Goal: Task Accomplishment & Management: Manage account settings

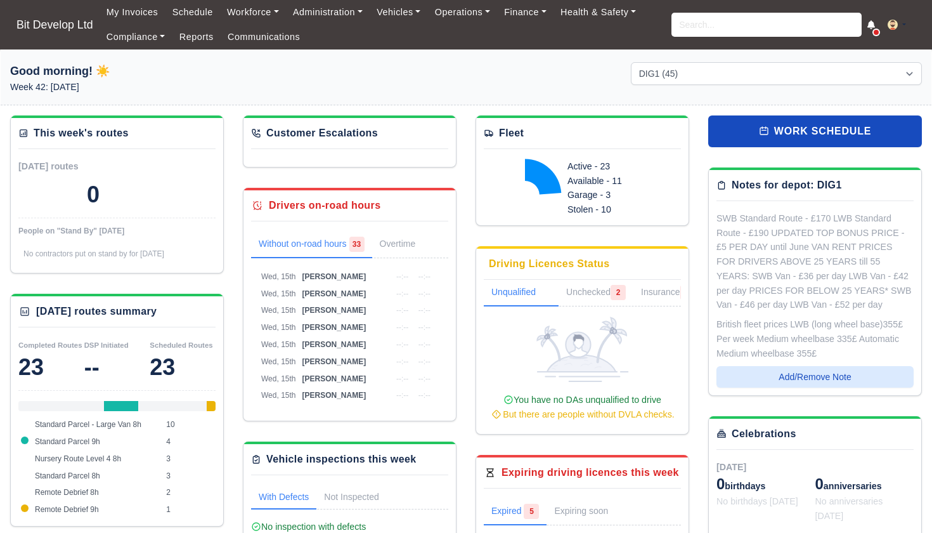
select select "2"
click at [691, 18] on input "search" at bounding box center [767, 25] width 190 height 24
type input "timo"
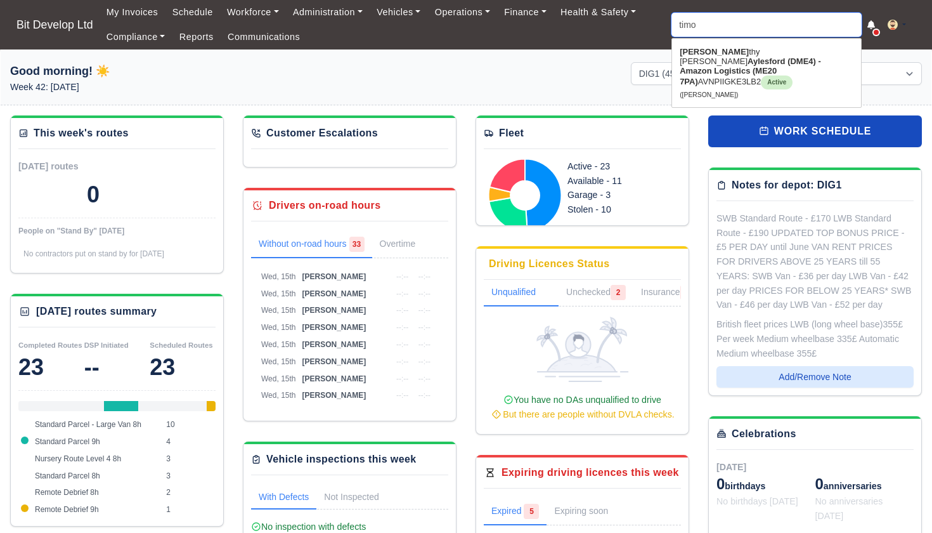
type input "timothy Carnell mckean"
click at [713, 52] on link "Timo thy Carnell mckean Aylesford (DME4) - Amazon Logistics (ME20 7PA) AVNPIIGK…" at bounding box center [766, 73] width 189 height 62
type input "[PERSON_NAME]"
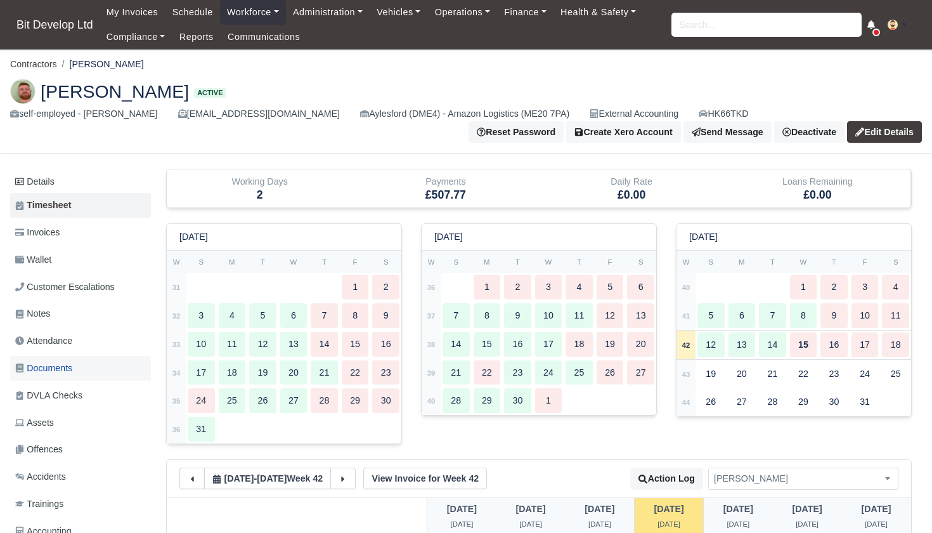
click at [65, 367] on span "Documents" at bounding box center [43, 368] width 57 height 15
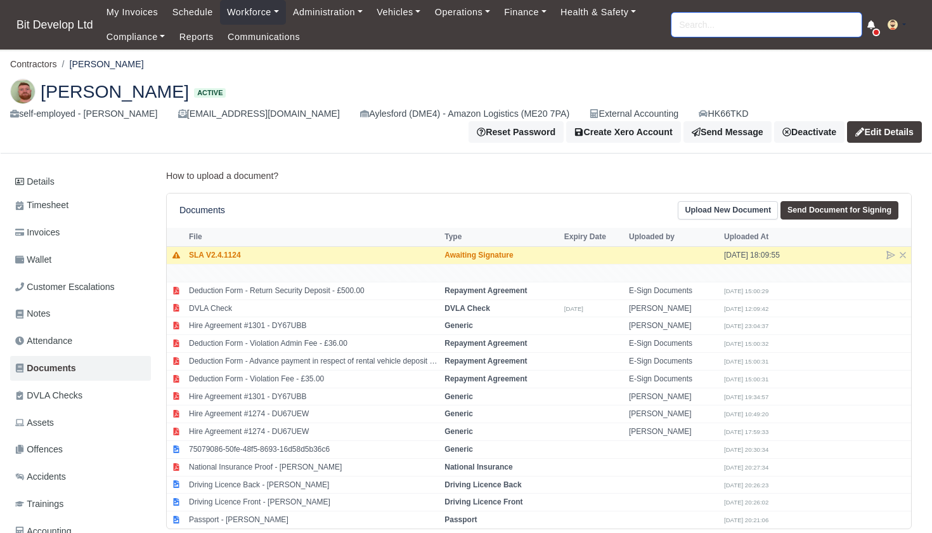
click at [682, 24] on input "search" at bounding box center [767, 25] width 190 height 24
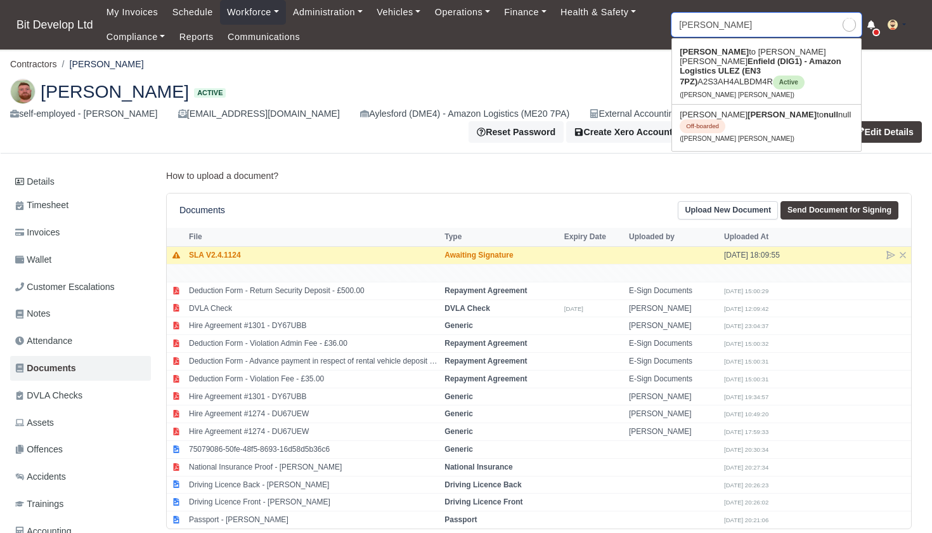
type input "albert"
type input "alberto Mendes Moreira"
type input "alberto"
type input "alberto Mendes Moreira"
type input "Alberto"
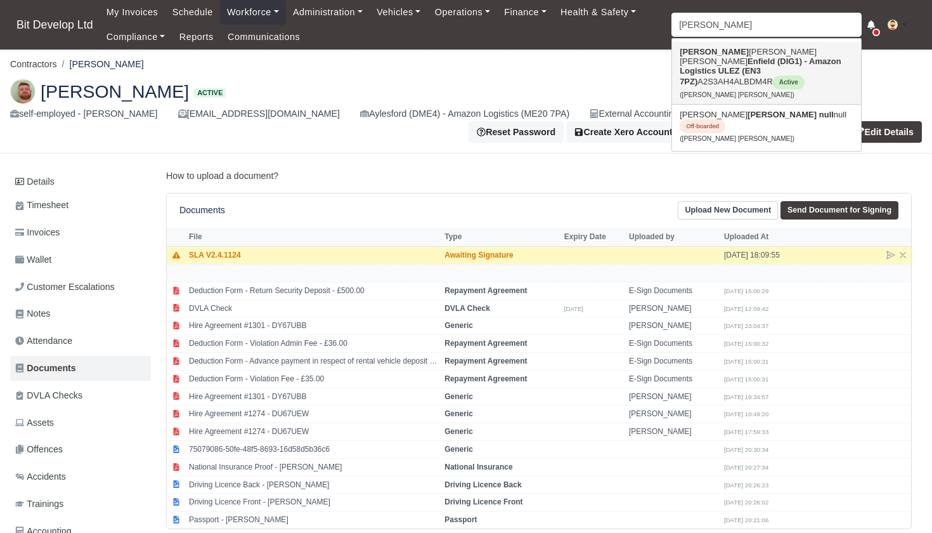
drag, startPoint x: 682, startPoint y: 24, endPoint x: 734, endPoint y: 65, distance: 65.5
click at [734, 65] on strong "Enfield (DIG1) - Amazon Logistics ULEZ (EN3 7PZ)" at bounding box center [761, 71] width 162 height 30
type input "[PERSON_NAME] [PERSON_NAME]"
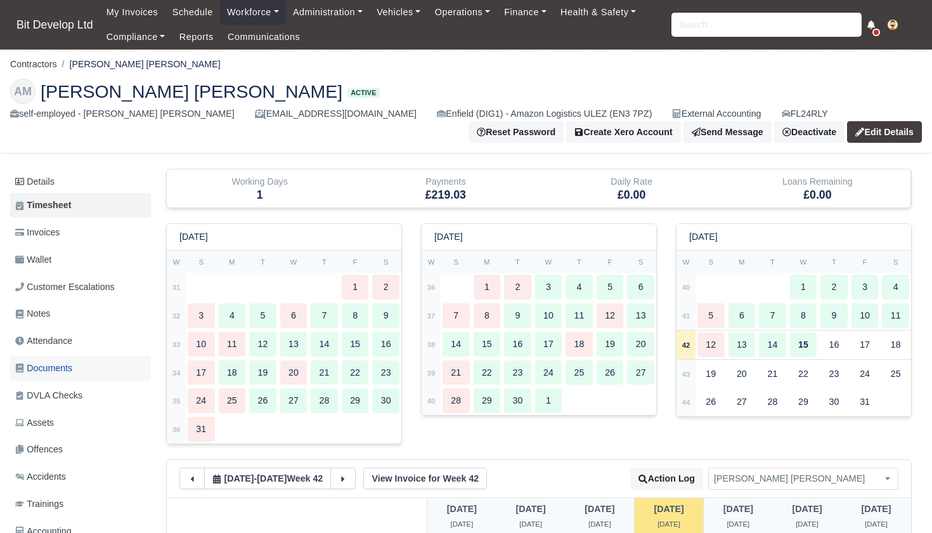
click at [65, 366] on span "Documents" at bounding box center [43, 368] width 57 height 15
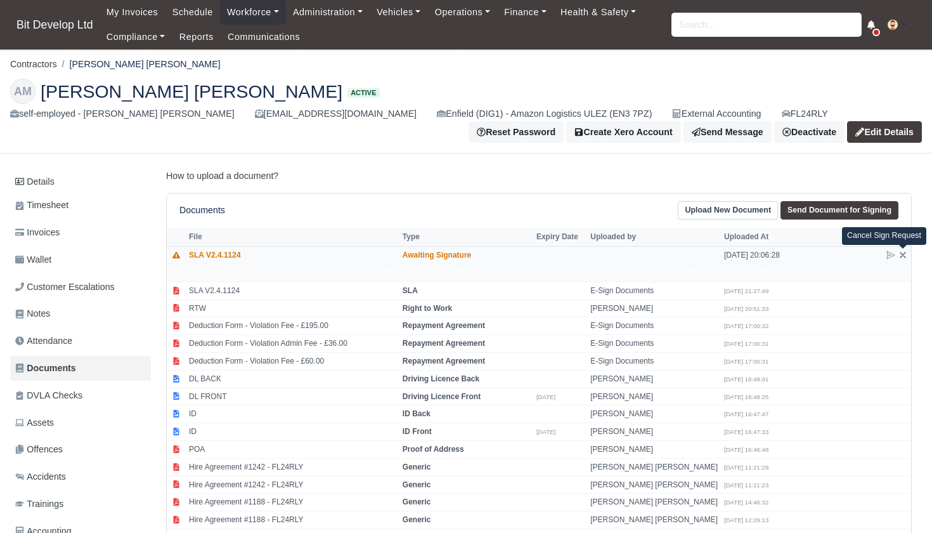
click at [904, 254] on icon at bounding box center [903, 255] width 10 height 10
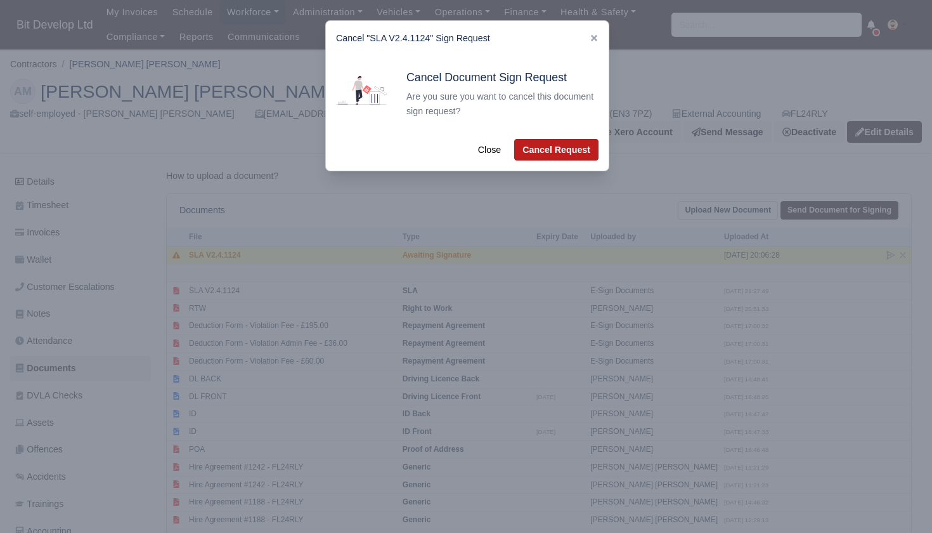
click at [543, 145] on button "Cancel Request" at bounding box center [556, 150] width 84 height 22
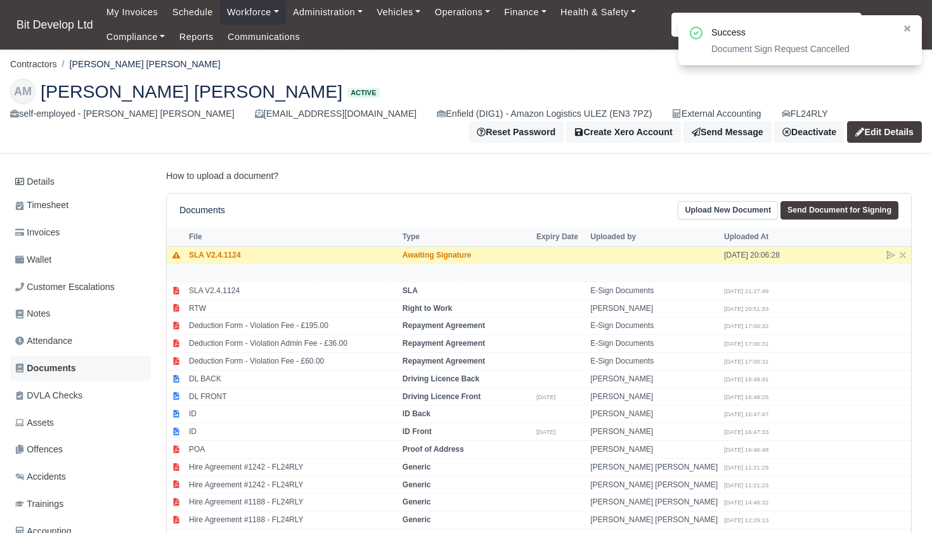
click at [61, 362] on span "Documents" at bounding box center [45, 368] width 61 height 15
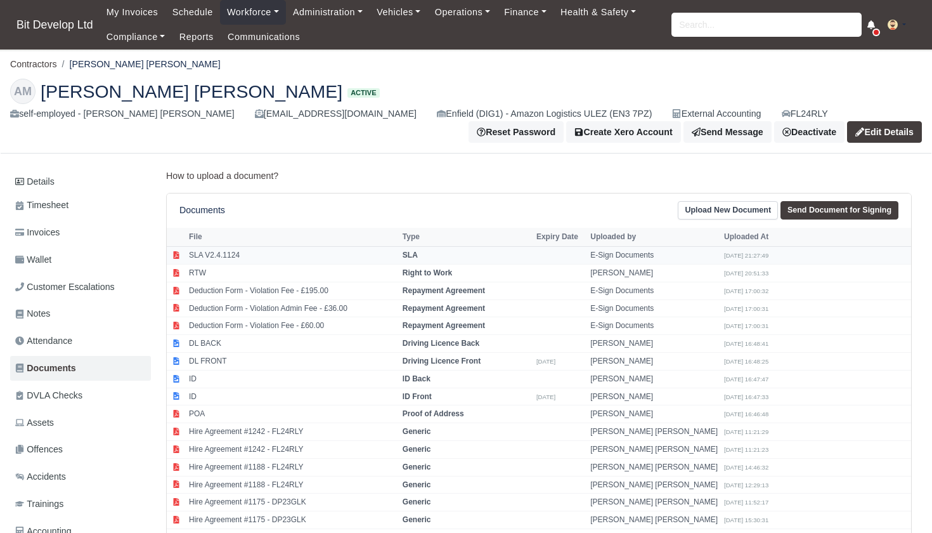
click at [273, 252] on td "SLA V2.4.1124" at bounding box center [293, 256] width 214 height 18
select select "sla"
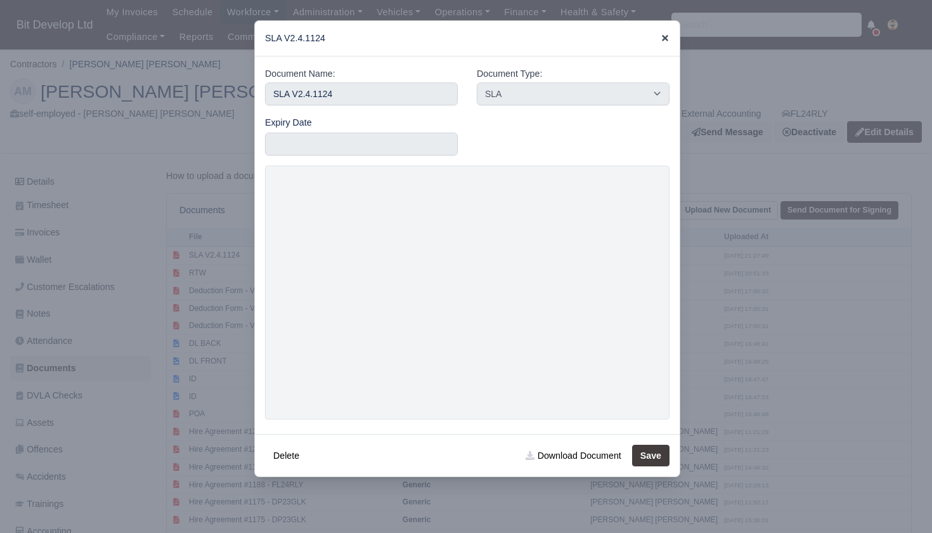
click at [666, 37] on icon at bounding box center [665, 38] width 6 height 6
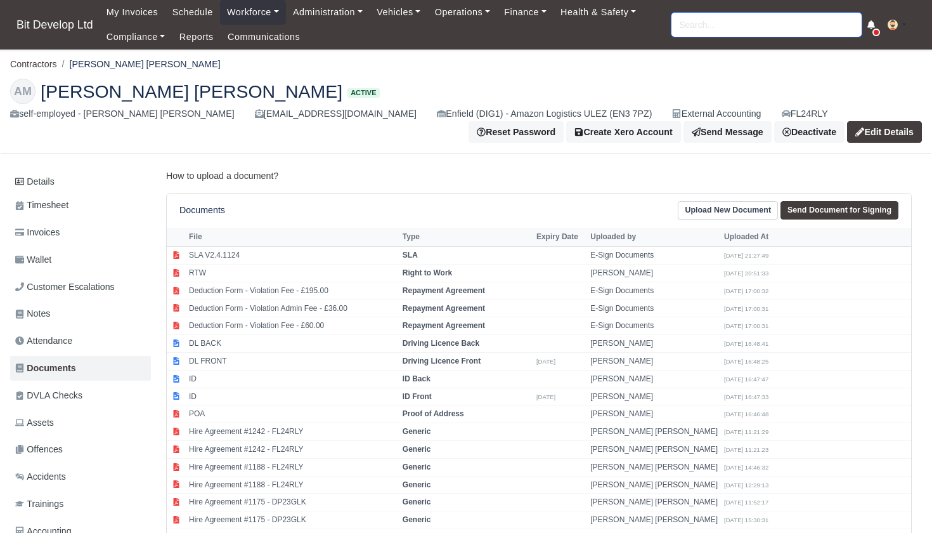
click at [694, 21] on input "search" at bounding box center [767, 25] width 190 height 24
type input "y"
click at [52, 500] on span "Trainings" at bounding box center [39, 504] width 48 height 15
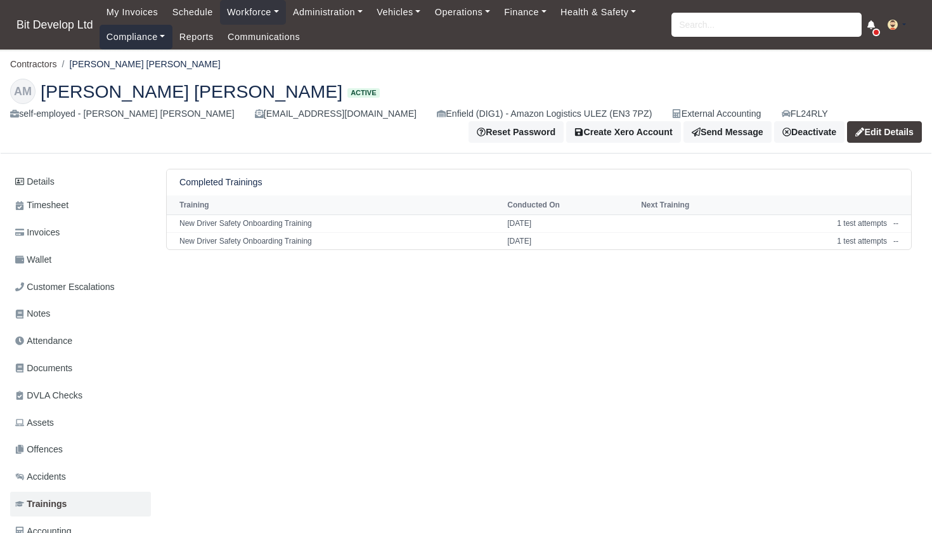
click at [146, 35] on link "Compliance" at bounding box center [136, 37] width 73 height 25
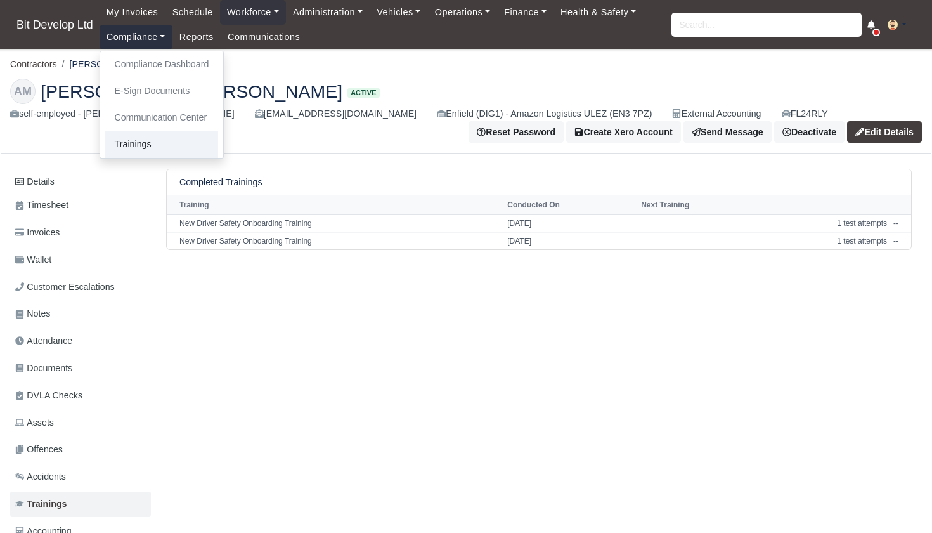
click at [141, 140] on link "Trainings" at bounding box center [162, 144] width 114 height 27
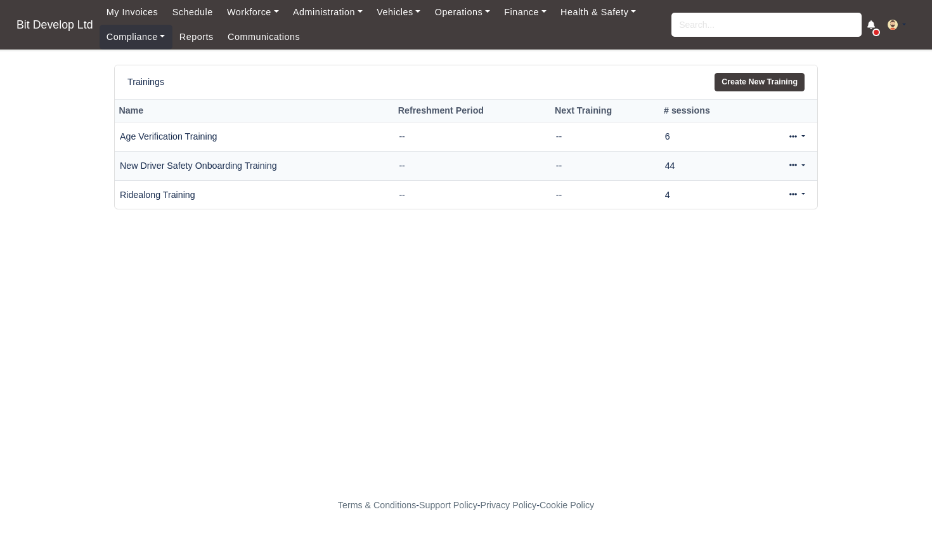
click at [796, 164] on icon at bounding box center [793, 165] width 8 height 3
click at [730, 26] on input "search" at bounding box center [767, 25] width 190 height 24
type input "yasin"
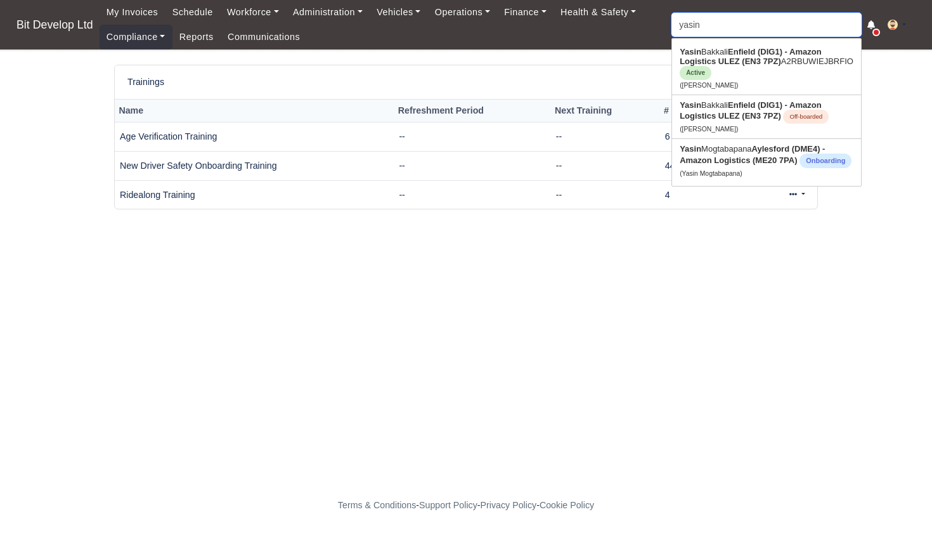
type input "yasin Bakkali"
click at [749, 62] on strong "Enfield (DIG1) - Amazon Logistics ULEZ (EN3 7PZ)" at bounding box center [750, 56] width 141 height 19
type input "[PERSON_NAME]"
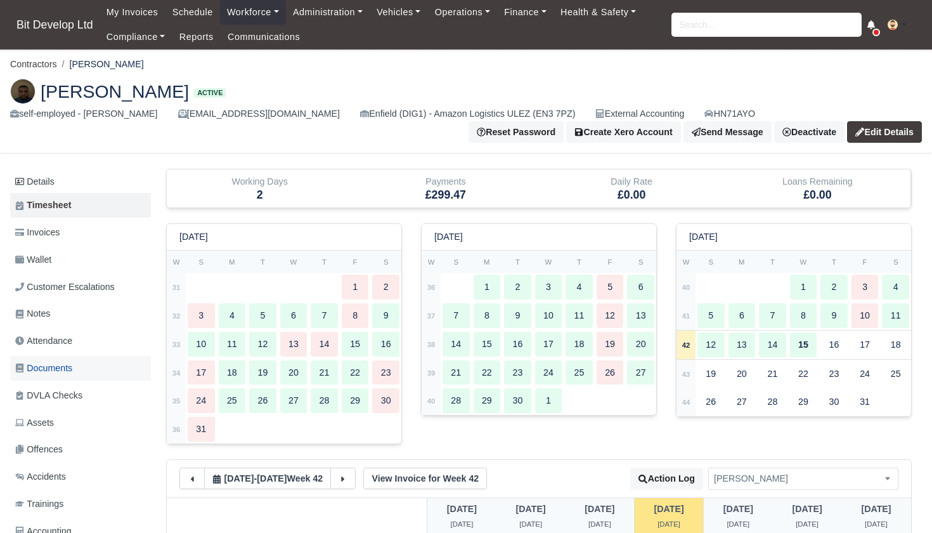
click at [55, 367] on span "Documents" at bounding box center [43, 368] width 57 height 15
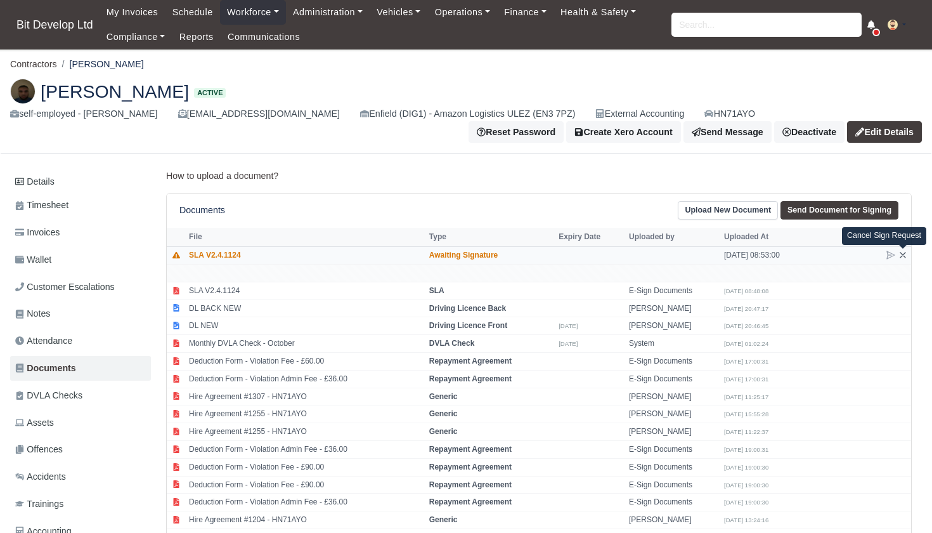
click at [906, 254] on icon at bounding box center [903, 255] width 10 height 10
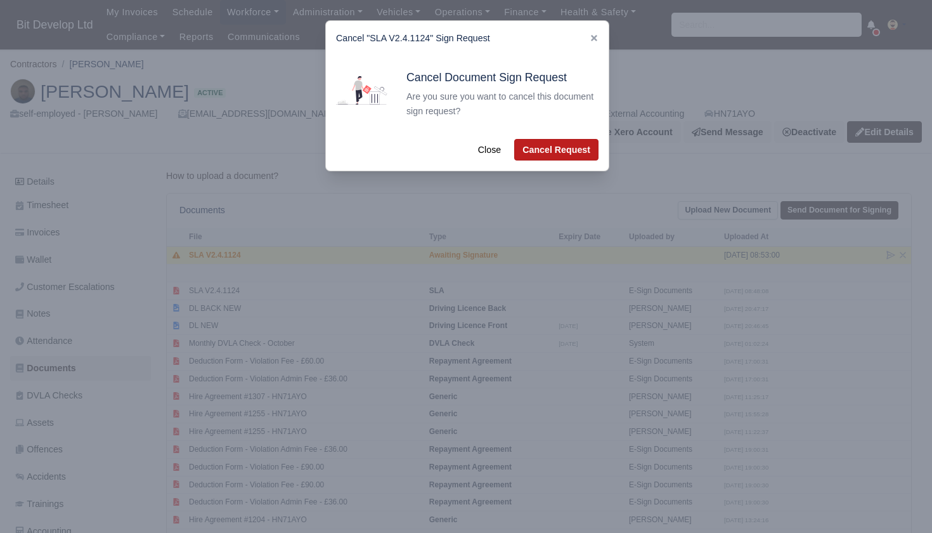
click at [543, 150] on button "Cancel Request" at bounding box center [556, 150] width 84 height 22
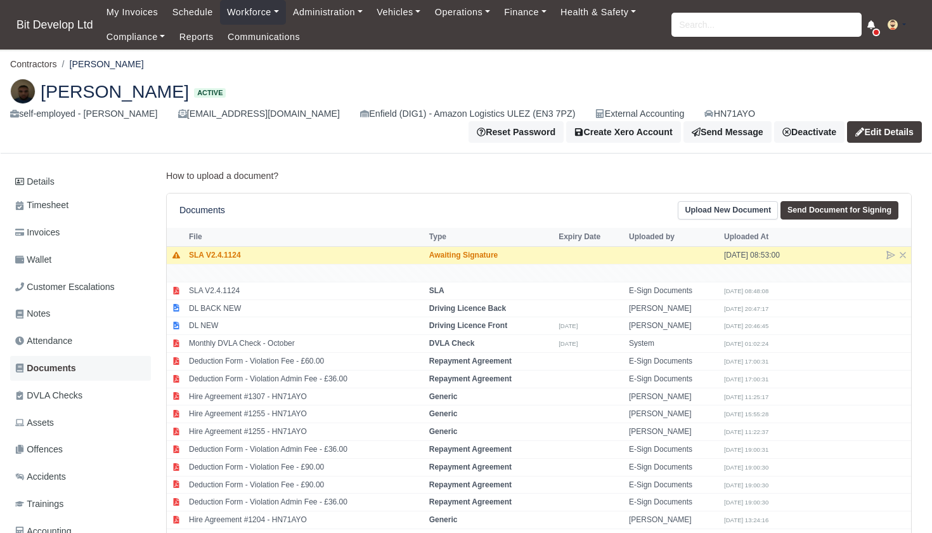
click at [48, 363] on span "Documents" at bounding box center [45, 368] width 61 height 15
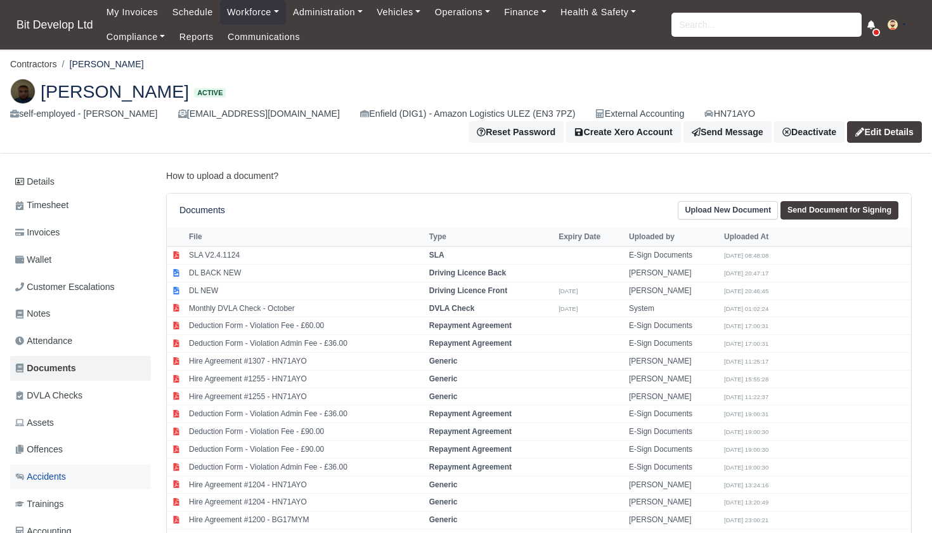
click at [46, 472] on span "Accidents" at bounding box center [40, 476] width 51 height 15
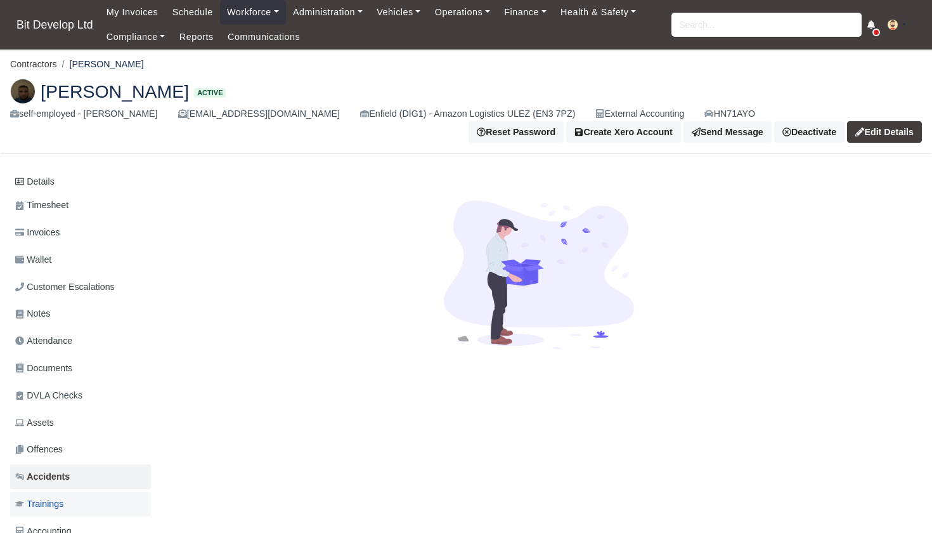
click at [51, 502] on span "Trainings" at bounding box center [39, 504] width 48 height 15
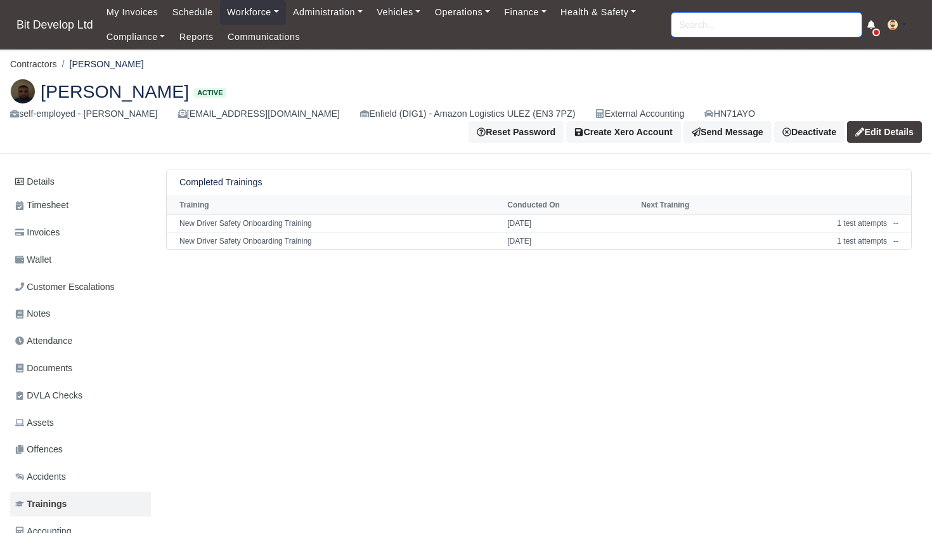
click at [705, 31] on input "search" at bounding box center [767, 25] width 190 height 24
type input "timo"
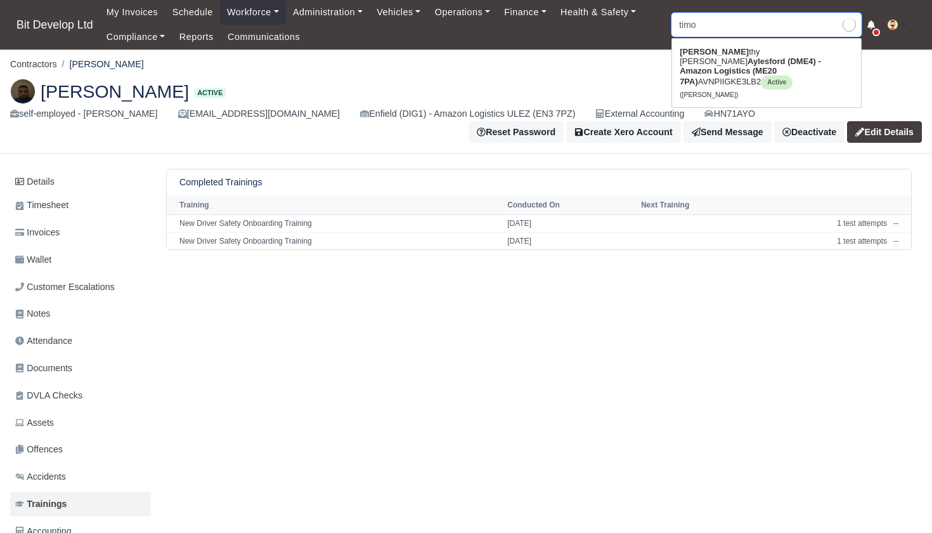
type input "timothy Carnell mckean"
click at [707, 71] on link "Timo thy Carnell mckean Aylesford (DME4) - Amazon Logistics (ME20 7PA) AVNPIIGK…" at bounding box center [766, 73] width 189 height 62
type input "Timothy Carnell mckean"
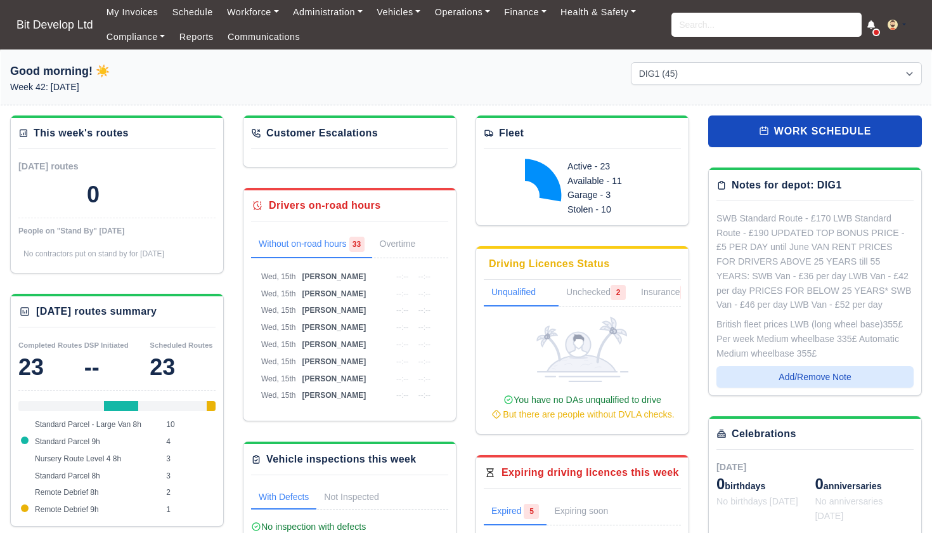
select select "2"
click at [145, 44] on link "Compliance" at bounding box center [136, 37] width 73 height 25
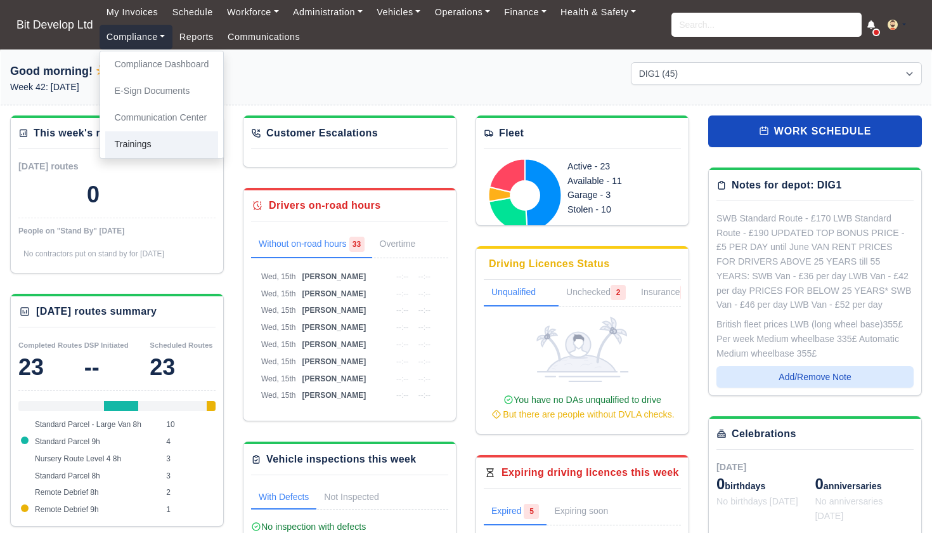
click at [145, 139] on link "Trainings" at bounding box center [162, 144] width 114 height 27
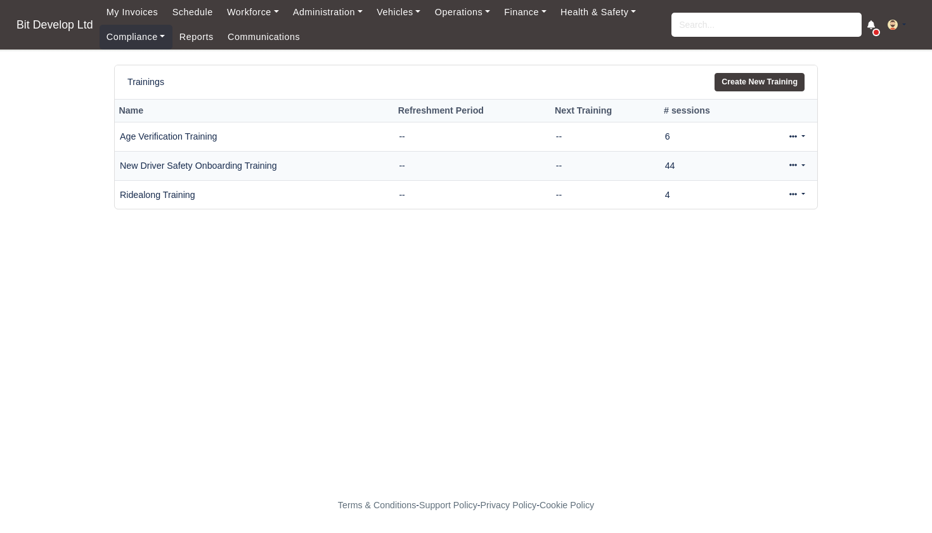
click at [796, 161] on link at bounding box center [797, 166] width 30 height 18
click at [736, 203] on link "View" at bounding box center [755, 206] width 113 height 20
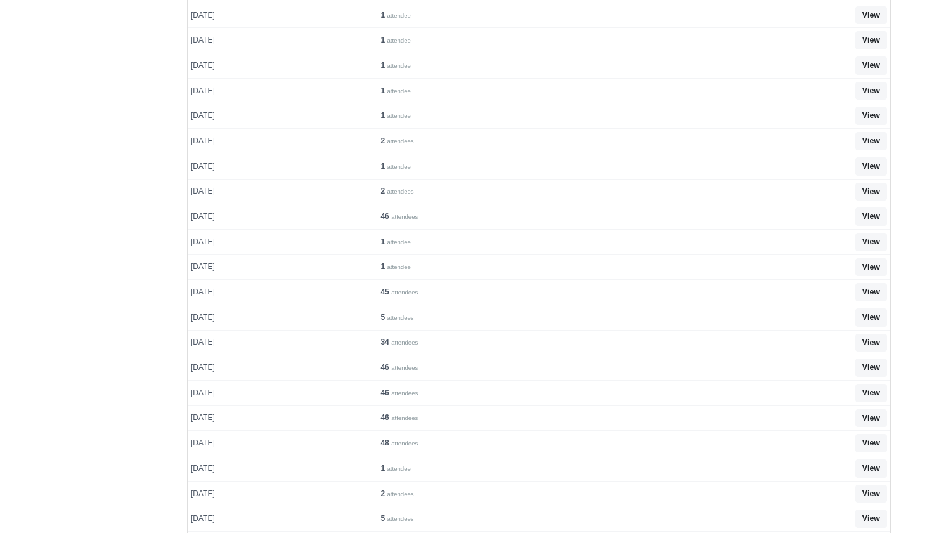
scroll to position [549, 0]
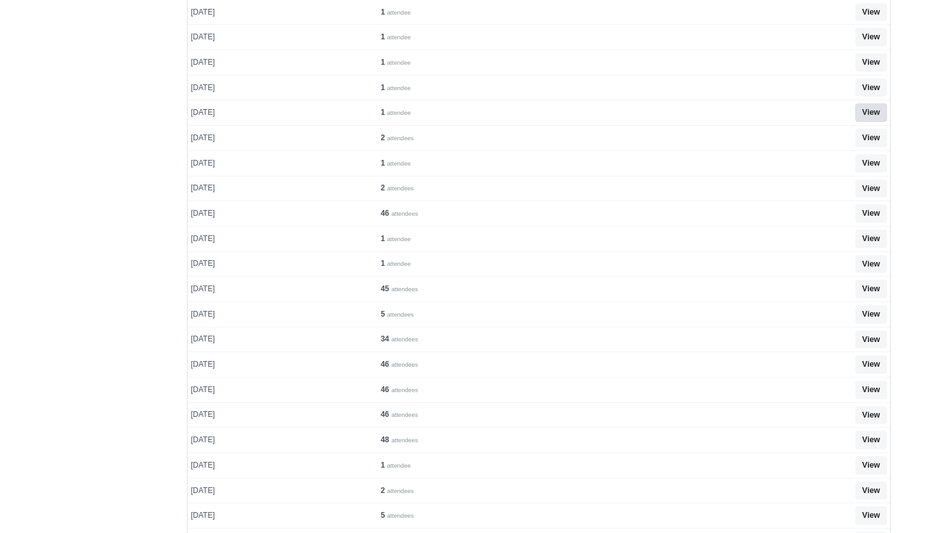
click at [876, 103] on link "View" at bounding box center [871, 112] width 32 height 18
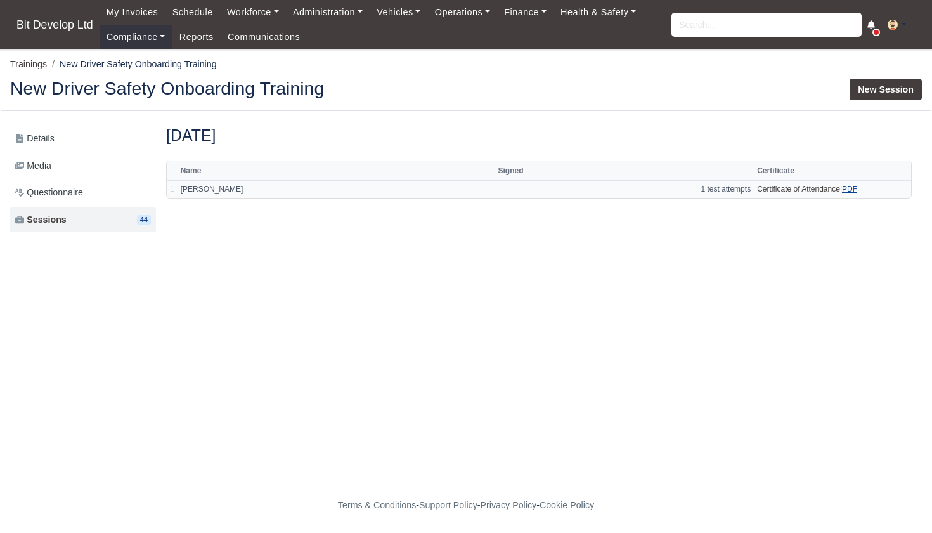
click at [851, 188] on link "PDF" at bounding box center [849, 189] width 15 height 9
click at [691, 25] on input "search" at bounding box center [767, 25] width 190 height 24
type input "timo"
type input "[PERSON_NAME]"
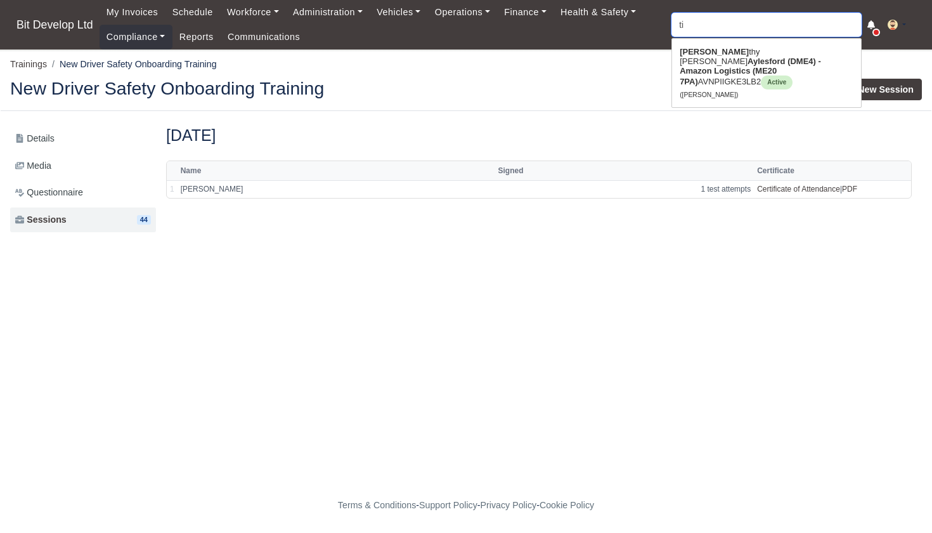
type input "t"
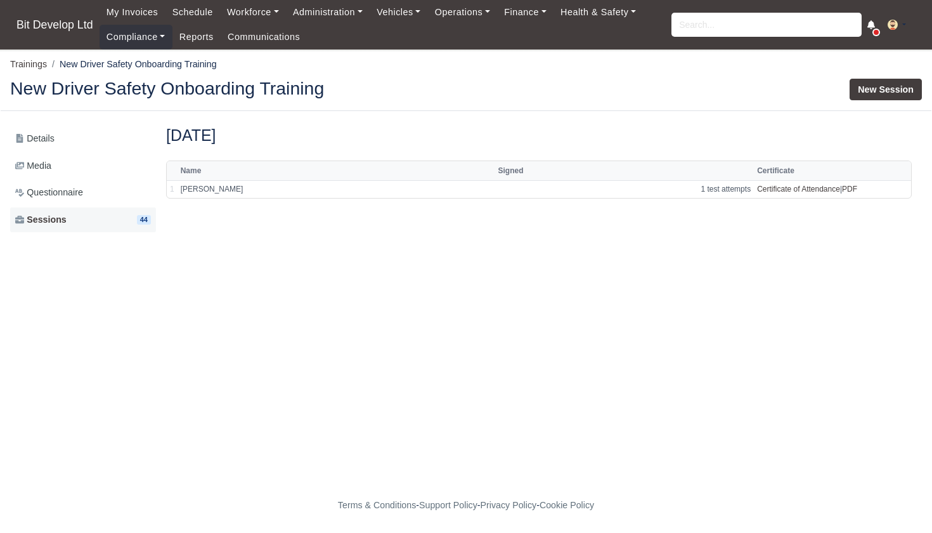
click at [50, 219] on span "Sessions" at bounding box center [40, 219] width 51 height 15
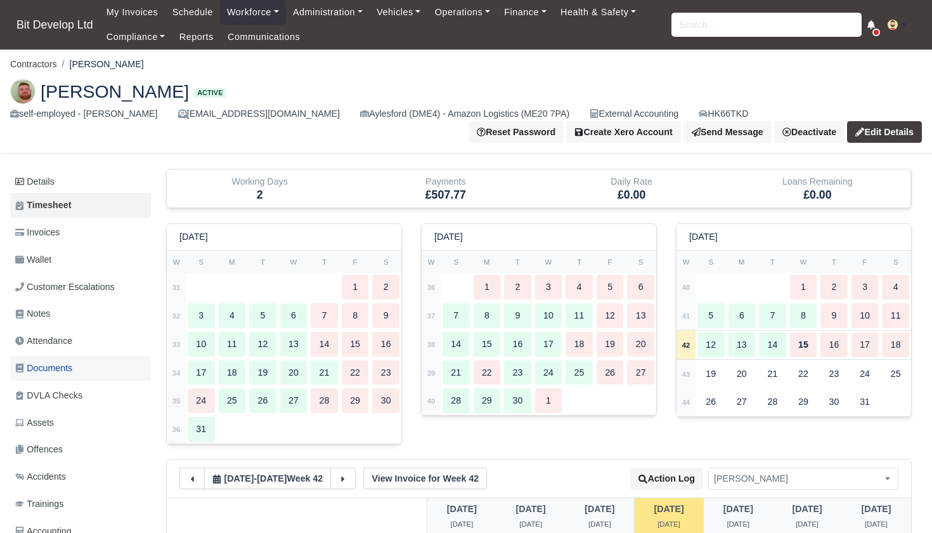
click at [41, 365] on span "Documents" at bounding box center [43, 368] width 57 height 15
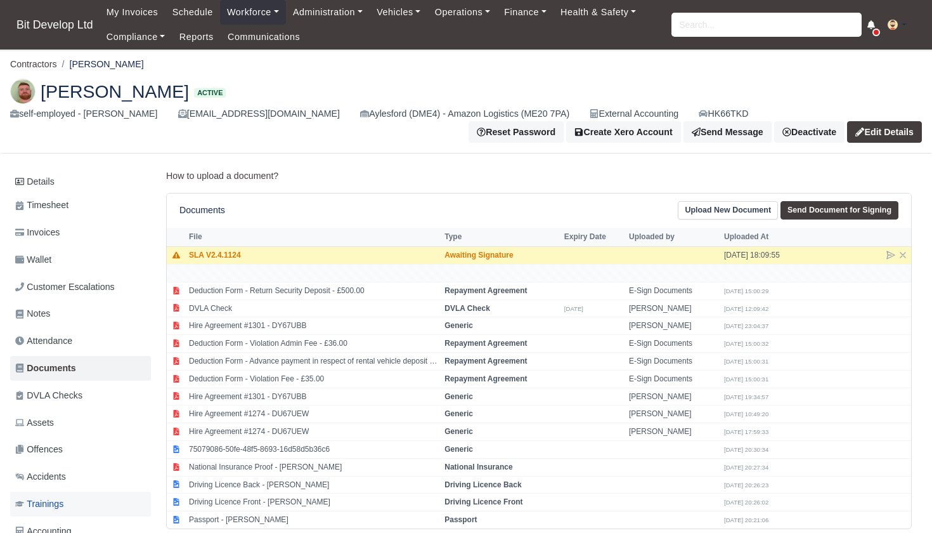
click at [51, 497] on span "Trainings" at bounding box center [39, 504] width 48 height 15
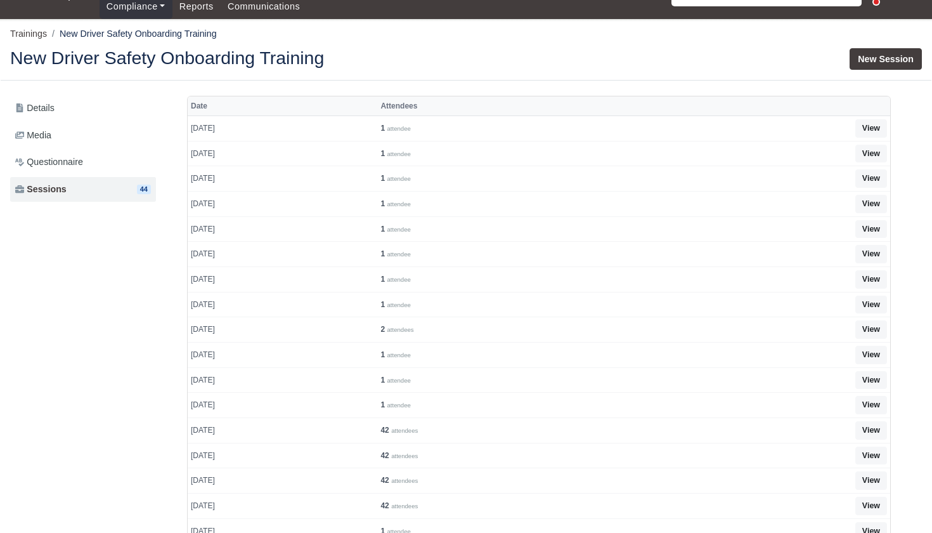
scroll to position [33, 0]
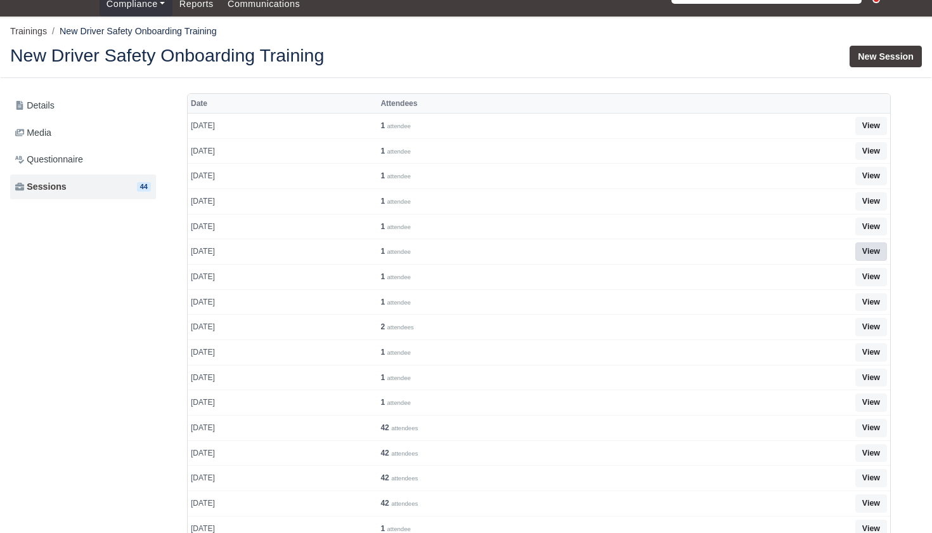
click at [876, 249] on link "View" at bounding box center [871, 251] width 32 height 18
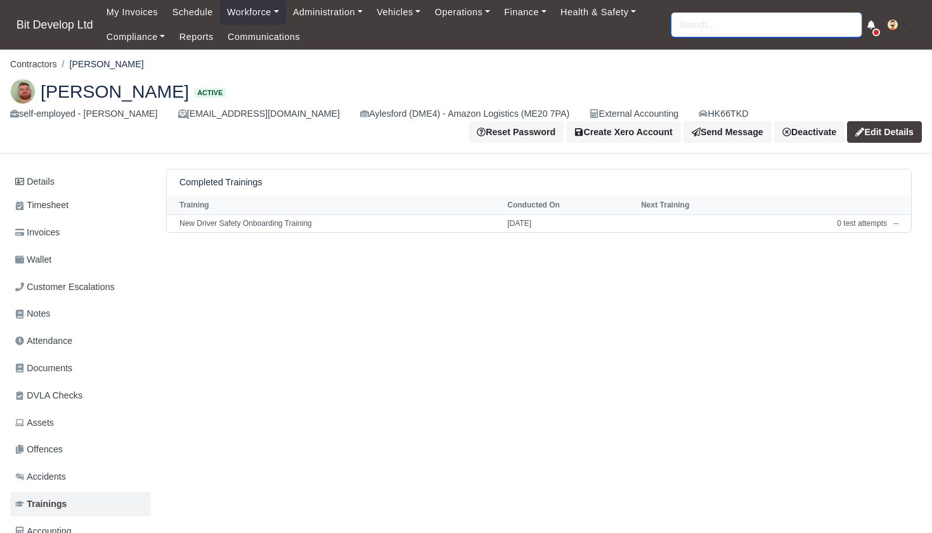
click at [708, 24] on input "search" at bounding box center [767, 25] width 190 height 24
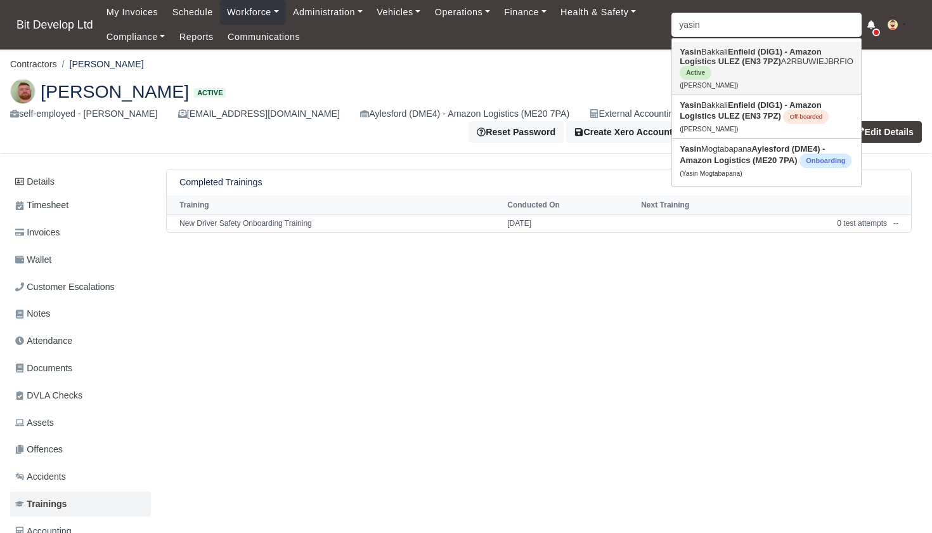
click at [718, 63] on strong "Enfield (DIG1) - Amazon Logistics ULEZ (EN3 7PZ)" at bounding box center [750, 56] width 141 height 19
type input "[PERSON_NAME]"
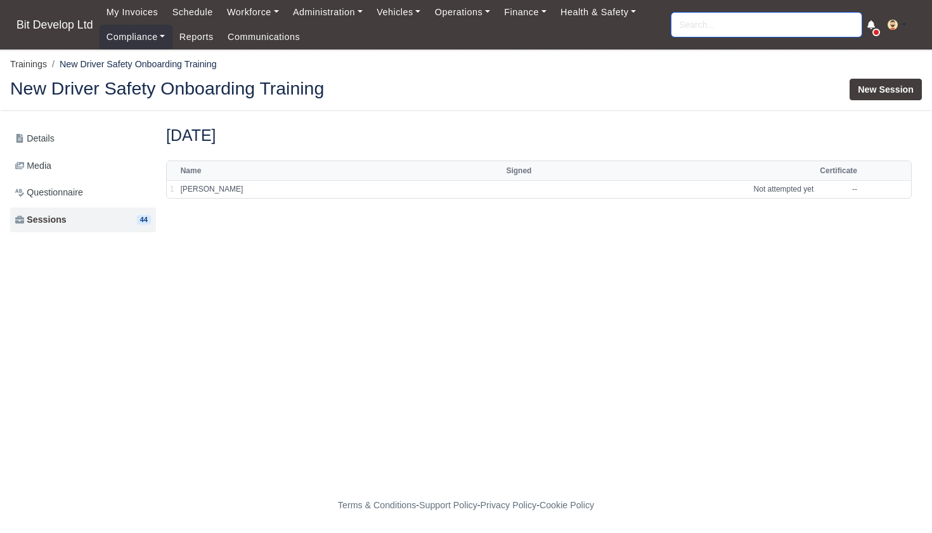
click at [767, 27] on input "search" at bounding box center [767, 25] width 190 height 24
type input "albert"
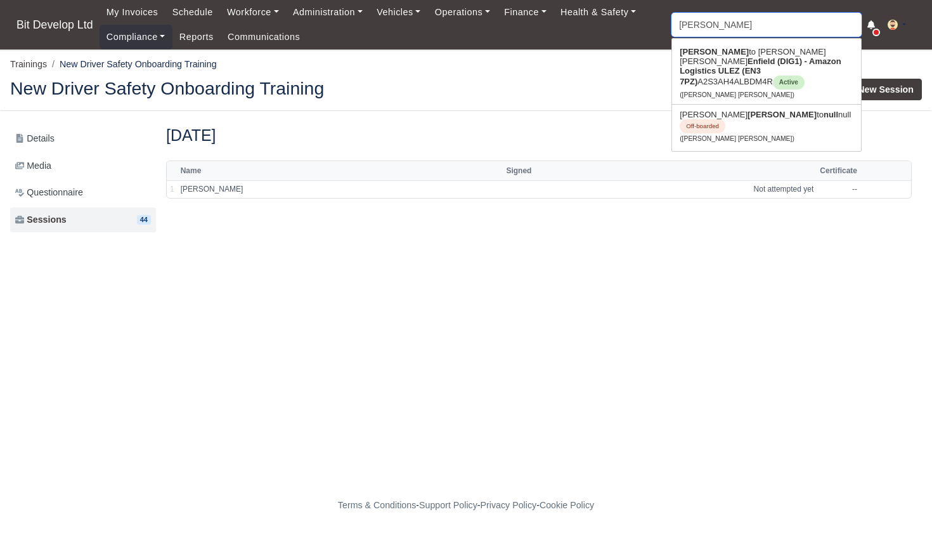
type input "alberto Mendes Moreira"
type input "alberto"
type input "alberto Mendes Moreira"
click at [773, 75] on span "Active" at bounding box center [789, 82] width 32 height 14
type input "Alberto Mendes Moreira"
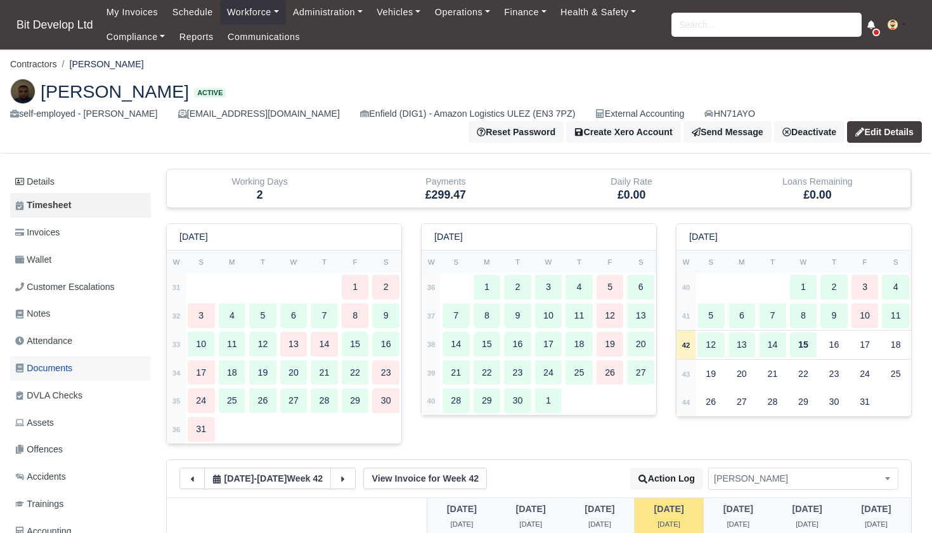
click at [72, 367] on span "Documents" at bounding box center [43, 368] width 57 height 15
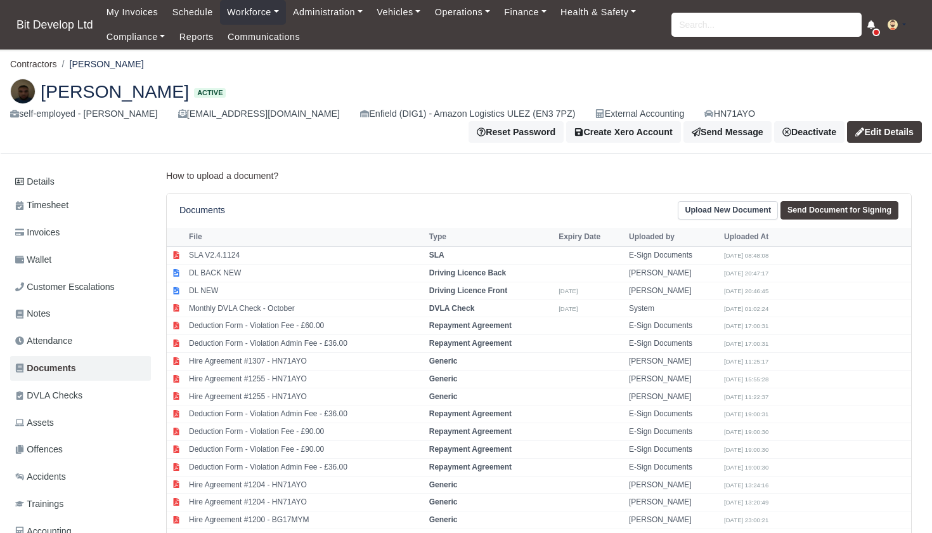
click at [748, 214] on link "Upload New Document" at bounding box center [728, 210] width 100 height 18
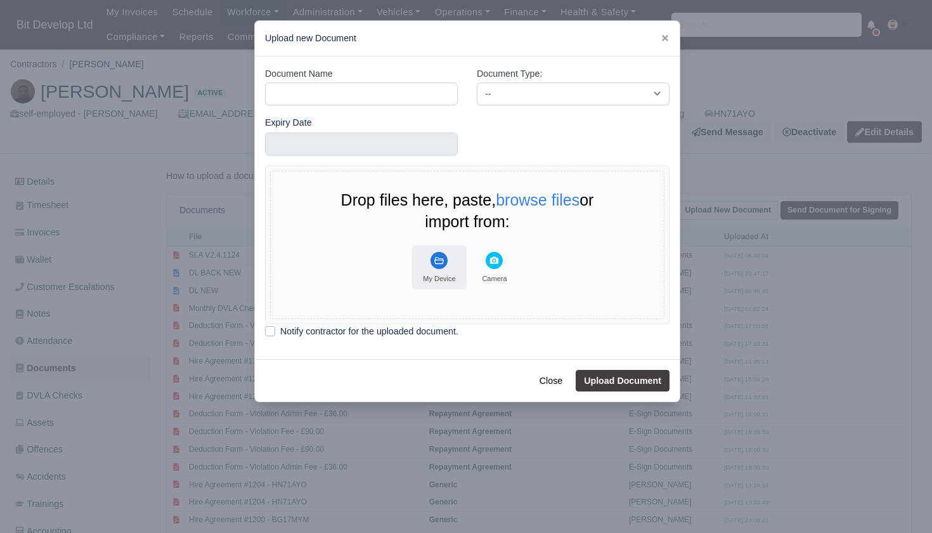
click at [424, 274] on div "My Device" at bounding box center [439, 278] width 32 height 9
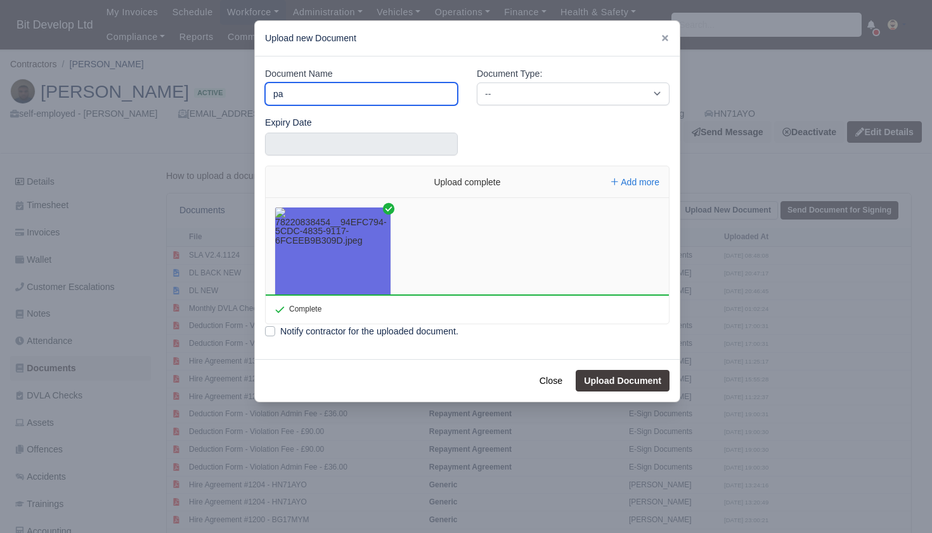
type input "p"
type input "Passport New Picture"
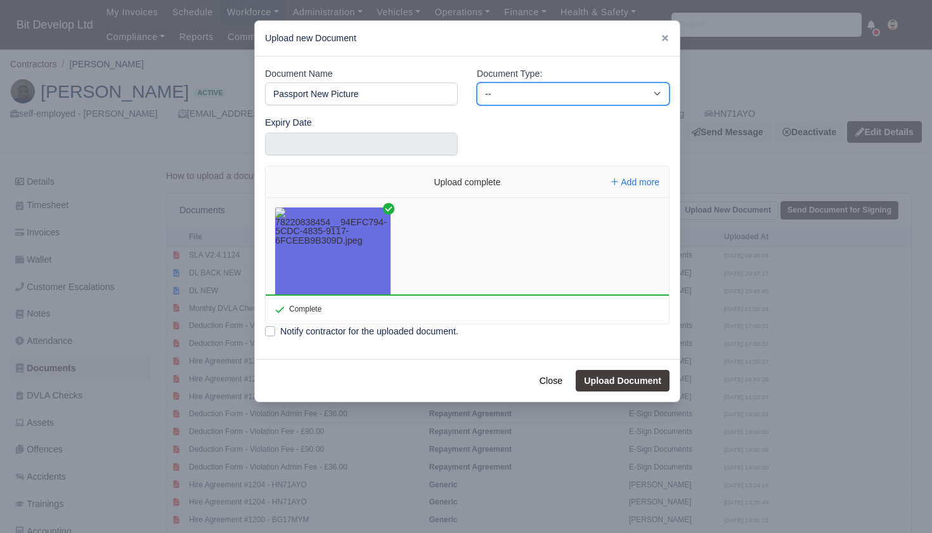
select select "passport"
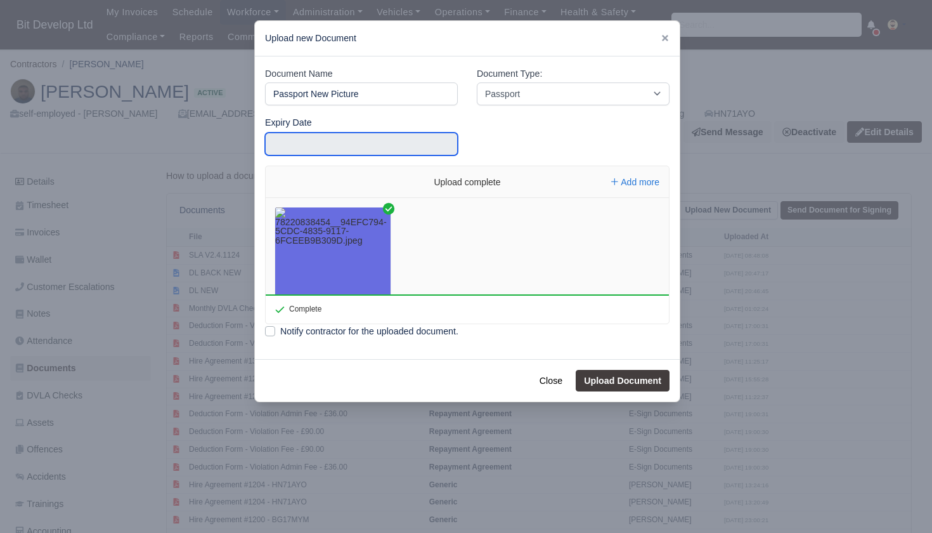
click at [345, 145] on input "text" at bounding box center [361, 144] width 193 height 23
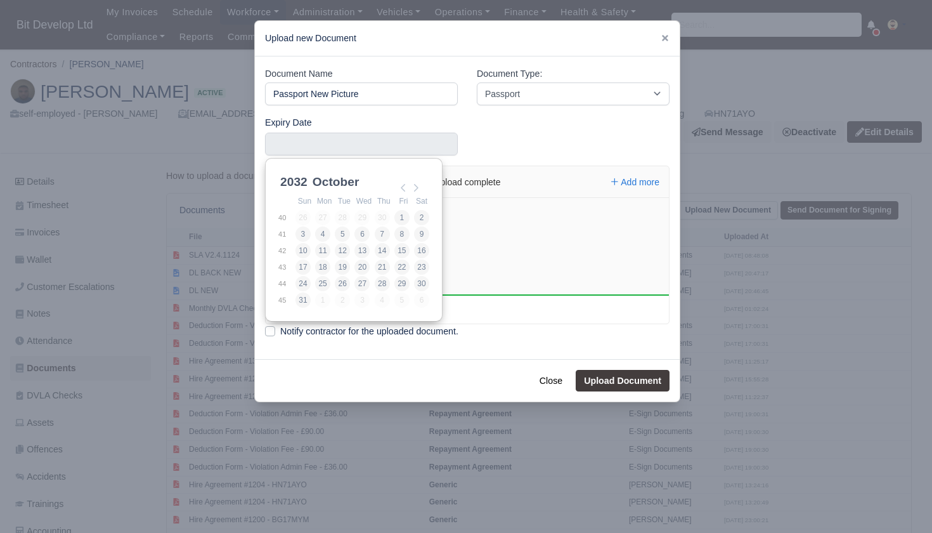
scroll to position [3, 0]
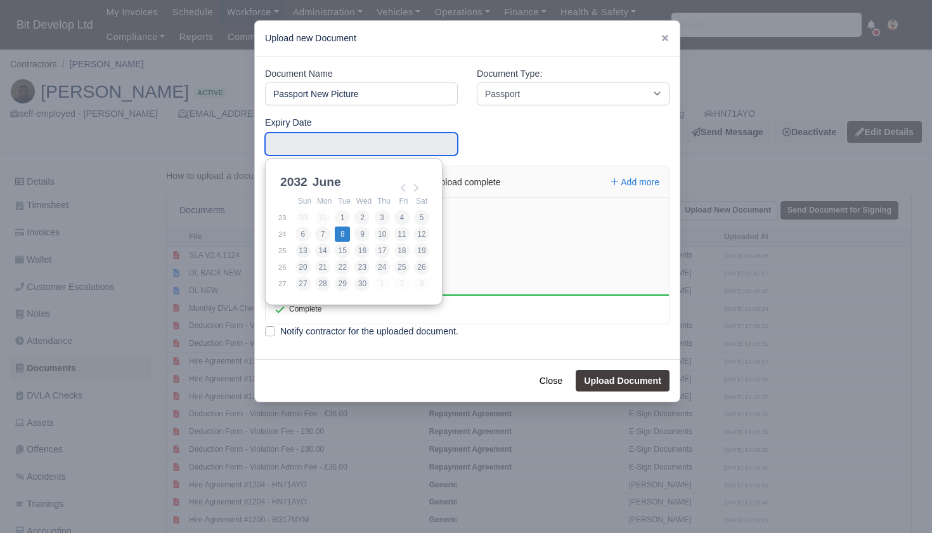
type input "2032-06-08"
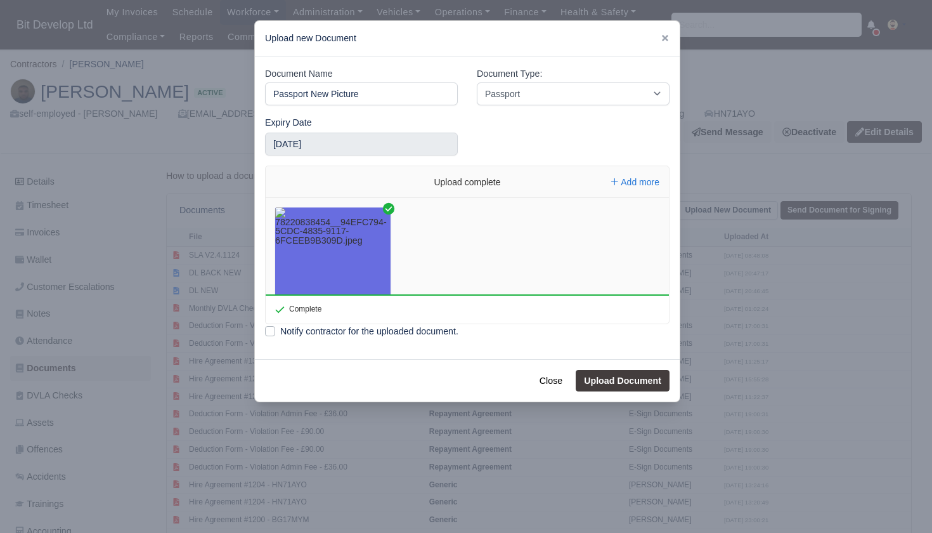
click at [611, 375] on button "Upload Document" at bounding box center [623, 381] width 94 height 22
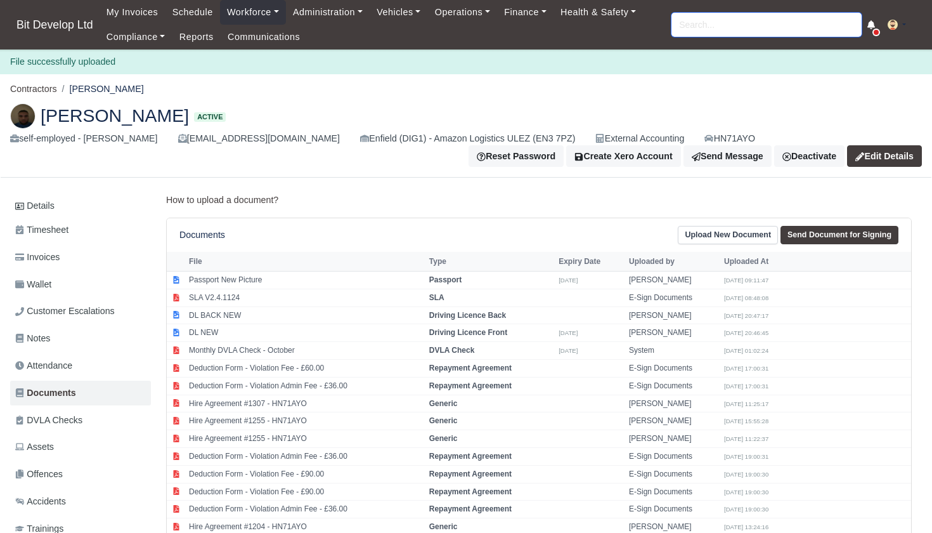
click at [705, 22] on input "search" at bounding box center [767, 25] width 190 height 24
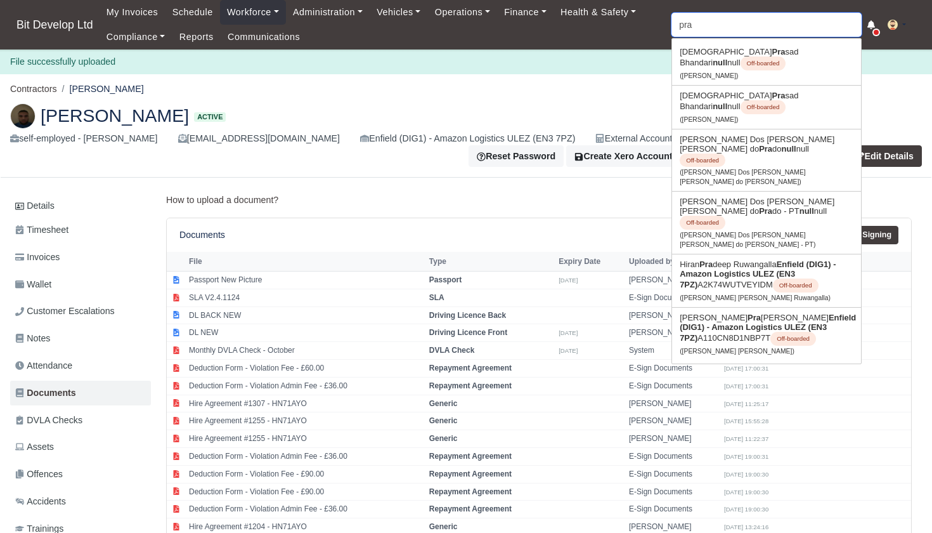
type input "prat"
type input "pratab Singh Woodun"
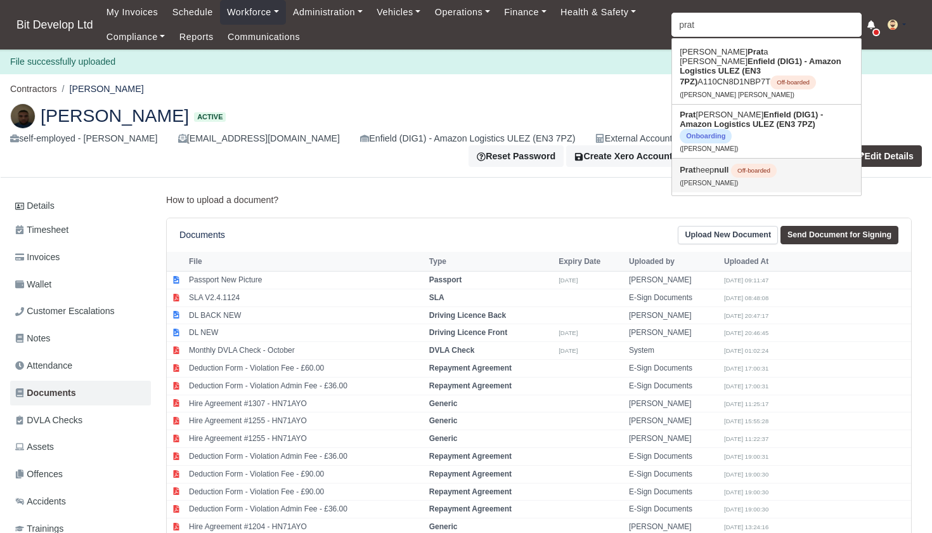
click at [716, 171] on link "Prat heep null Off-boarded (Pratheep)" at bounding box center [766, 176] width 189 height 34
type input "[PERSON_NAME]"
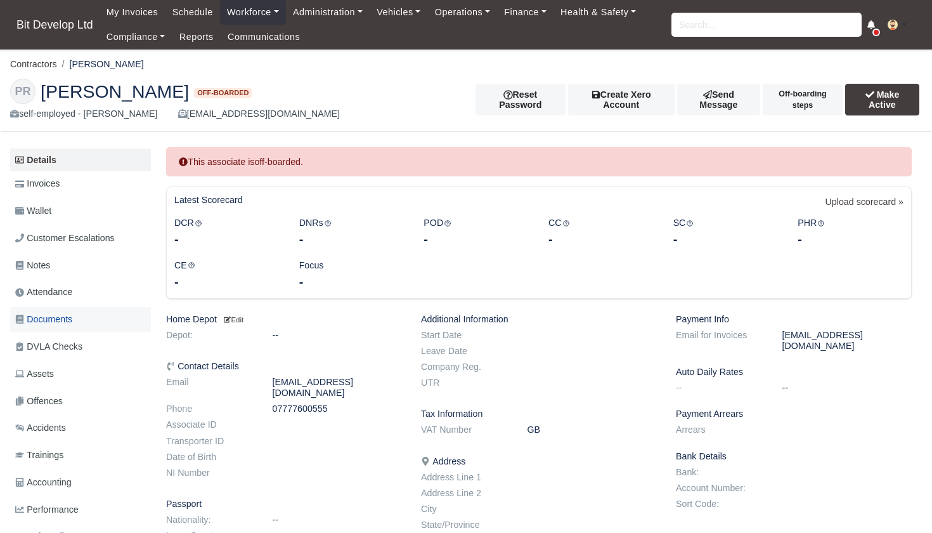
click at [65, 312] on span "Documents" at bounding box center [43, 319] width 57 height 15
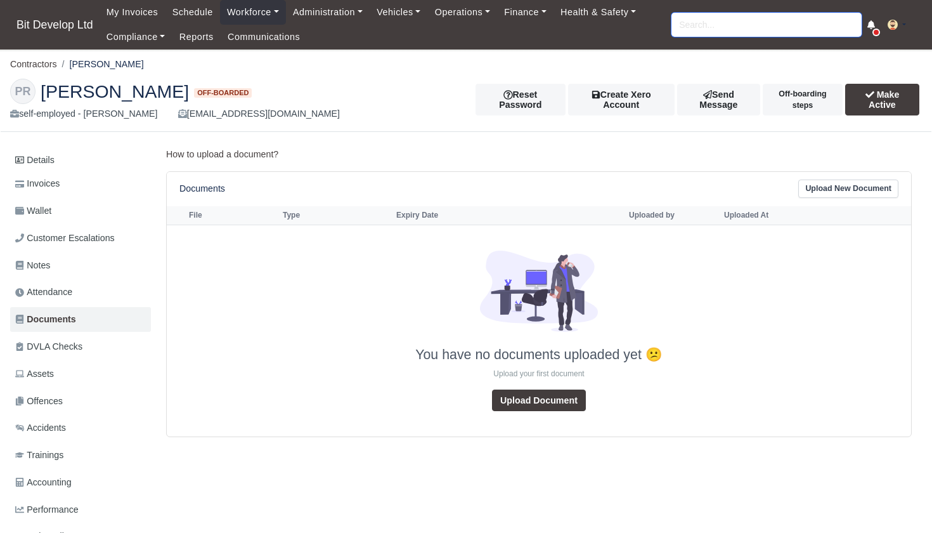
click at [690, 24] on input "search" at bounding box center [767, 25] width 190 height 24
type input "albert"
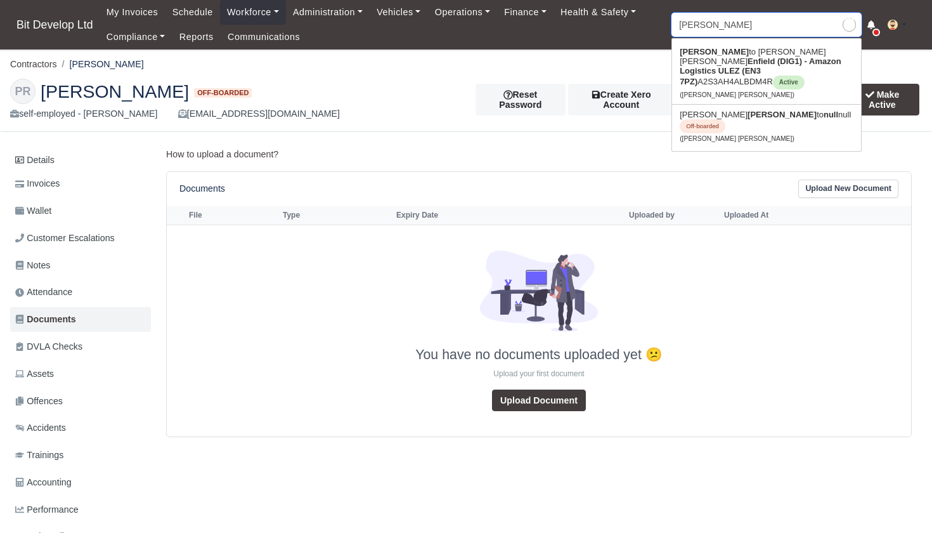
type input "alberto Mendes Moreira"
type input "alberto"
type input "alberto Mendes Moreira"
click at [721, 63] on strong "Enfield (DIG1) - Amazon Logistics ULEZ (EN3 7PZ)" at bounding box center [761, 71] width 162 height 30
type input "[PERSON_NAME] [PERSON_NAME]"
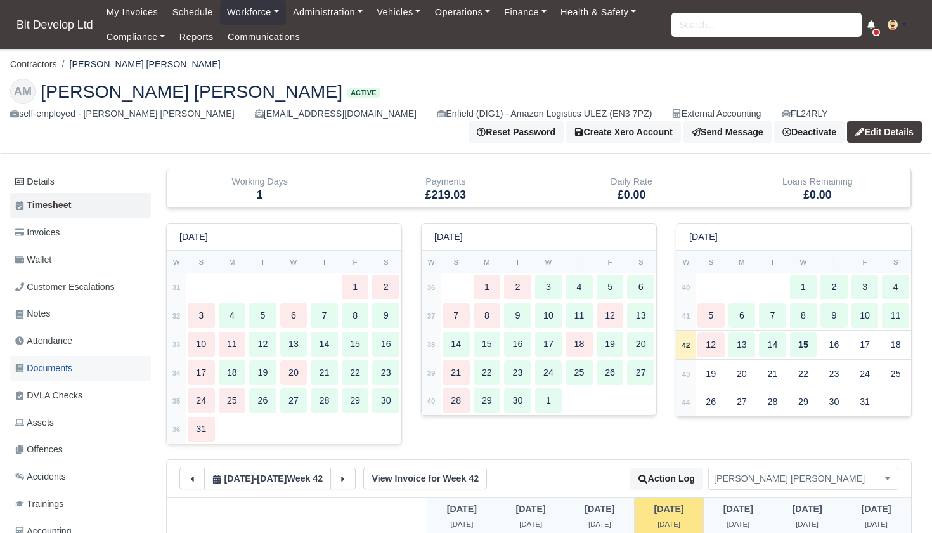
click at [49, 365] on span "Documents" at bounding box center [43, 368] width 57 height 15
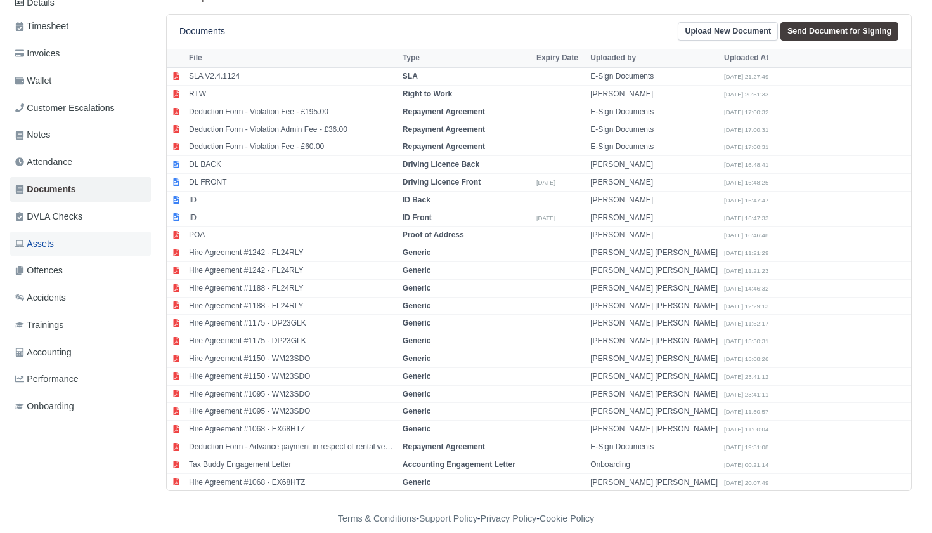
scroll to position [178, 0]
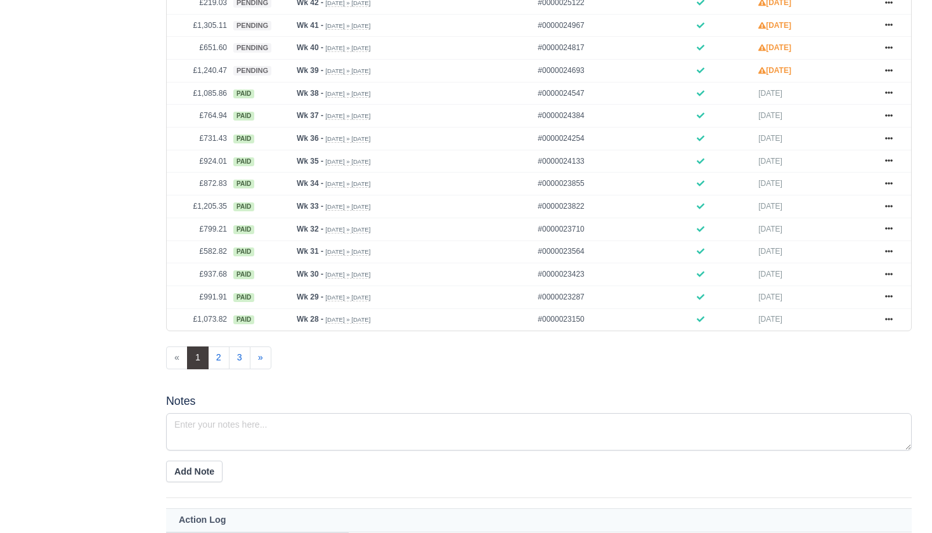
scroll to position [680, 0]
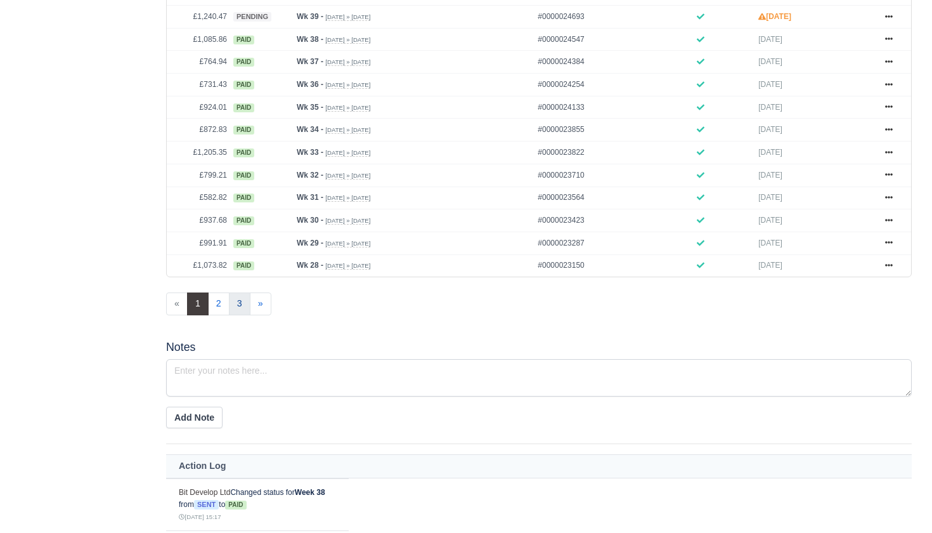
click at [242, 315] on link "3" at bounding box center [240, 303] width 22 height 23
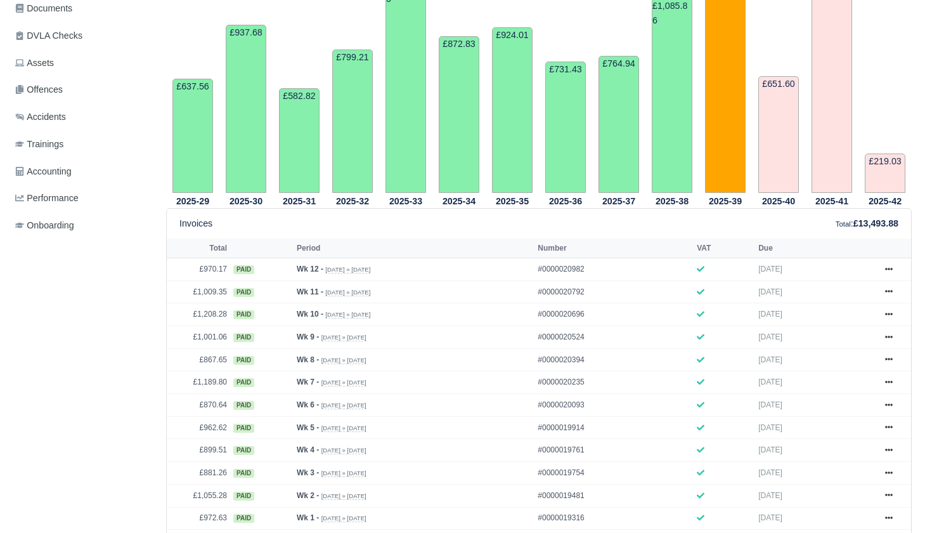
scroll to position [593, 0]
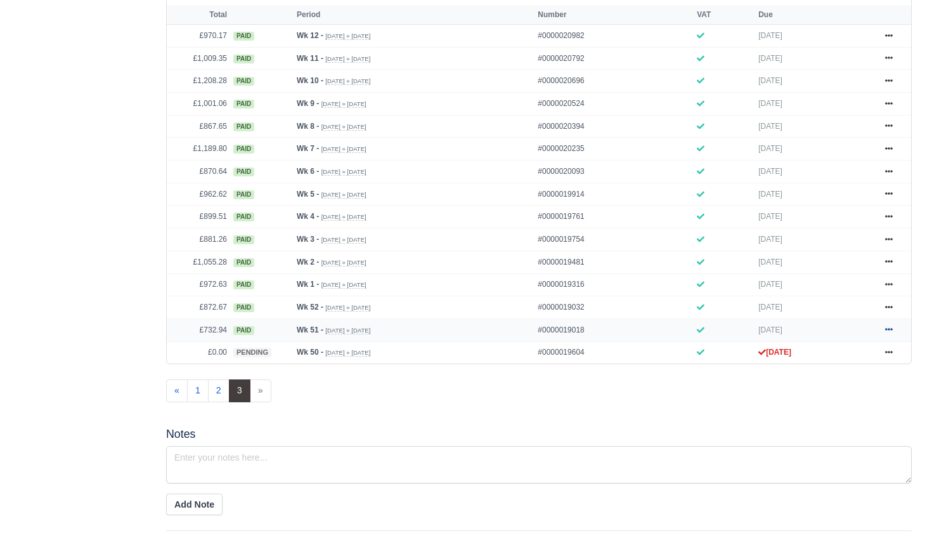
click at [891, 333] on icon at bounding box center [889, 329] width 8 height 8
click at [847, 366] on link "Show Invoice" at bounding box center [841, 352] width 113 height 27
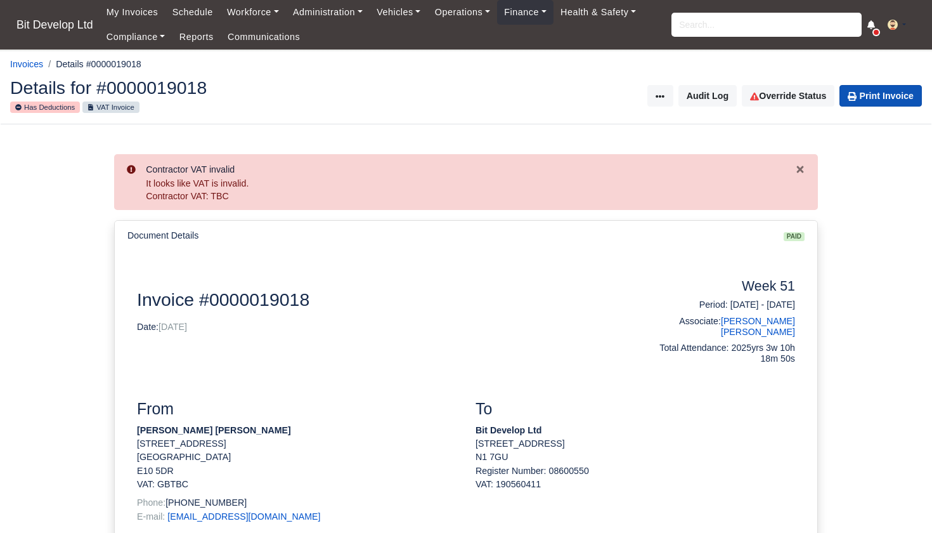
click at [874, 98] on link "Print Invoice" at bounding box center [881, 96] width 82 height 22
click at [743, 27] on input "search" at bounding box center [767, 25] width 190 height 24
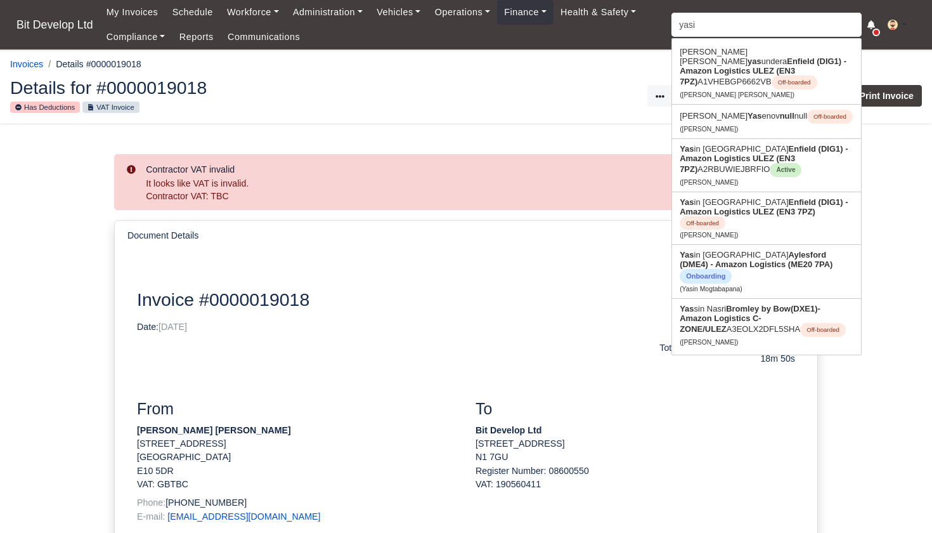
type input "yasin"
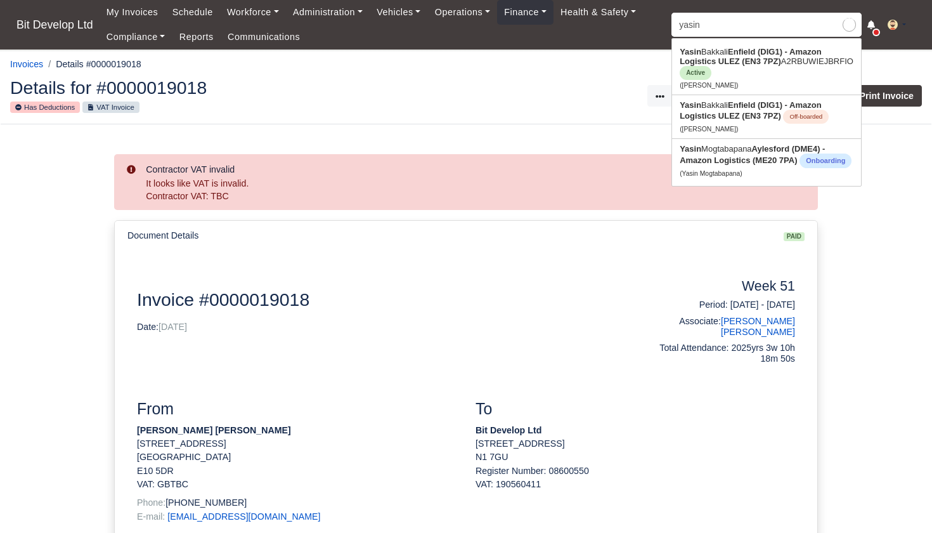
type input "yasin Bakkali"
click at [751, 67] on link "Yasin Bakkali Enfield (DIG1) - Amazon Logistics ULEZ (EN3 7PZ) A2RBUWIEJBRFIO A…" at bounding box center [766, 68] width 189 height 53
type input "[PERSON_NAME]"
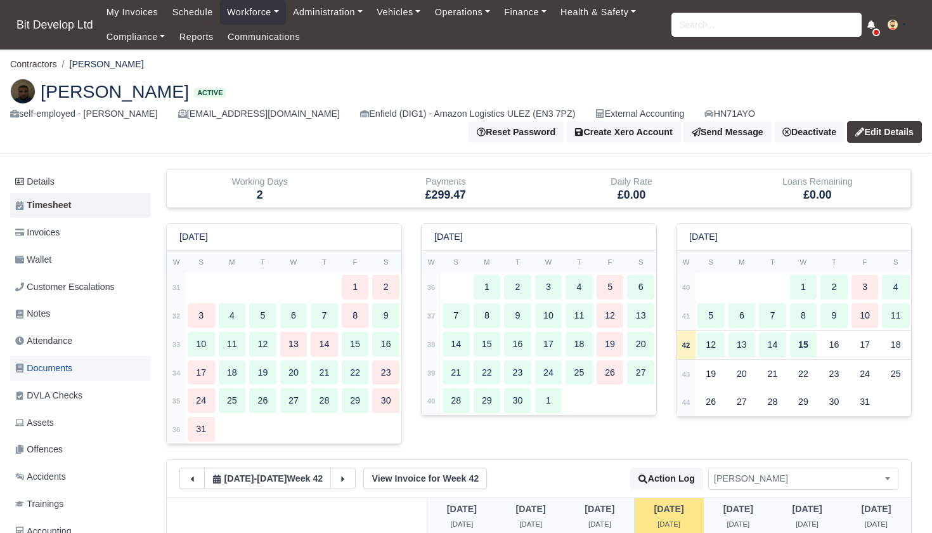
click at [49, 364] on span "Documents" at bounding box center [43, 368] width 57 height 15
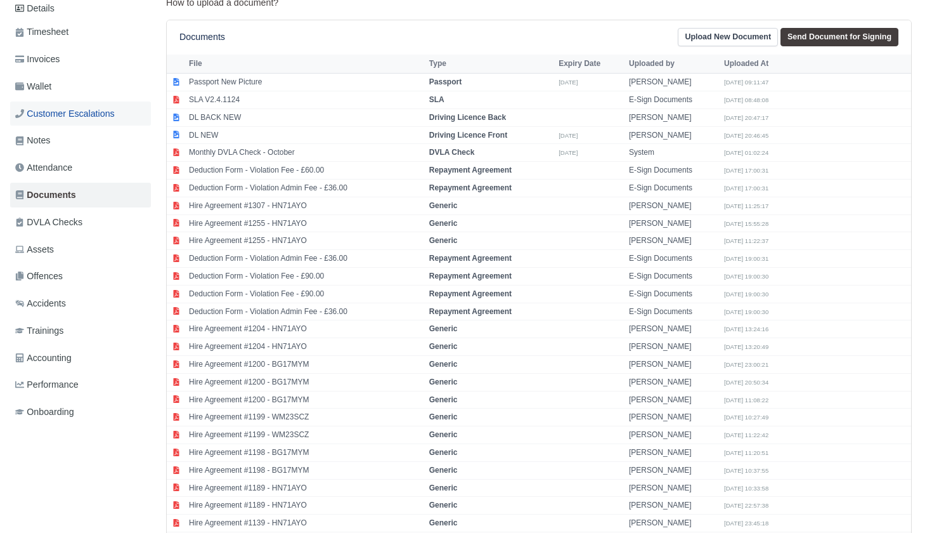
scroll to position [166, 0]
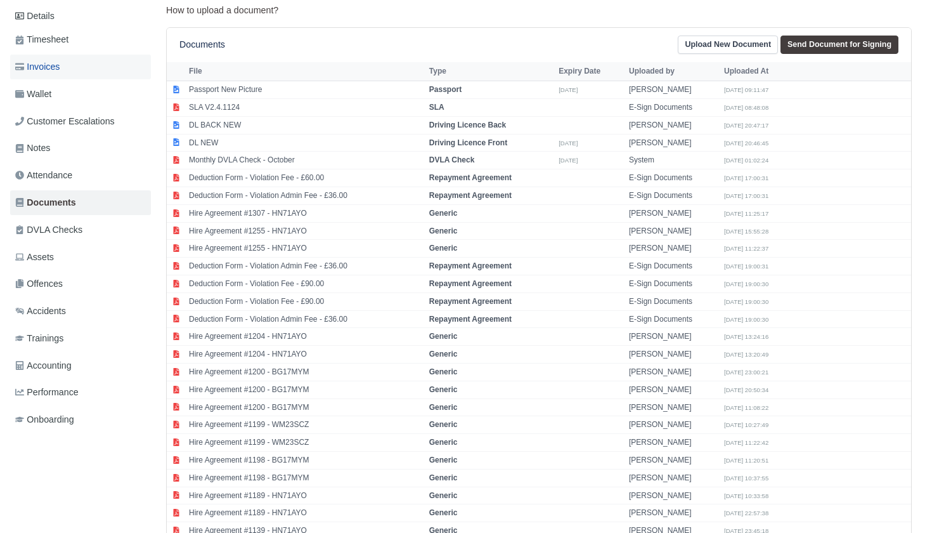
click at [63, 65] on link "Invoices" at bounding box center [80, 67] width 141 height 25
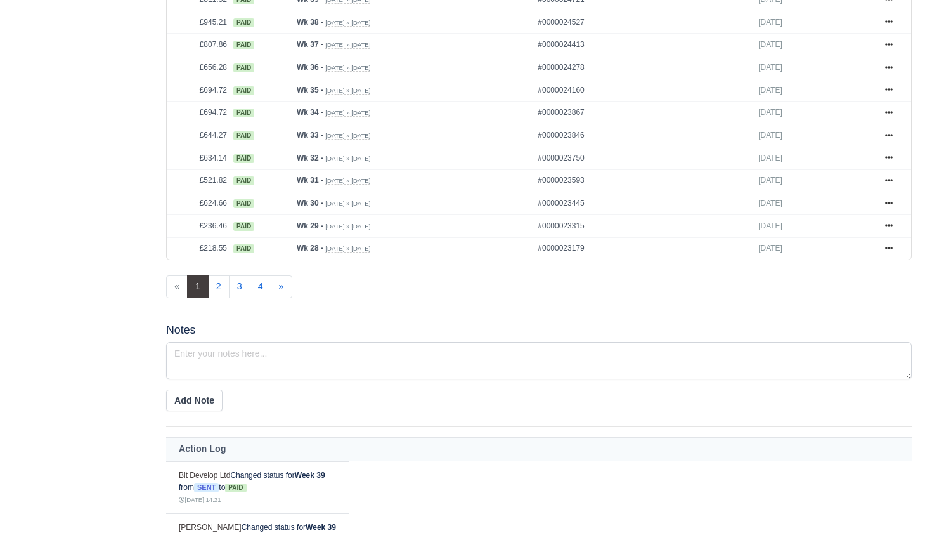
scroll to position [704, 0]
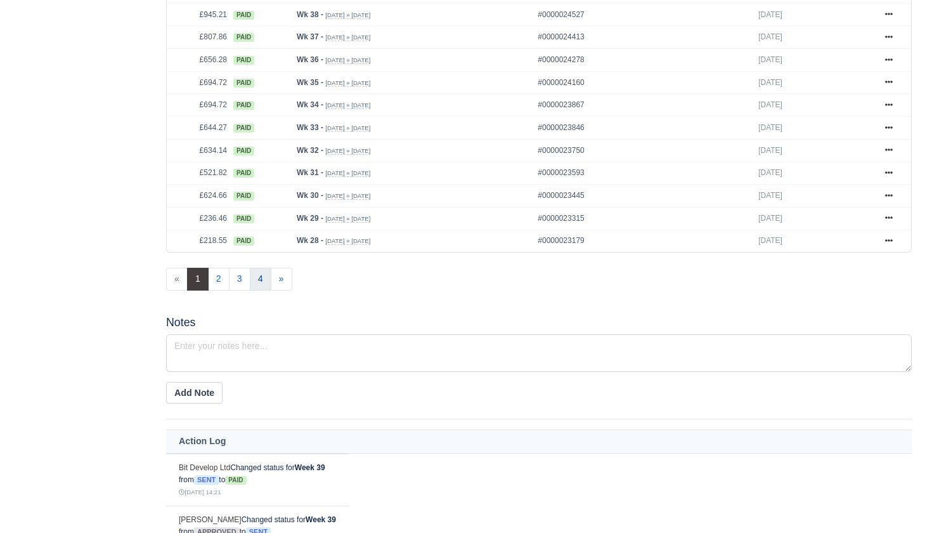
click at [260, 290] on link "4" at bounding box center [261, 279] width 22 height 23
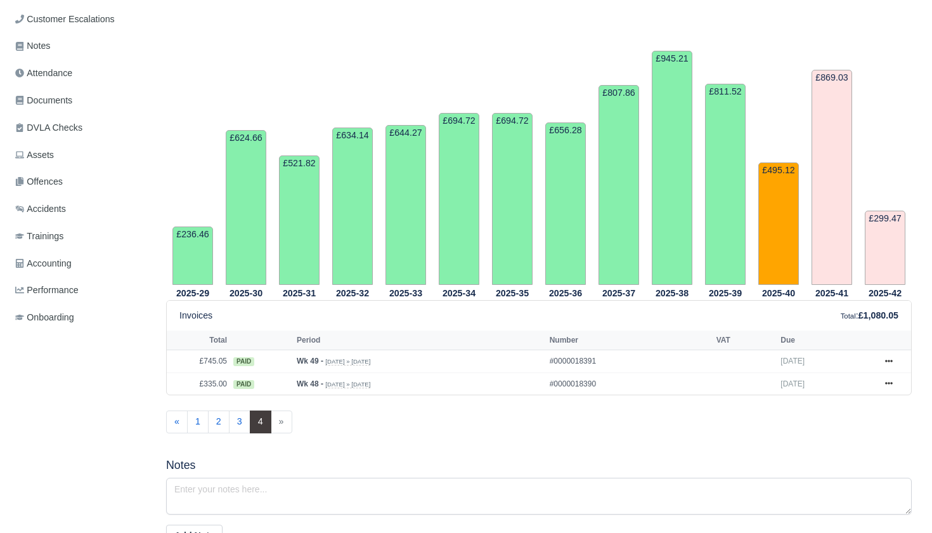
scroll to position [268, 0]
click at [894, 391] on link at bounding box center [889, 383] width 19 height 16
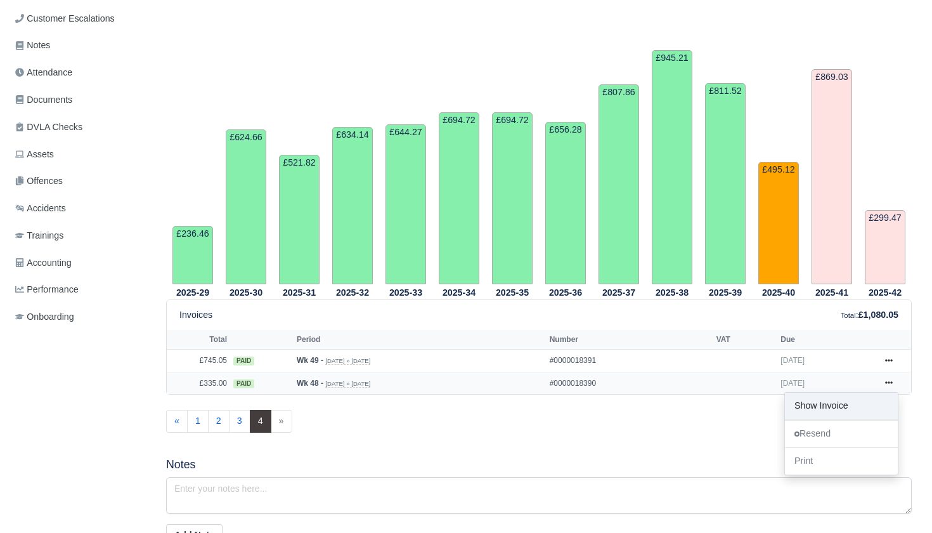
click at [831, 419] on link "Show Invoice" at bounding box center [841, 406] width 113 height 27
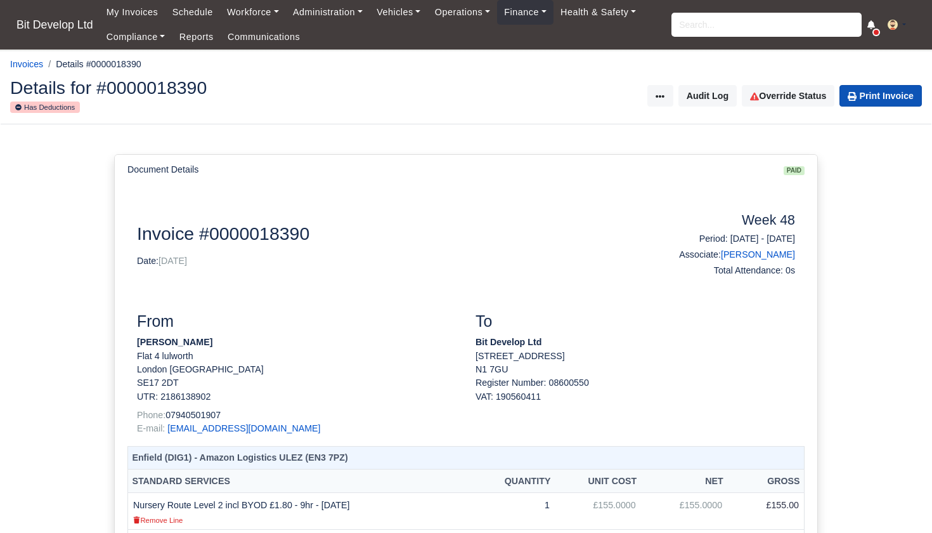
click at [876, 96] on link "Print Invoice" at bounding box center [881, 96] width 82 height 22
click at [707, 30] on input "search" at bounding box center [767, 25] width 190 height 24
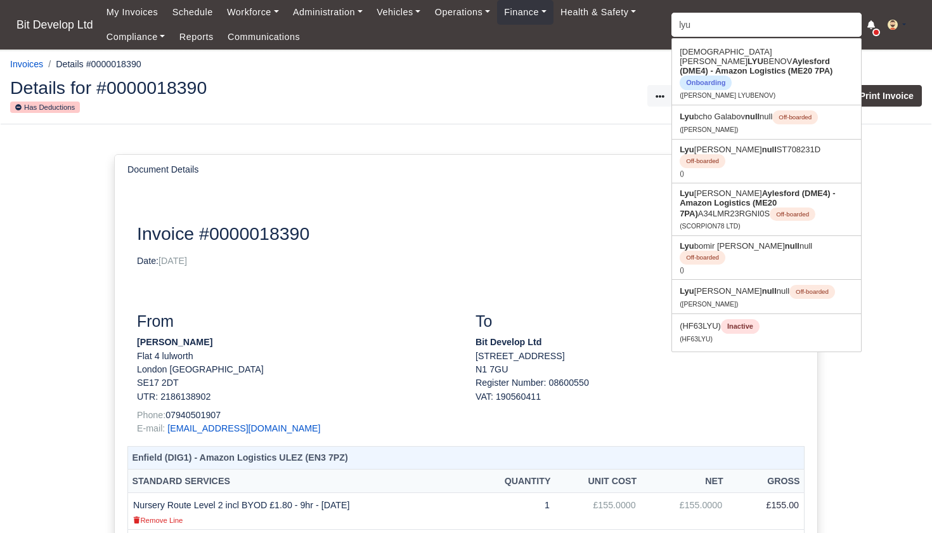
type input "lyud"
type input "lyudmil Iliev"
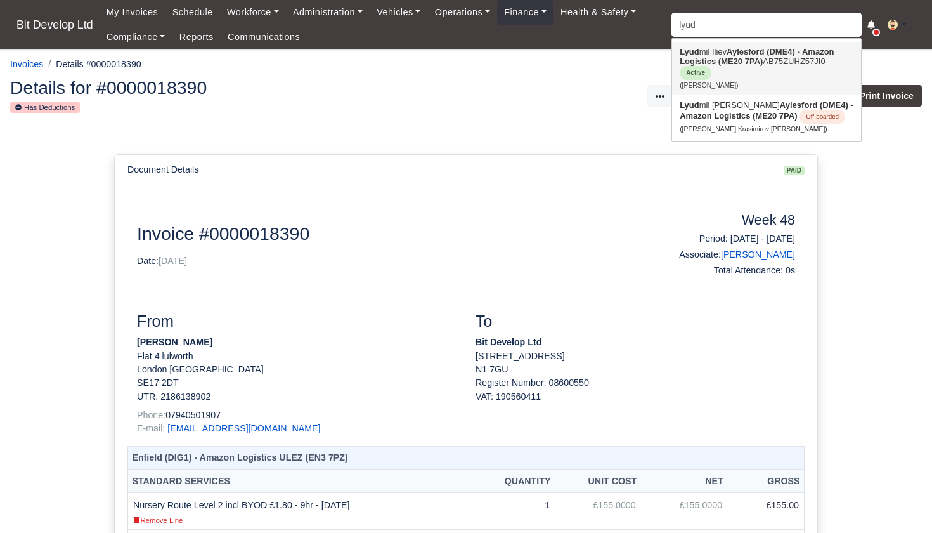
type input "loud"
drag, startPoint x: 707, startPoint y: 46, endPoint x: 733, endPoint y: 59, distance: 29.2
click at [733, 59] on strong "Aylesford (DME4) - Amazon Logistics (ME20 7PA)" at bounding box center [757, 56] width 154 height 19
type input "[PERSON_NAME]"
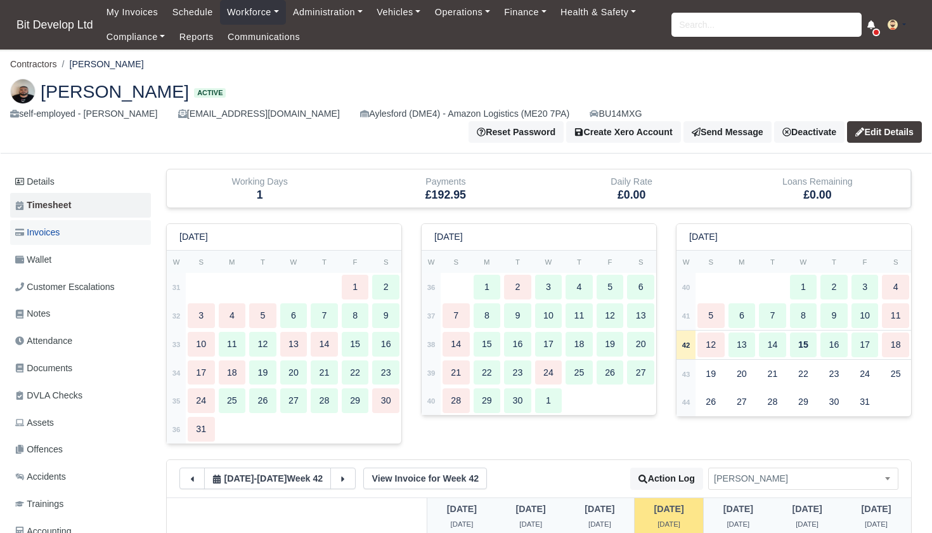
click at [65, 220] on link "Invoices" at bounding box center [80, 232] width 141 height 25
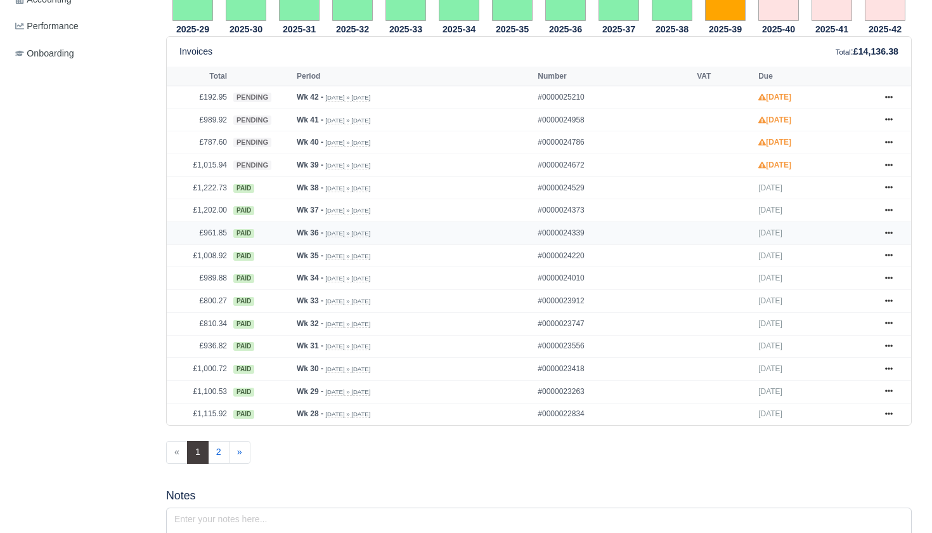
scroll to position [544, 0]
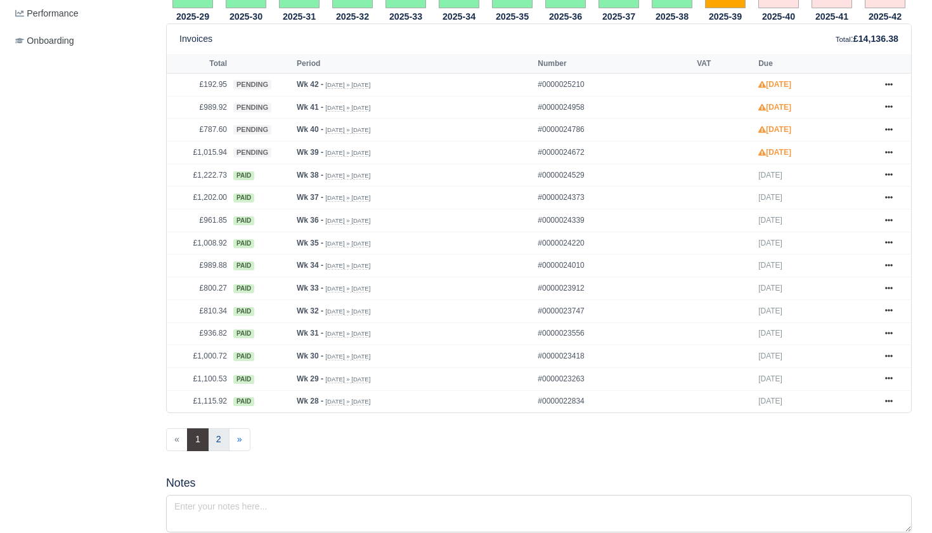
click at [221, 432] on link "2" at bounding box center [219, 439] width 22 height 23
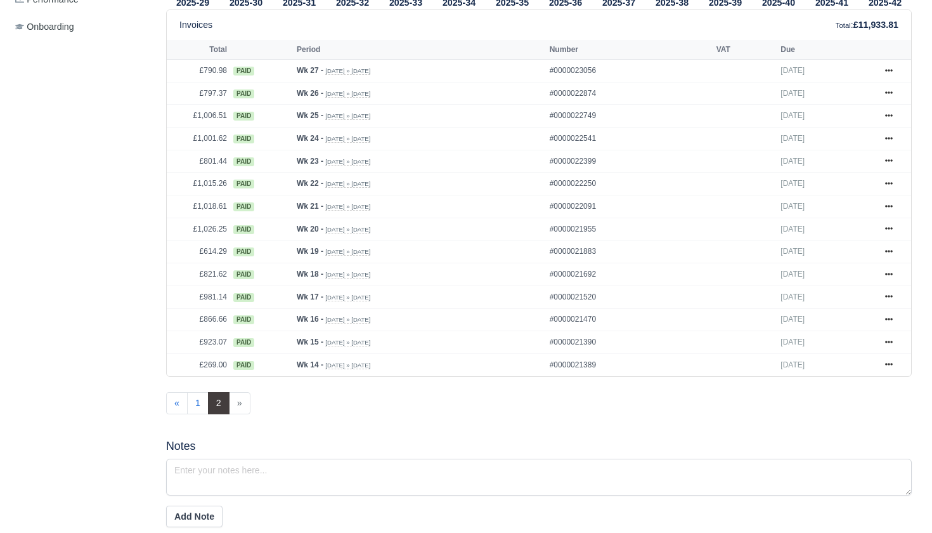
scroll to position [559, 0]
click at [893, 358] on link at bounding box center [889, 364] width 19 height 16
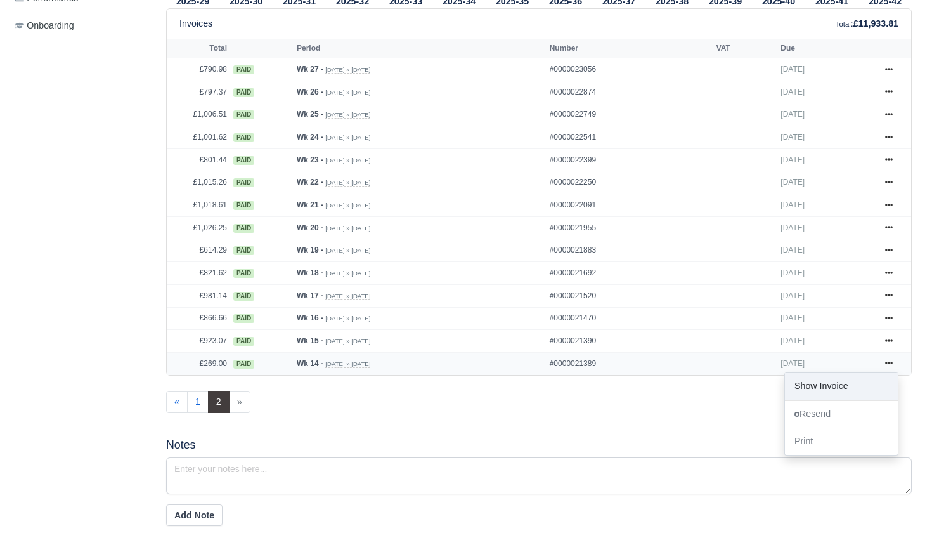
click at [836, 381] on link "Show Invoice" at bounding box center [841, 386] width 113 height 27
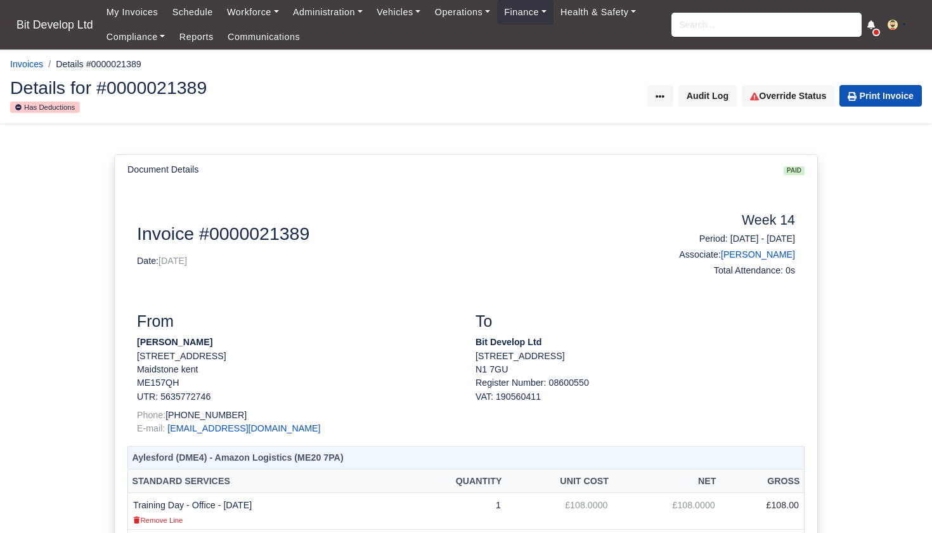
click at [866, 93] on link "Print Invoice" at bounding box center [881, 96] width 82 height 22
click at [769, 25] on input "search" at bounding box center [767, 25] width 190 height 24
type input "yasin"
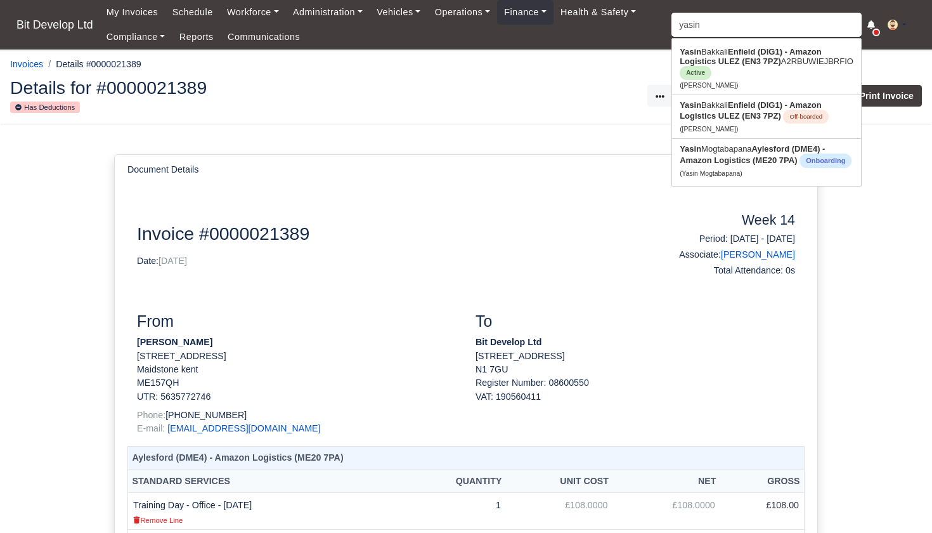
type input "[PERSON_NAME]"
click at [781, 54] on strong "Enfield (DIG1) - Amazon Logistics ULEZ (EN3 7PZ)" at bounding box center [750, 56] width 141 height 19
type input "[PERSON_NAME]"
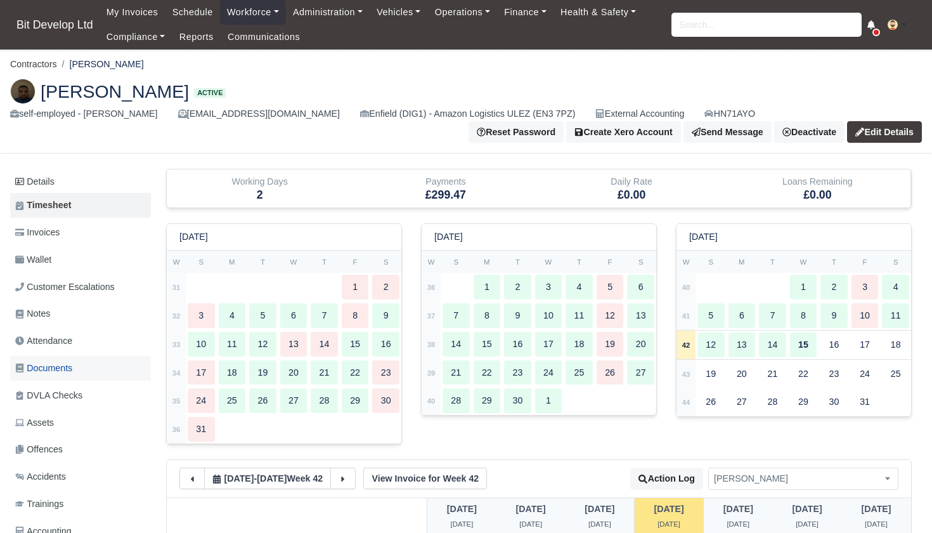
click at [58, 363] on span "Documents" at bounding box center [43, 368] width 57 height 15
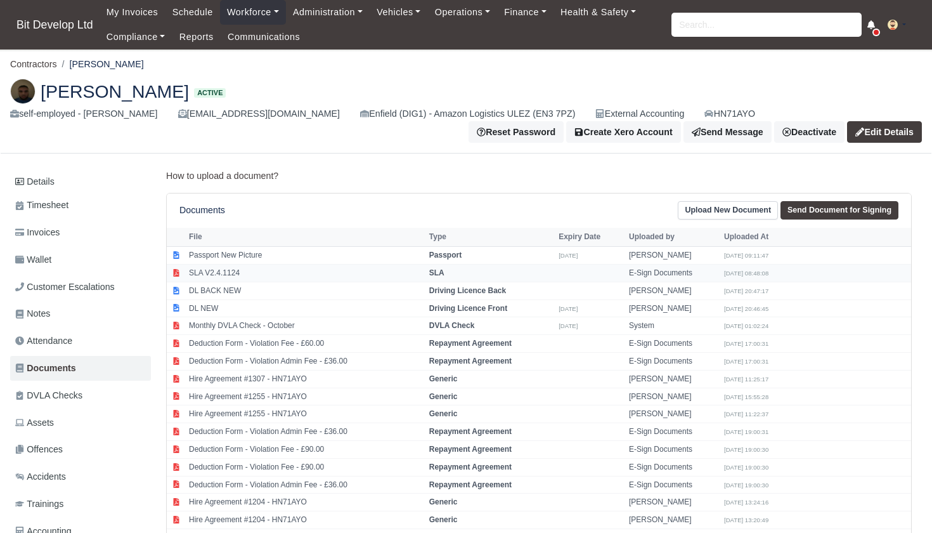
click at [245, 271] on td "SLA V2.4.1124" at bounding box center [306, 273] width 240 height 18
select select "sla"
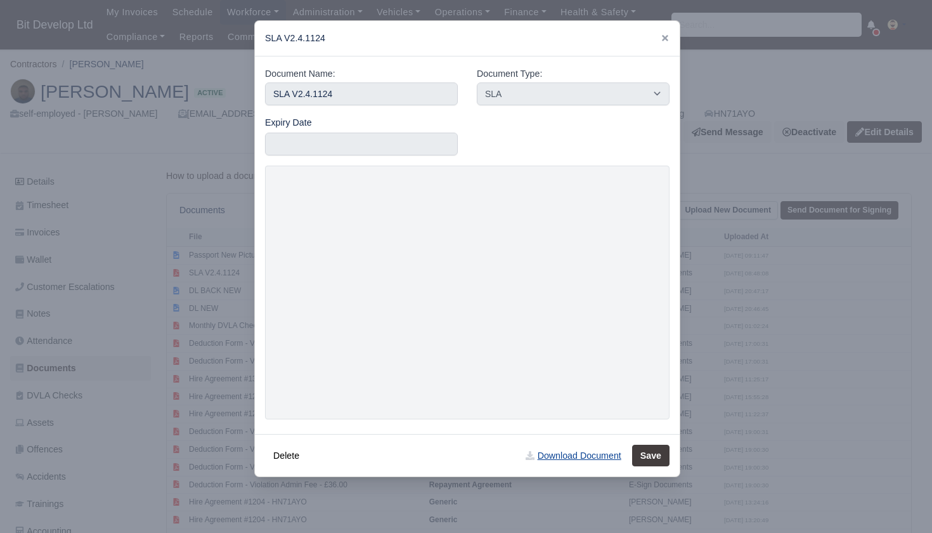
click at [588, 451] on link "Download Document" at bounding box center [573, 456] width 112 height 22
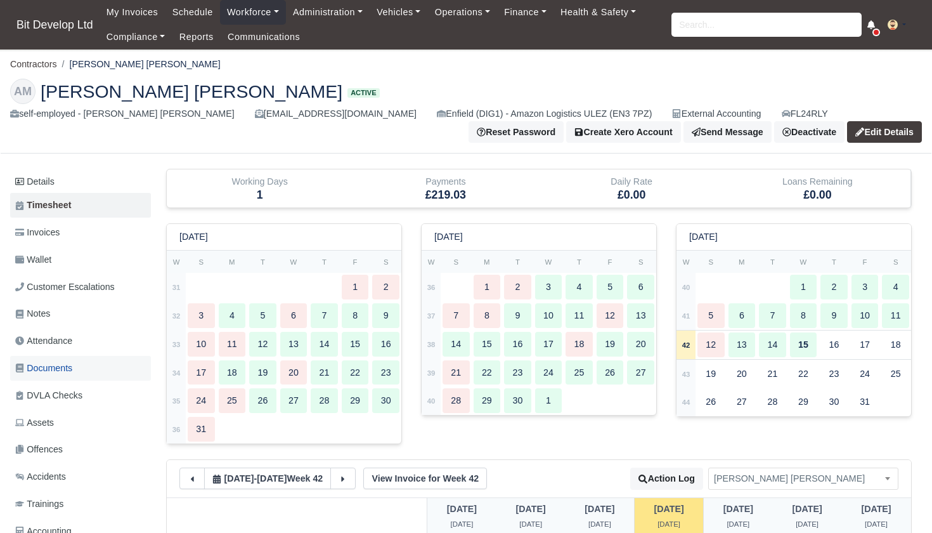
click at [60, 361] on span "Documents" at bounding box center [43, 368] width 57 height 15
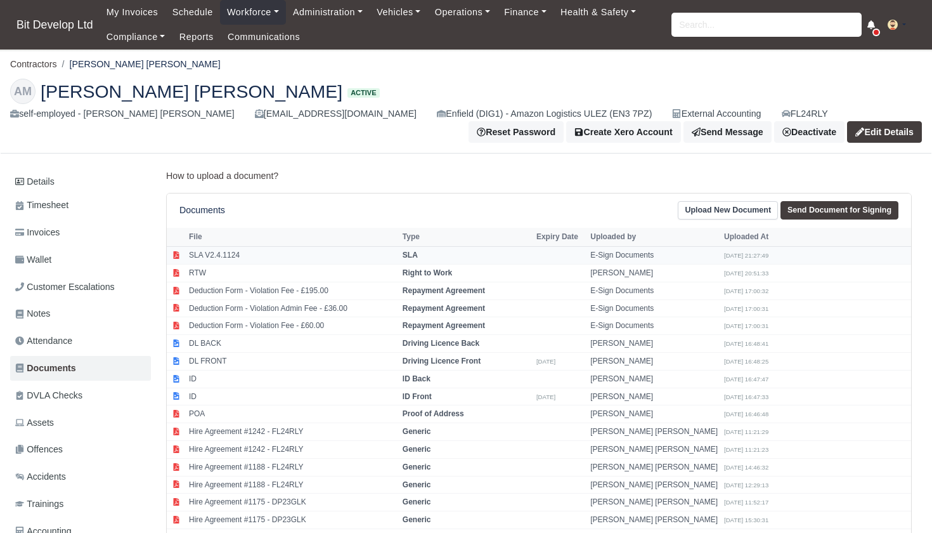
click at [831, 250] on td at bounding box center [863, 256] width 95 height 18
select select "sla"
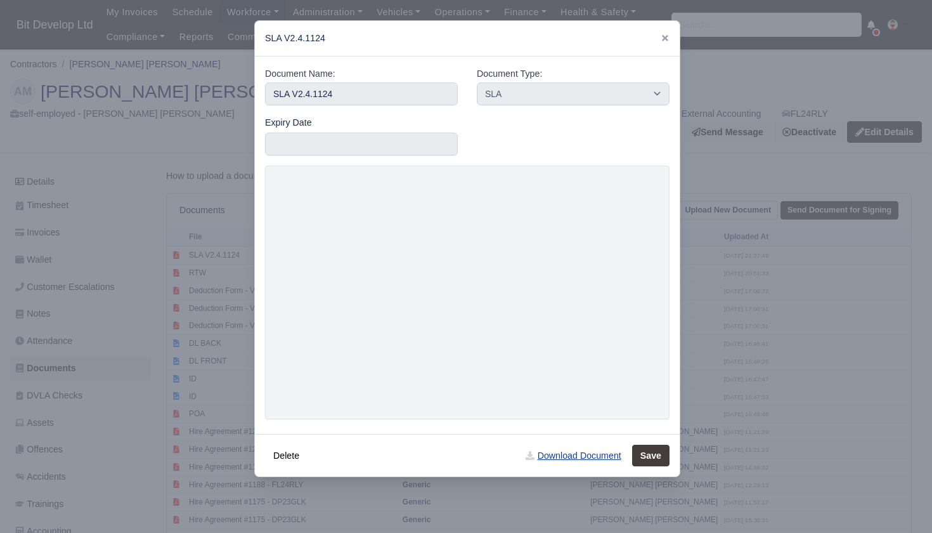
click at [578, 451] on link "Download Document" at bounding box center [573, 456] width 112 height 22
click at [212, 337] on div at bounding box center [466, 266] width 932 height 533
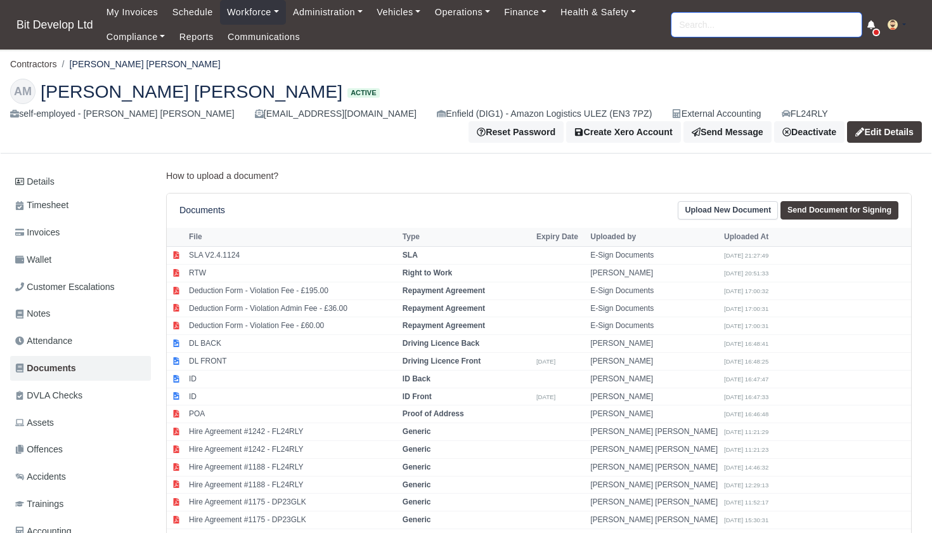
click at [698, 27] on input "search" at bounding box center [767, 25] width 190 height 24
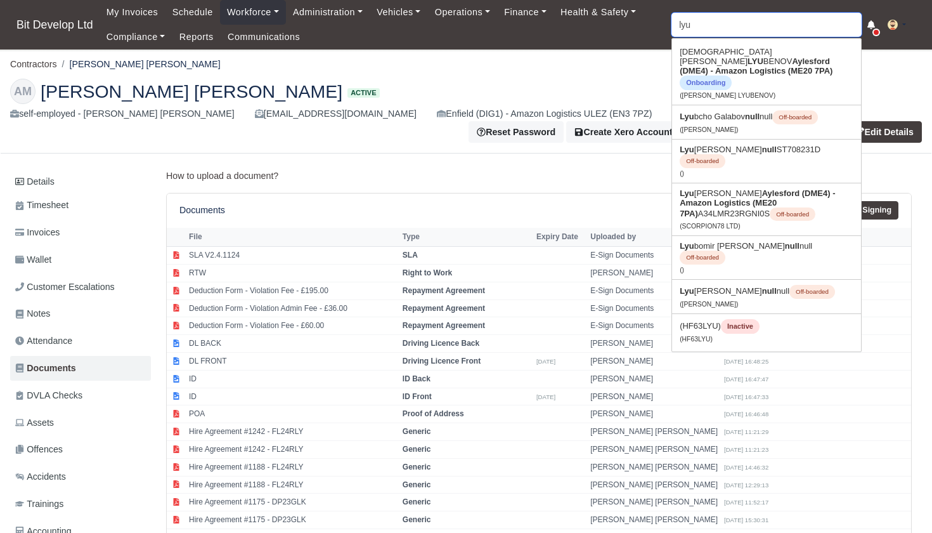
type input "lyud"
type input "lyudmil Iliev"
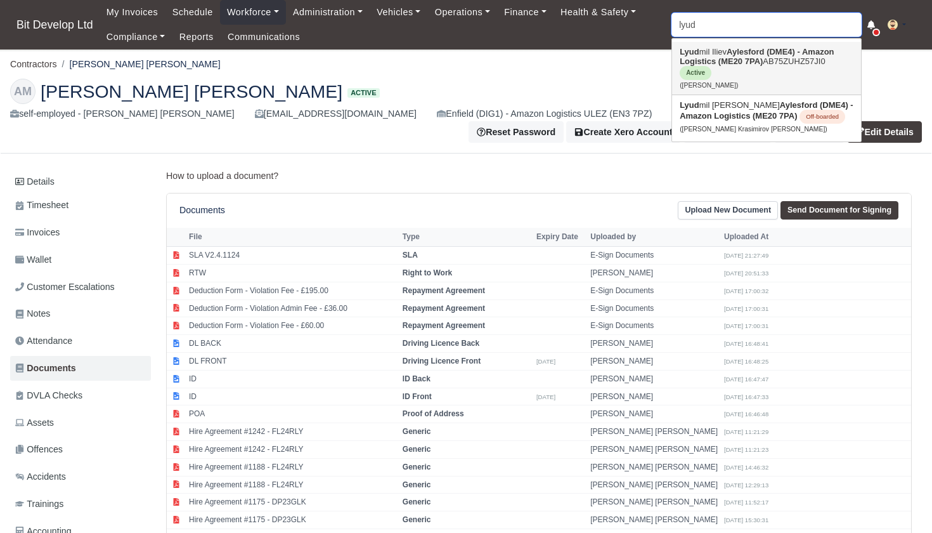
type input "loud"
drag, startPoint x: 698, startPoint y: 45, endPoint x: 747, endPoint y: 51, distance: 49.2
click at [747, 51] on strong "Aylesford (DME4) - Amazon Logistics (ME20 7PA)" at bounding box center [757, 56] width 154 height 19
type input "Lyudmil Iliev"
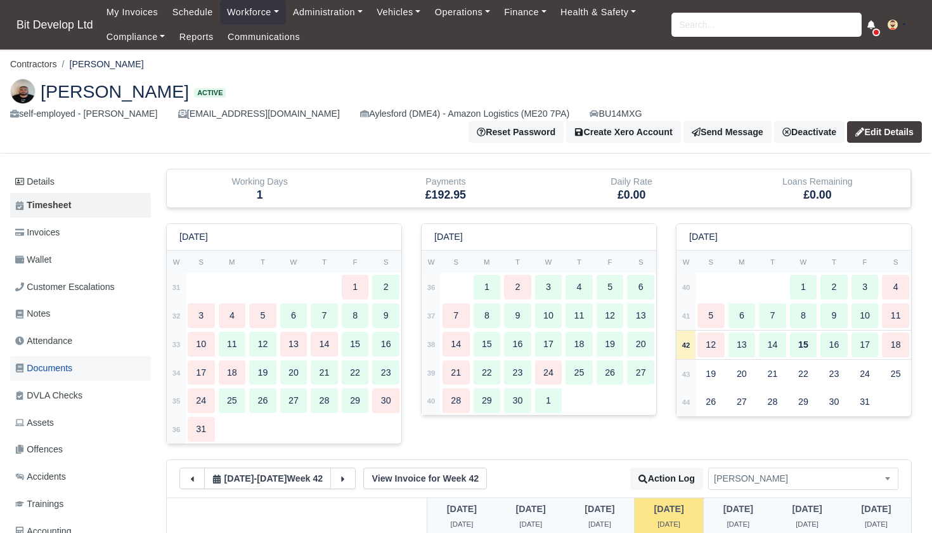
click at [47, 361] on span "Documents" at bounding box center [43, 368] width 57 height 15
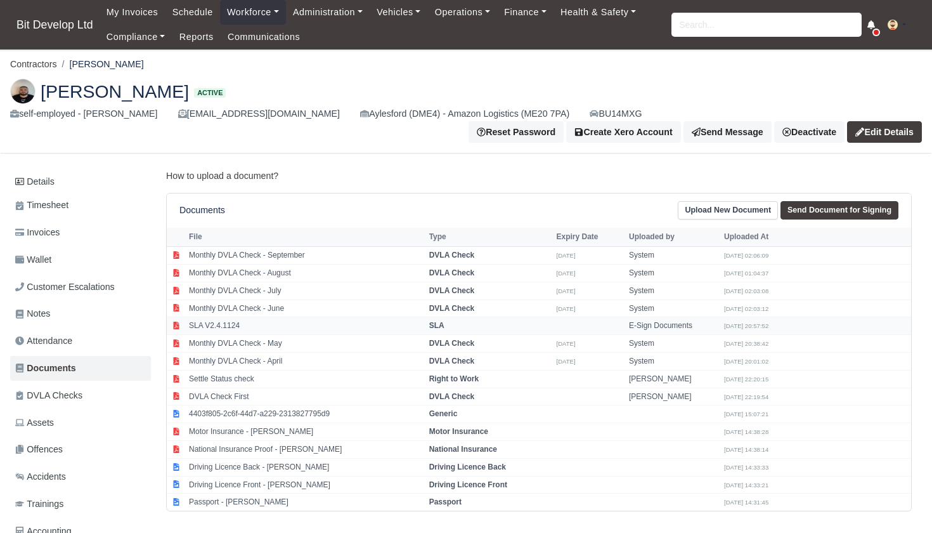
click at [259, 317] on td "SLA V2.4.1124" at bounding box center [306, 326] width 240 height 18
select select "sla"
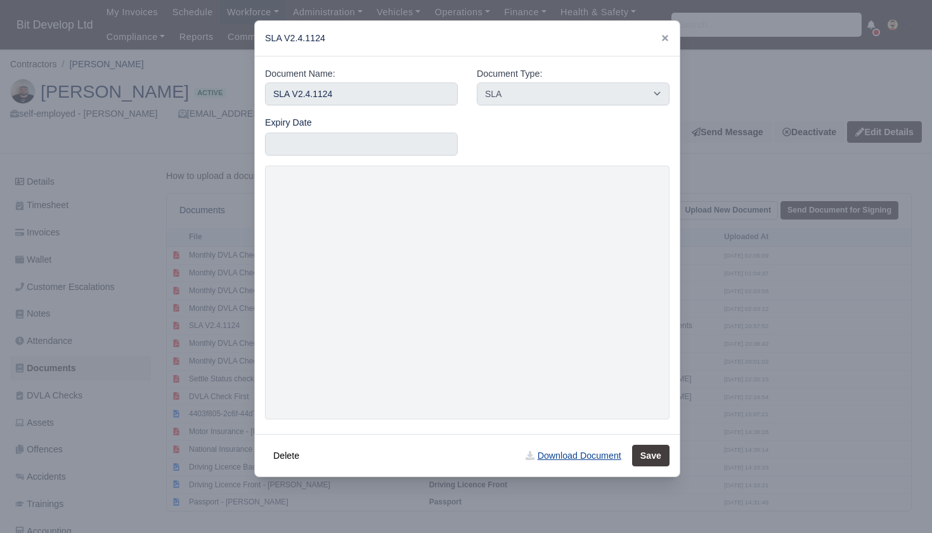
click at [563, 455] on link "Download Document" at bounding box center [573, 456] width 112 height 22
click at [691, 135] on div at bounding box center [466, 266] width 932 height 533
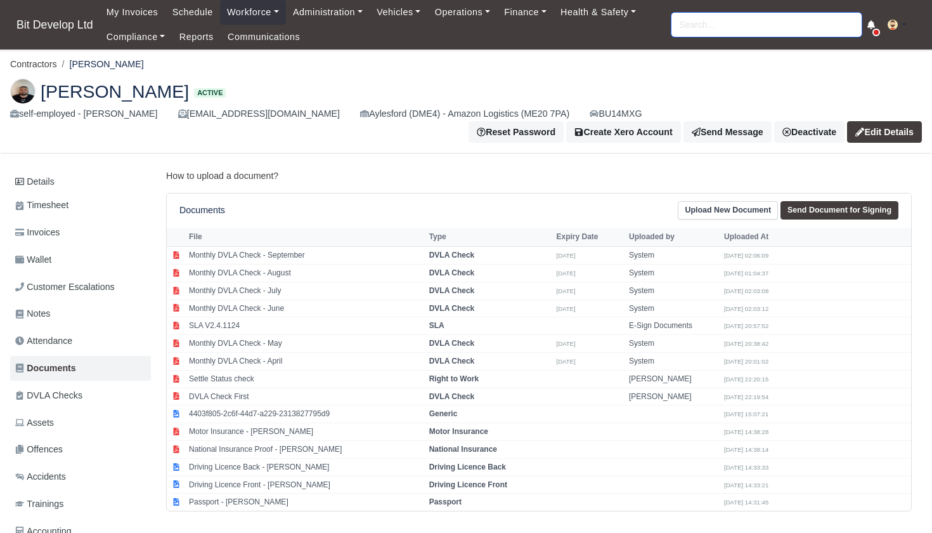
click at [760, 30] on input "search" at bounding box center [767, 25] width 190 height 24
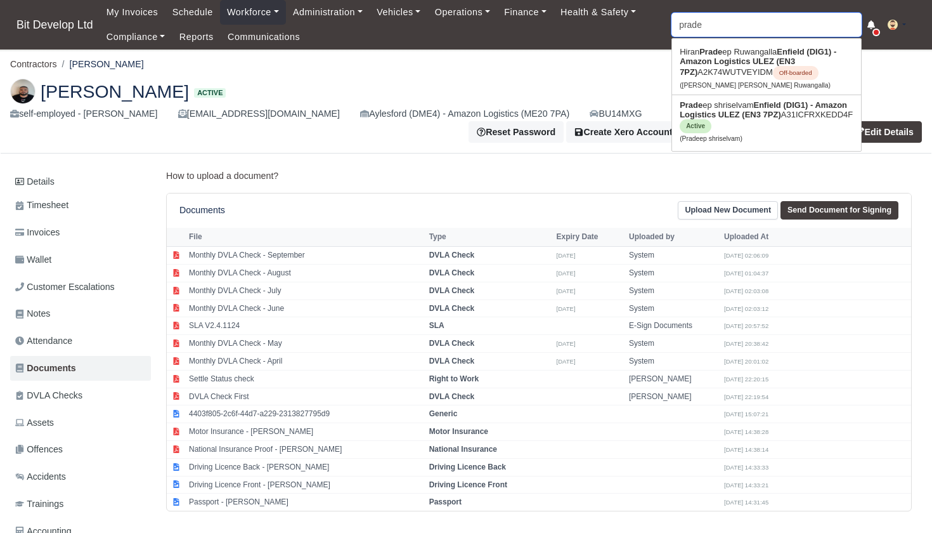
type input "pradee"
type input "pradeep shriselvam"
type input "pride"
drag, startPoint x: 760, startPoint y: 30, endPoint x: 738, endPoint y: 119, distance: 91.4
click at [738, 119] on strong "Enfield (DIG1) - Amazon Logistics ULEZ (EN3 7PZ)" at bounding box center [763, 109] width 167 height 19
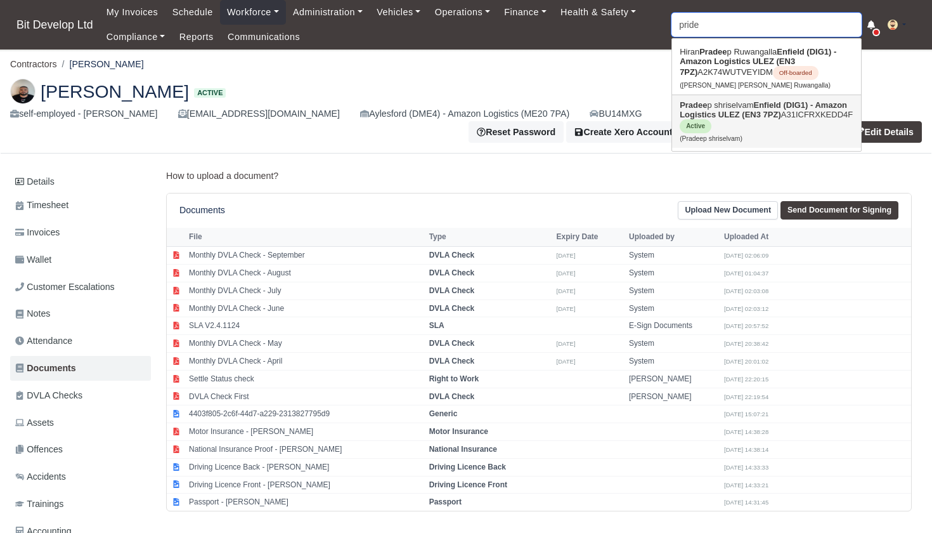
type input "Pradeep shriselvam"
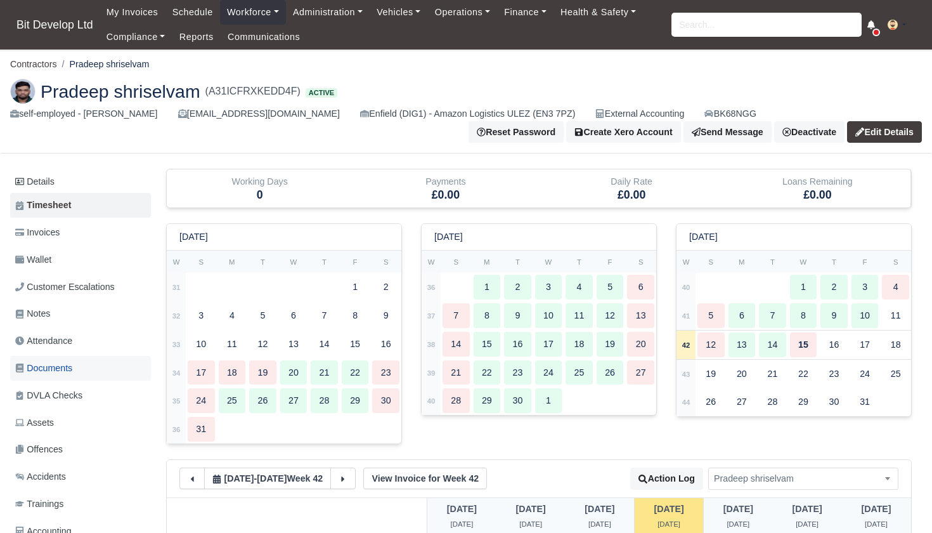
click at [72, 361] on span "Documents" at bounding box center [43, 368] width 57 height 15
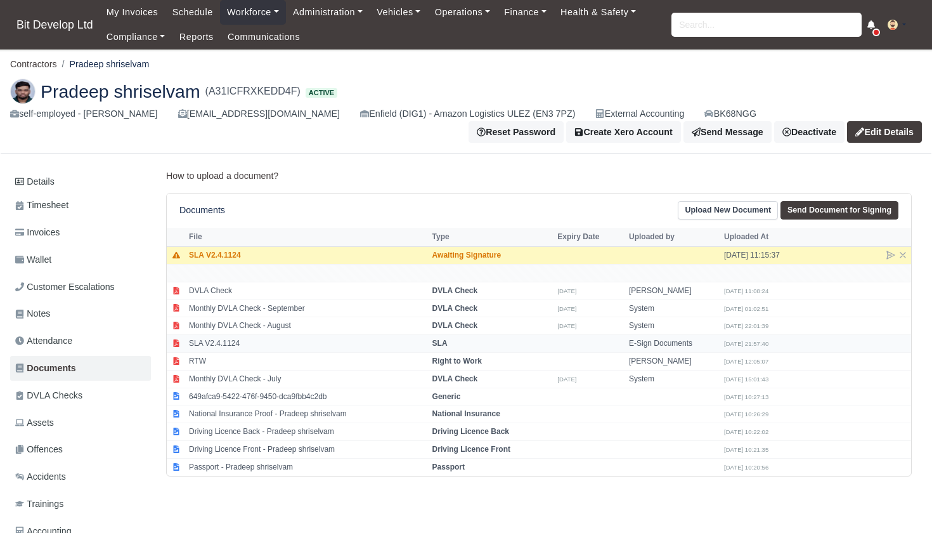
click at [250, 340] on td "SLA V2.4.1124" at bounding box center [307, 344] width 243 height 18
select select "sla"
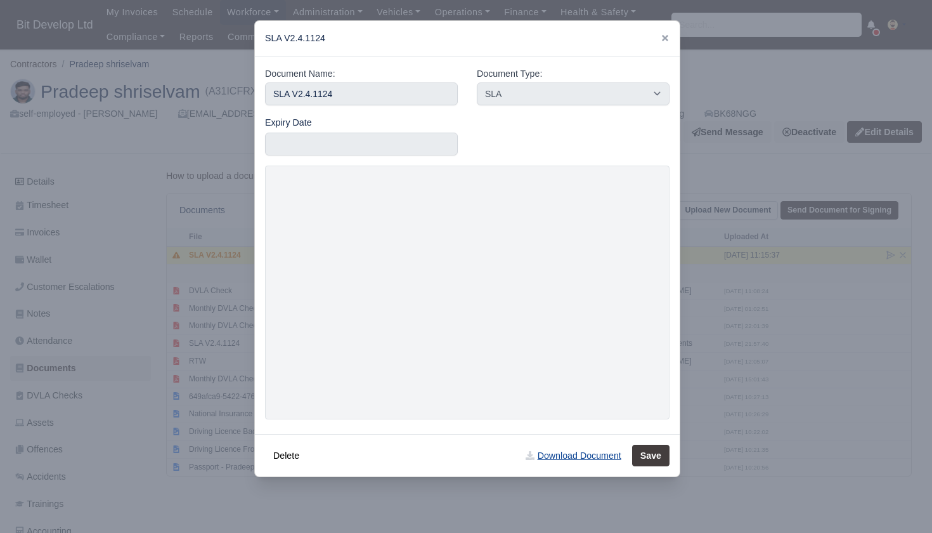
click at [574, 455] on link "Download Document" at bounding box center [573, 456] width 112 height 22
click at [665, 38] on icon at bounding box center [665, 38] width 6 height 6
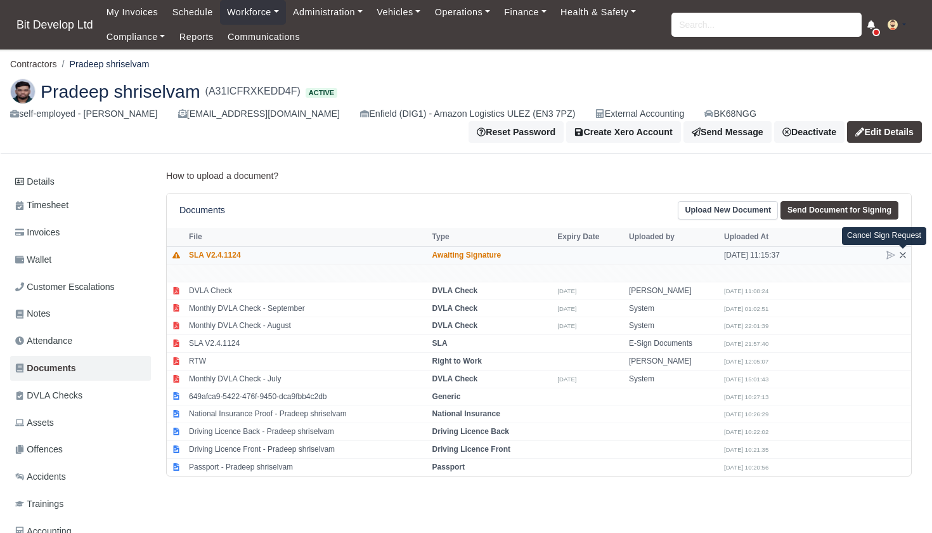
click at [905, 253] on icon at bounding box center [903, 255] width 10 height 10
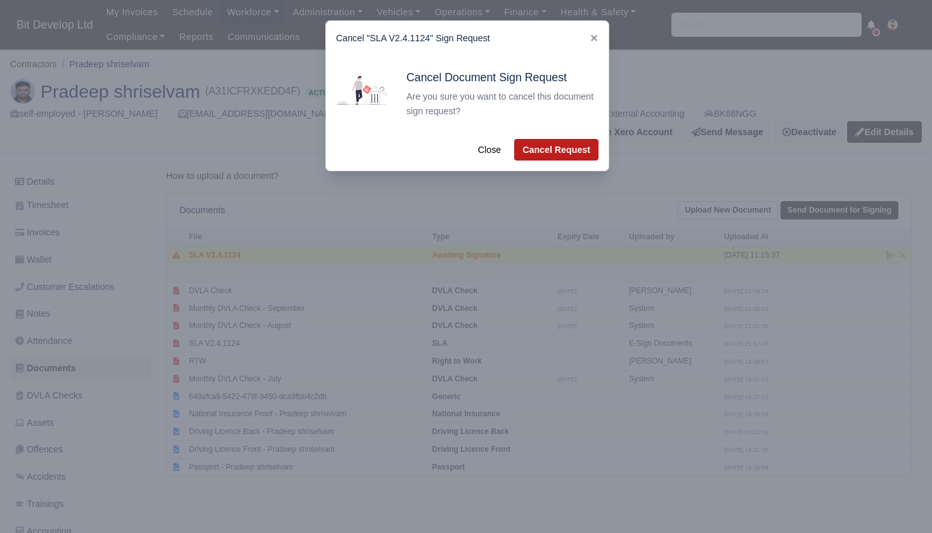
click at [557, 150] on button "Cancel Request" at bounding box center [556, 150] width 84 height 22
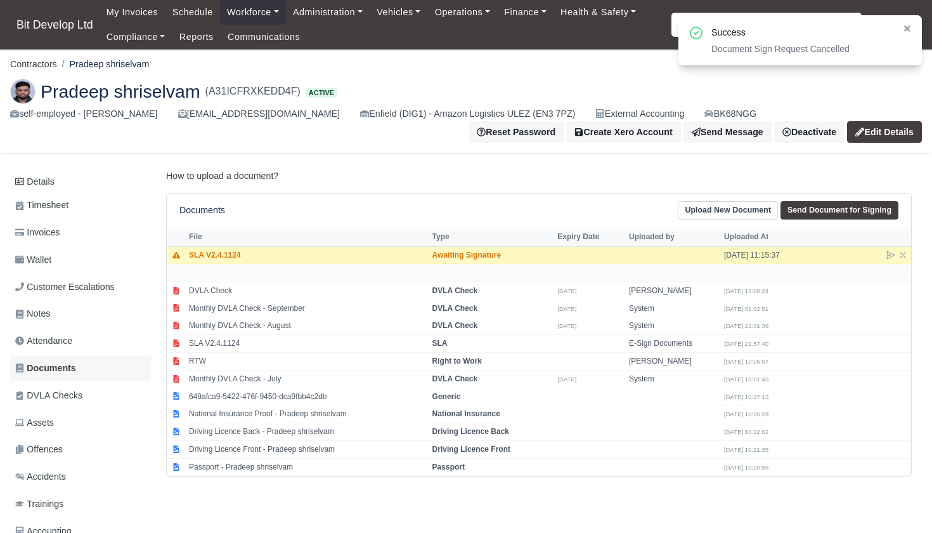
click at [53, 367] on span "Documents" at bounding box center [45, 368] width 61 height 15
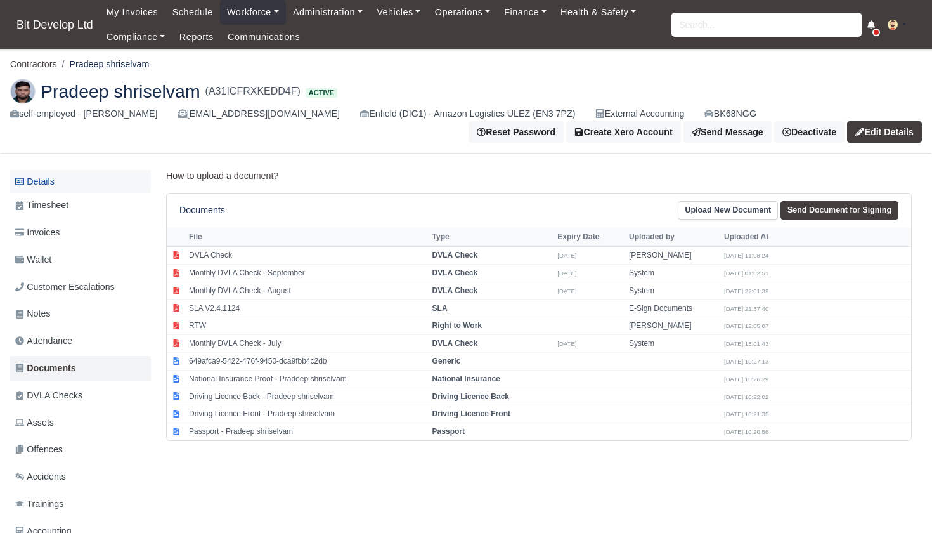
click at [48, 179] on link "Details" at bounding box center [80, 181] width 141 height 23
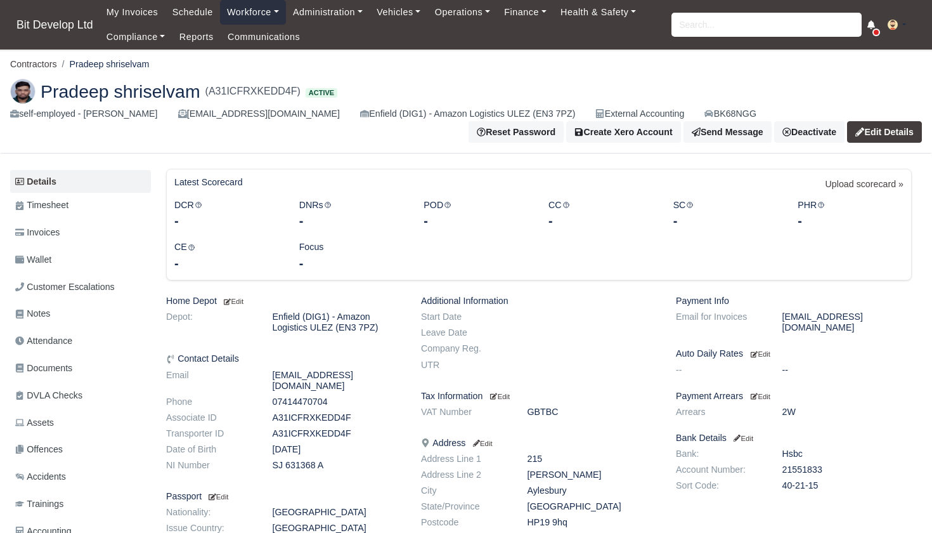
click at [257, 14] on link "Workforce" at bounding box center [253, 12] width 66 height 25
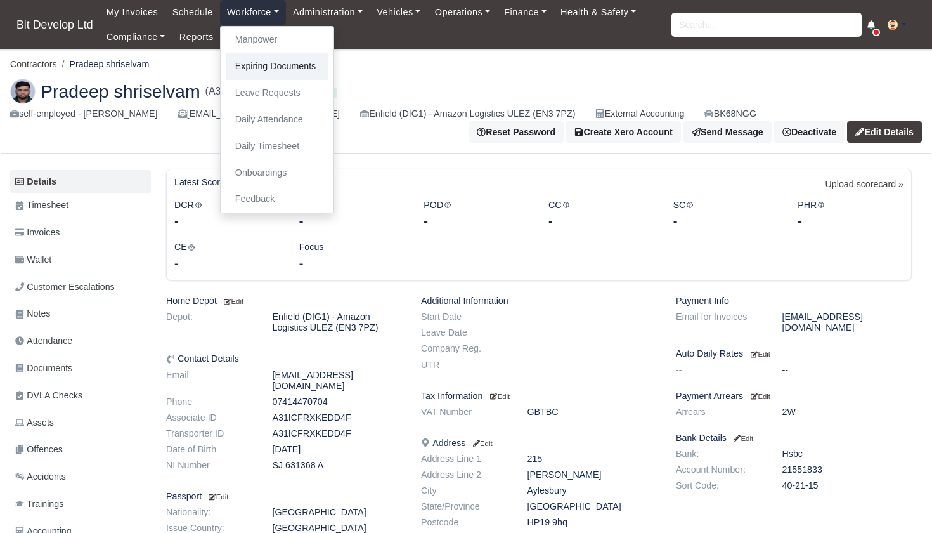
click at [268, 68] on link "Expiring Documents" at bounding box center [277, 66] width 103 height 27
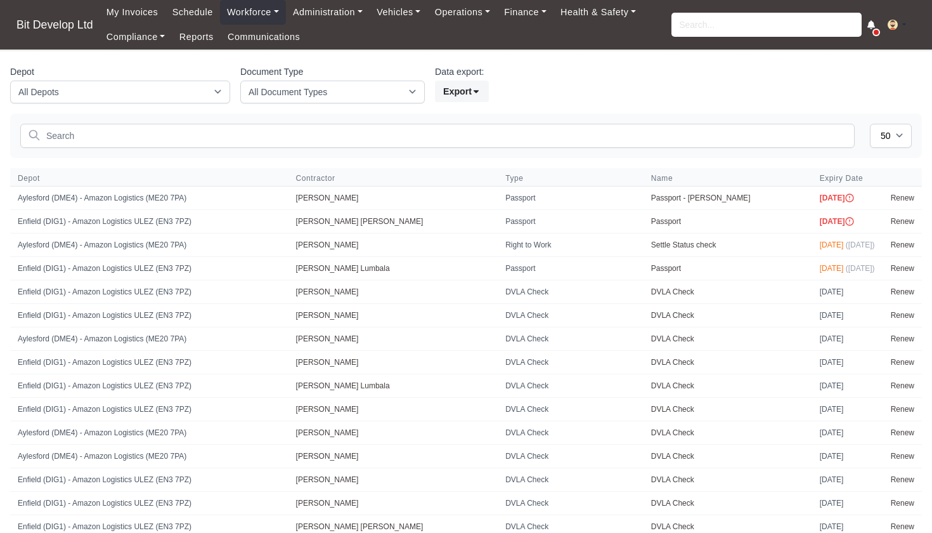
select select "50"
click at [686, 29] on input "search" at bounding box center [767, 25] width 190 height 24
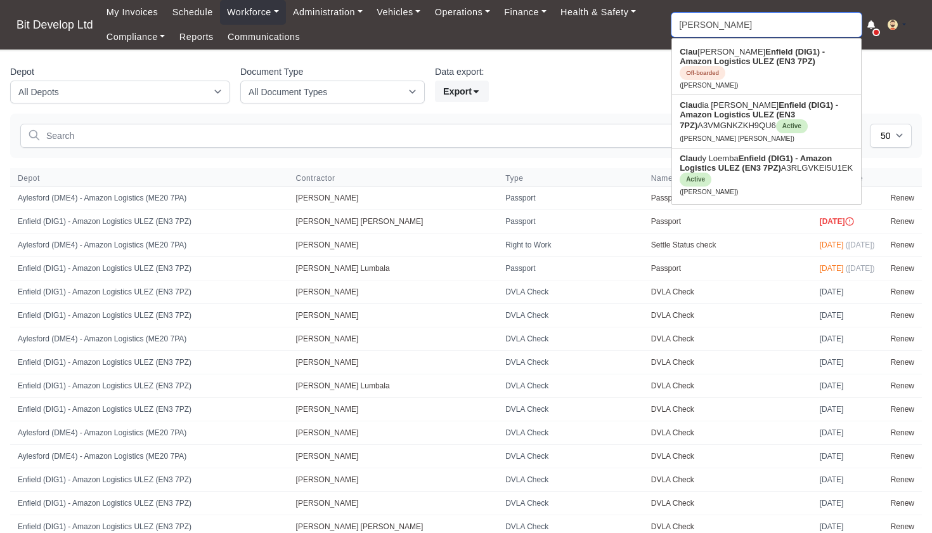
type input "claudi"
type input "claudia Andrade"
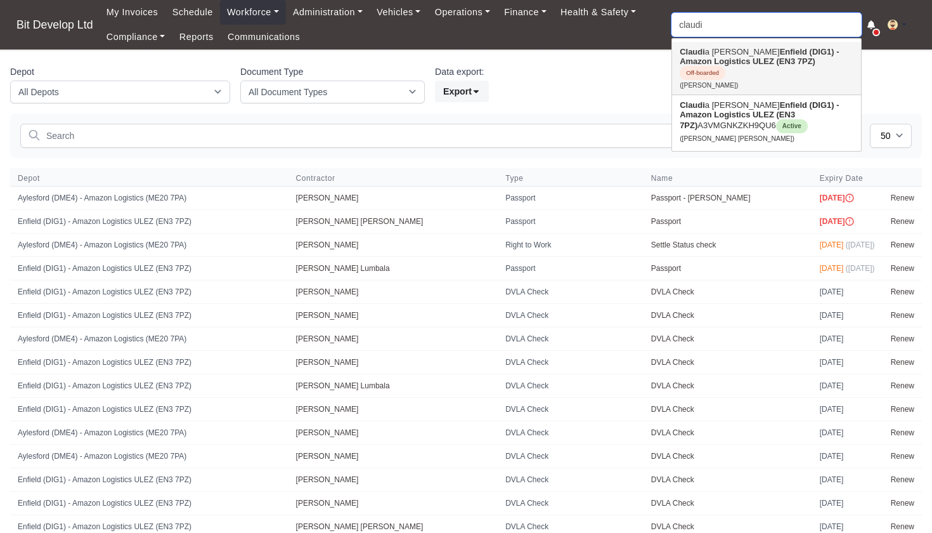
type input "Claudia"
drag, startPoint x: 693, startPoint y: 45, endPoint x: 730, endPoint y: 112, distance: 76.9
click at [730, 112] on link "Claudi a Mariza Ascensao Andrade Enfield (DIG1) - Amazon Logistics ULEZ (EN3 7P…" at bounding box center [766, 121] width 189 height 53
type input "[PERSON_NAME] [PERSON_NAME]"
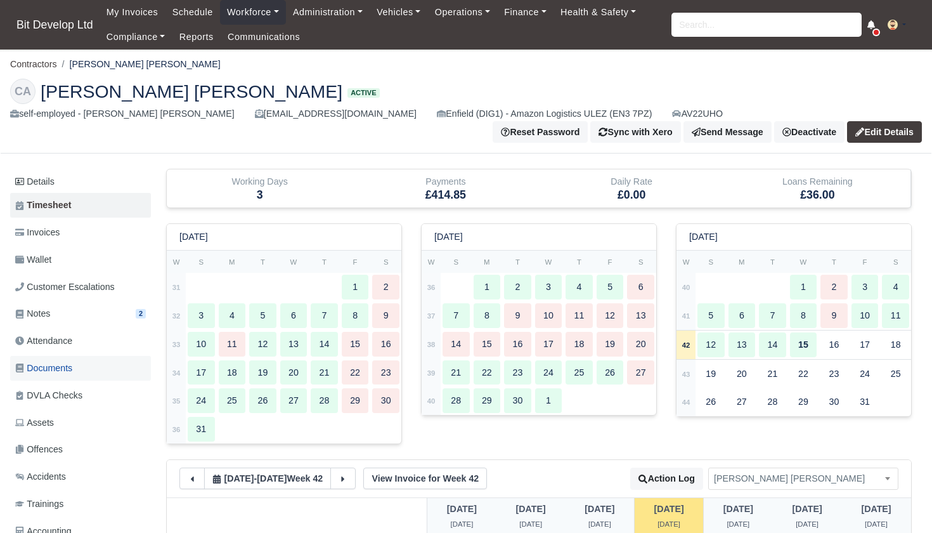
click at [50, 363] on span "Documents" at bounding box center [43, 368] width 57 height 15
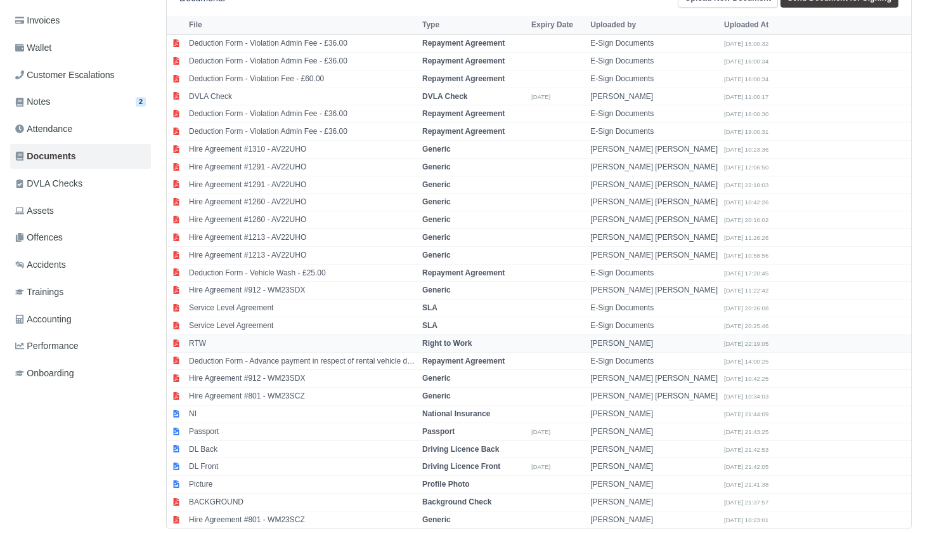
scroll to position [217, 0]
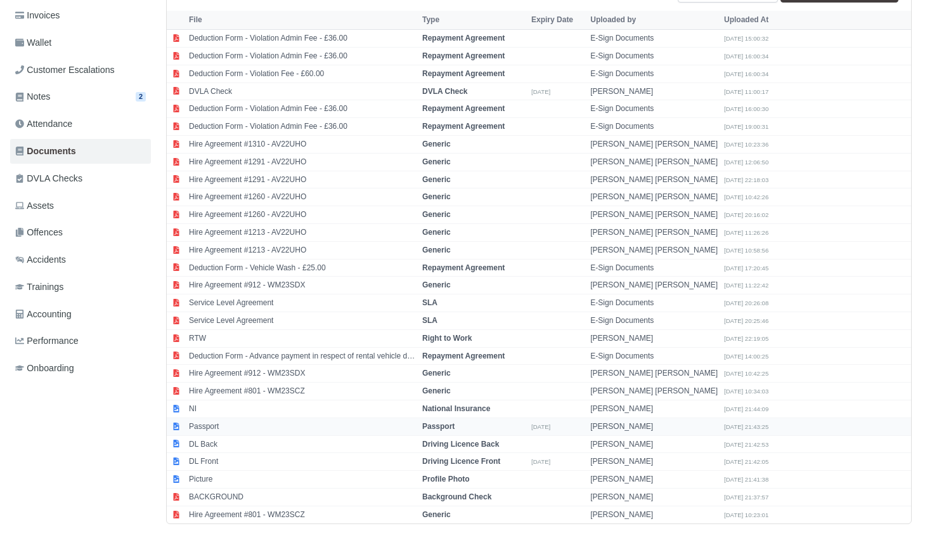
click at [439, 422] on strong "Passport" at bounding box center [438, 426] width 32 height 9
select select "passport"
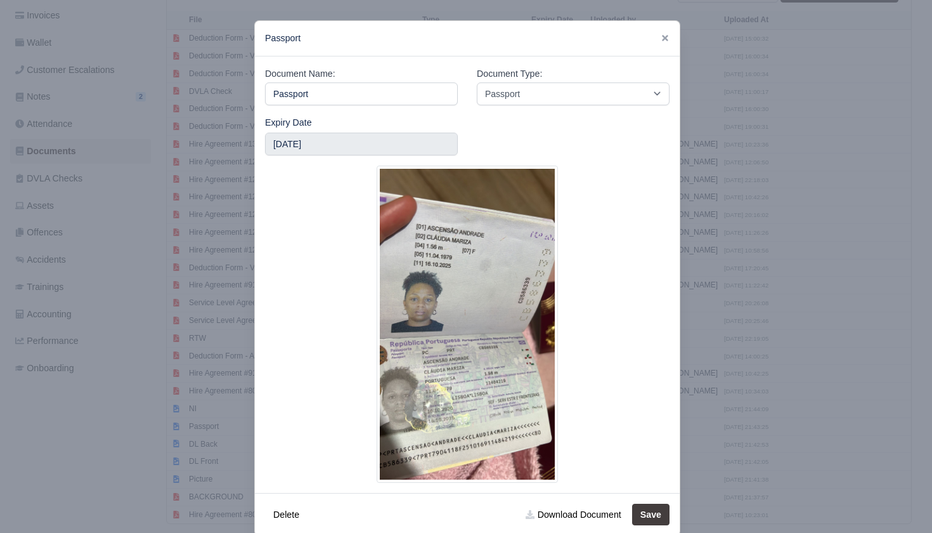
click at [228, 339] on div at bounding box center [466, 266] width 932 height 533
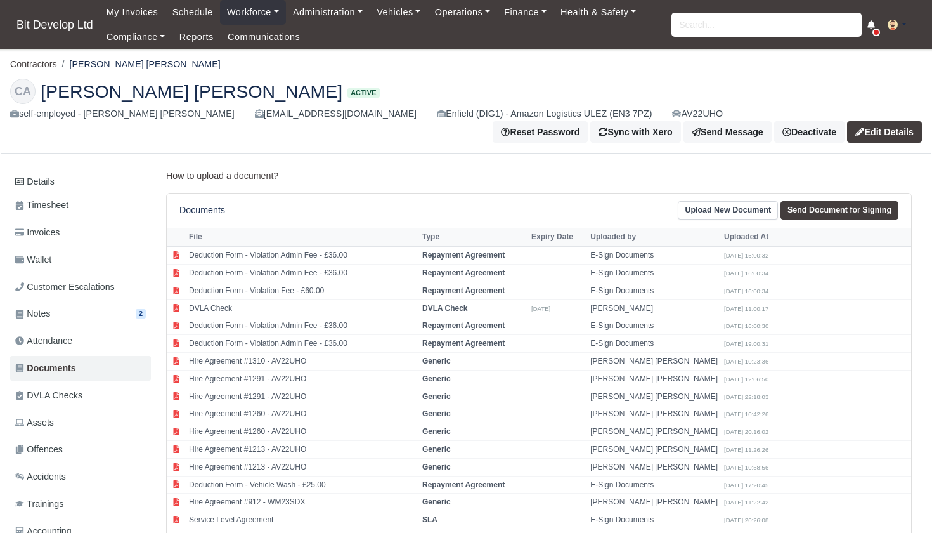
scroll to position [0, 0]
click at [49, 173] on link "Details" at bounding box center [80, 181] width 141 height 23
click at [49, 179] on link "Details" at bounding box center [80, 181] width 141 height 23
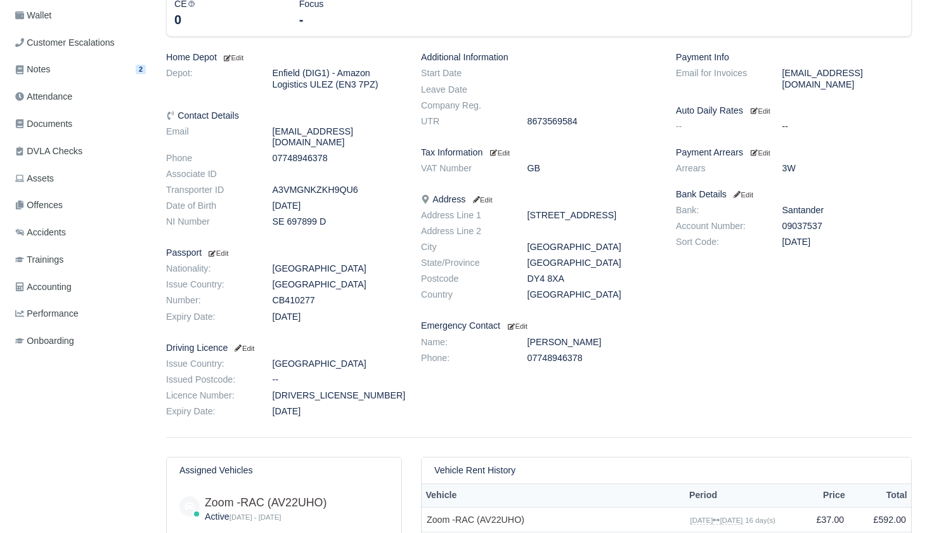
scroll to position [249, 0]
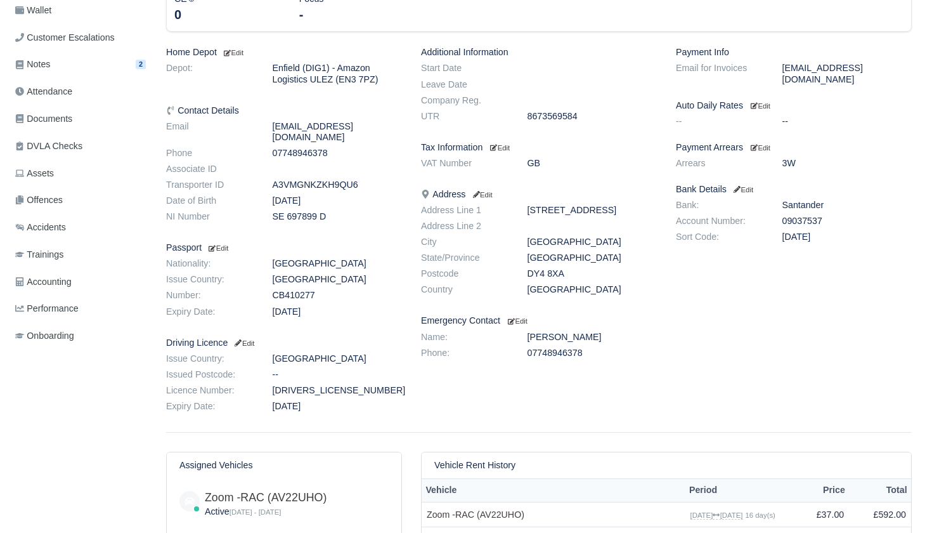
drag, startPoint x: 528, startPoint y: 275, endPoint x: 574, endPoint y: 270, distance: 47.1
click at [574, 270] on dd "DY4 8XA" at bounding box center [592, 273] width 149 height 11
click at [44, 116] on span "Documents" at bounding box center [43, 119] width 57 height 15
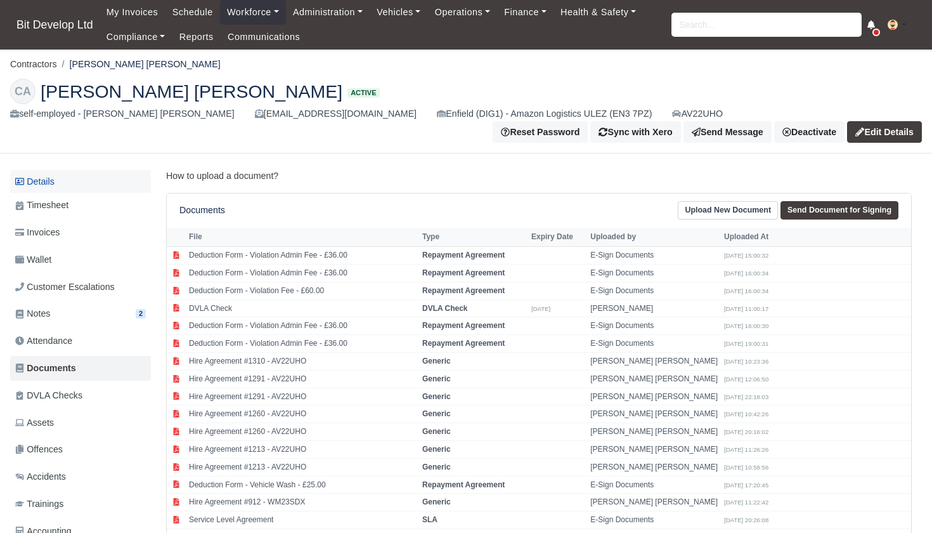
click at [49, 177] on link "Details" at bounding box center [80, 181] width 141 height 23
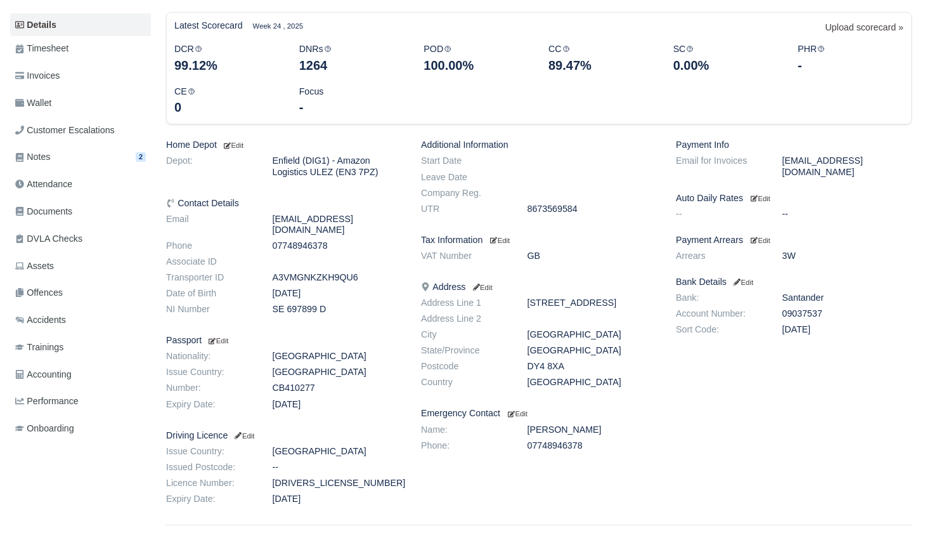
scroll to position [166, 0]
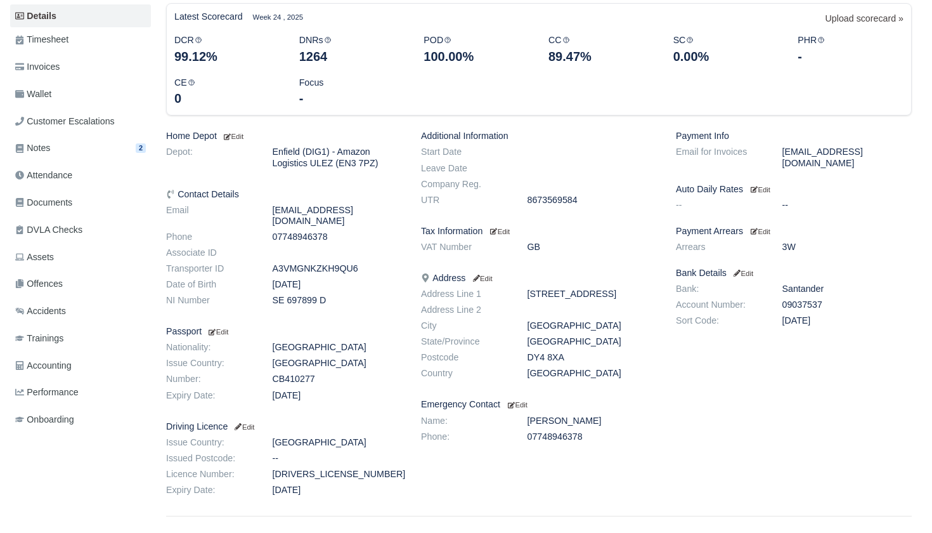
drag, startPoint x: 528, startPoint y: 357, endPoint x: 590, endPoint y: 358, distance: 62.1
click at [590, 358] on dd "DY4 8XA" at bounding box center [592, 357] width 149 height 11
copy dd "DY4 8XA"
click at [254, 423] on small "Edit" at bounding box center [244, 427] width 22 height 8
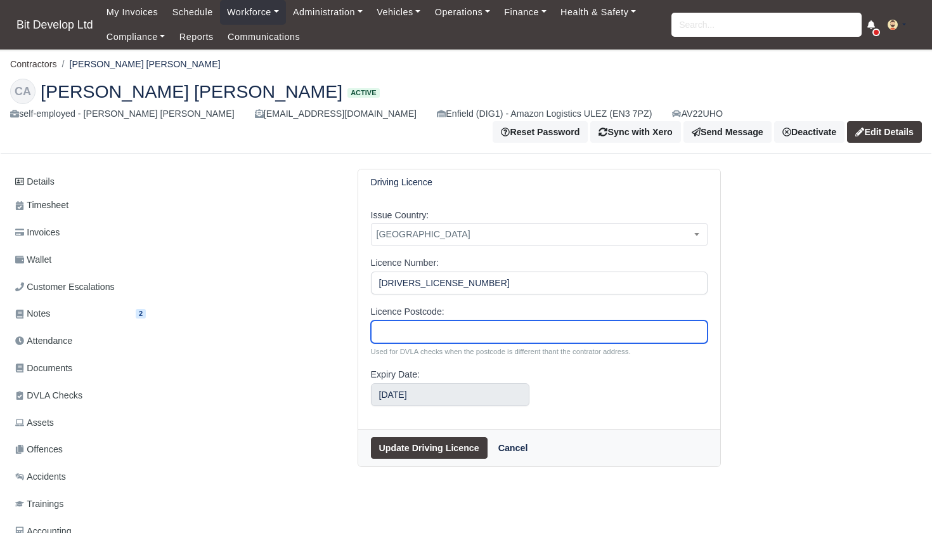
click at [395, 332] on input "Licence Postcode:" at bounding box center [539, 331] width 337 height 23
paste input "DY4 8XA"
click at [400, 332] on input "DY4 8XA" at bounding box center [539, 331] width 337 height 23
type input "DY48XA"
click at [434, 439] on button "Update Driving Licence" at bounding box center [429, 448] width 117 height 22
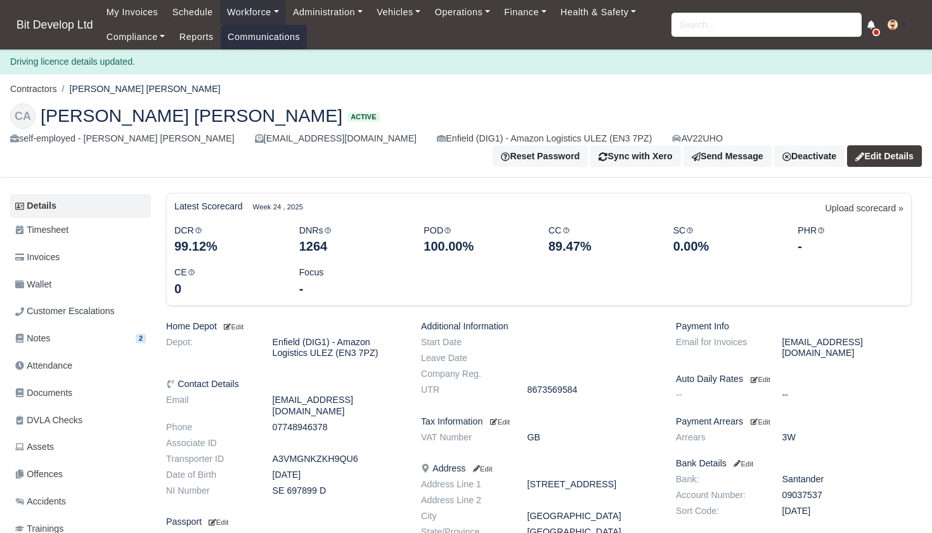
click at [267, 33] on link "Communications" at bounding box center [264, 37] width 87 height 25
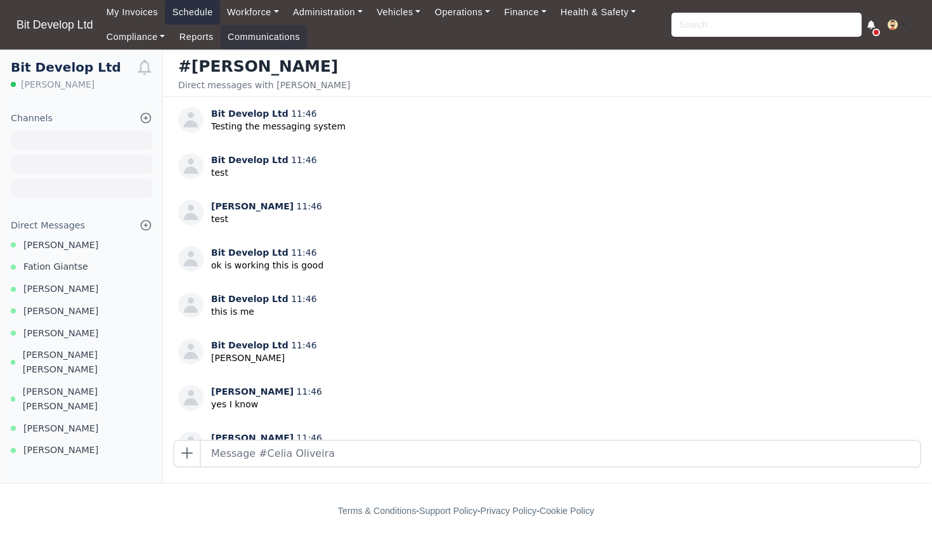
click at [198, 13] on link "Schedule" at bounding box center [192, 12] width 55 height 25
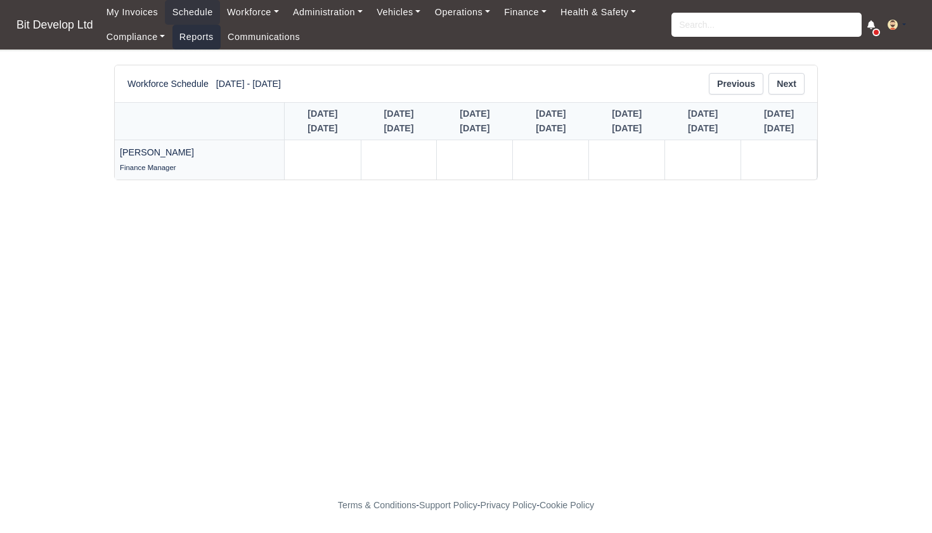
click at [204, 43] on link "Reports" at bounding box center [196, 37] width 48 height 25
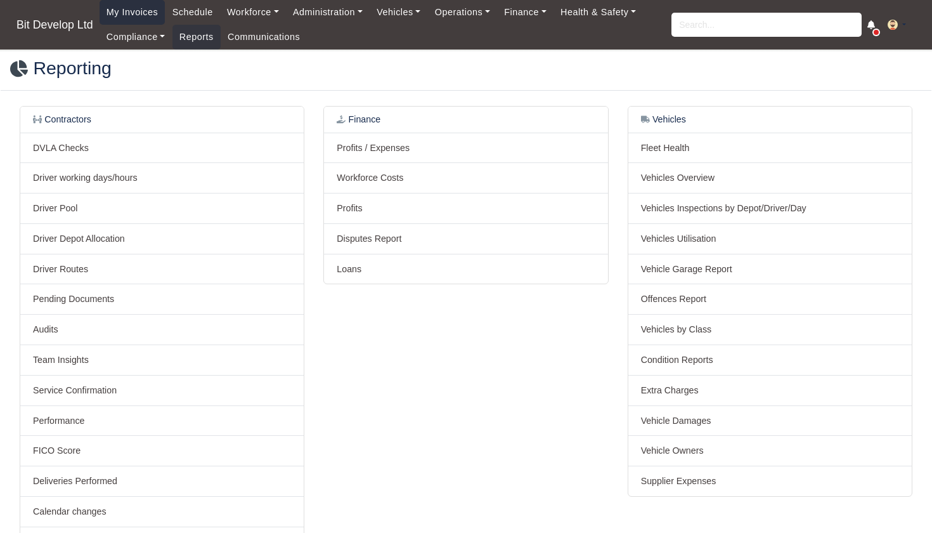
click at [150, 10] on link "My Invoices" at bounding box center [133, 12] width 66 height 25
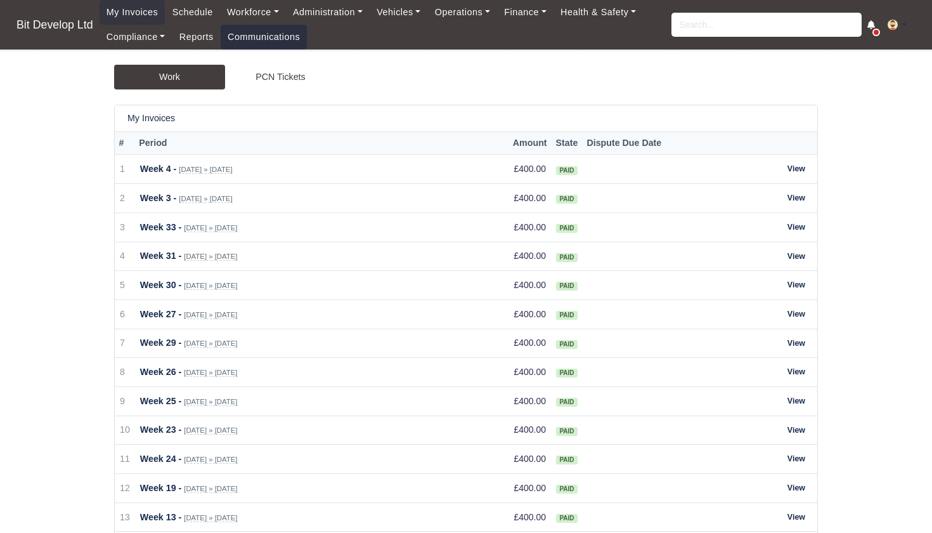
click at [267, 39] on link "Communications" at bounding box center [264, 37] width 87 height 25
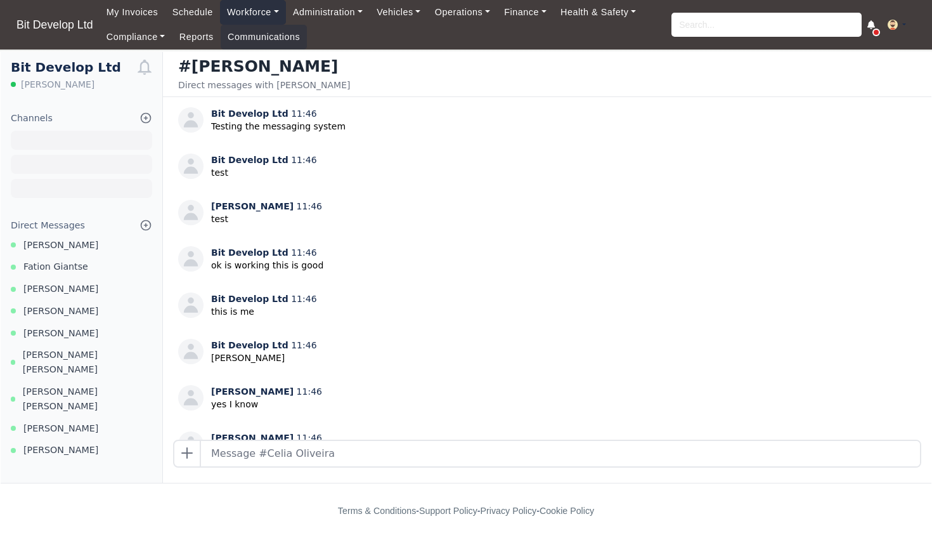
click at [264, 13] on link "Workforce" at bounding box center [253, 12] width 66 height 25
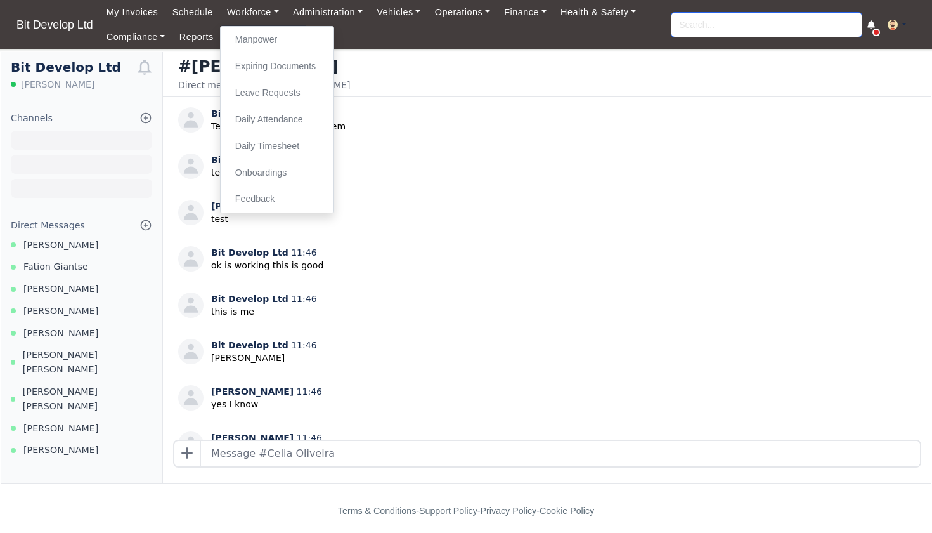
click at [685, 23] on input "search" at bounding box center [767, 25] width 190 height 24
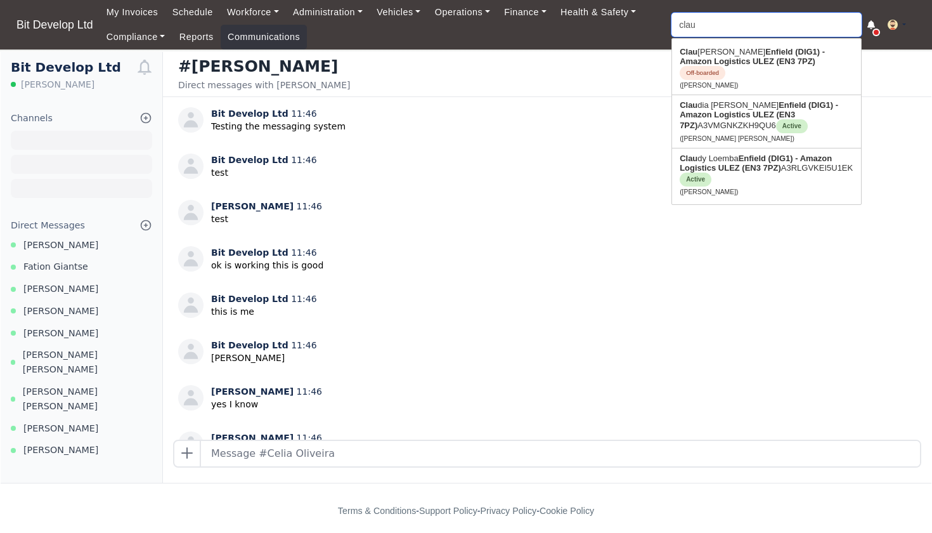
type input "[PERSON_NAME]"
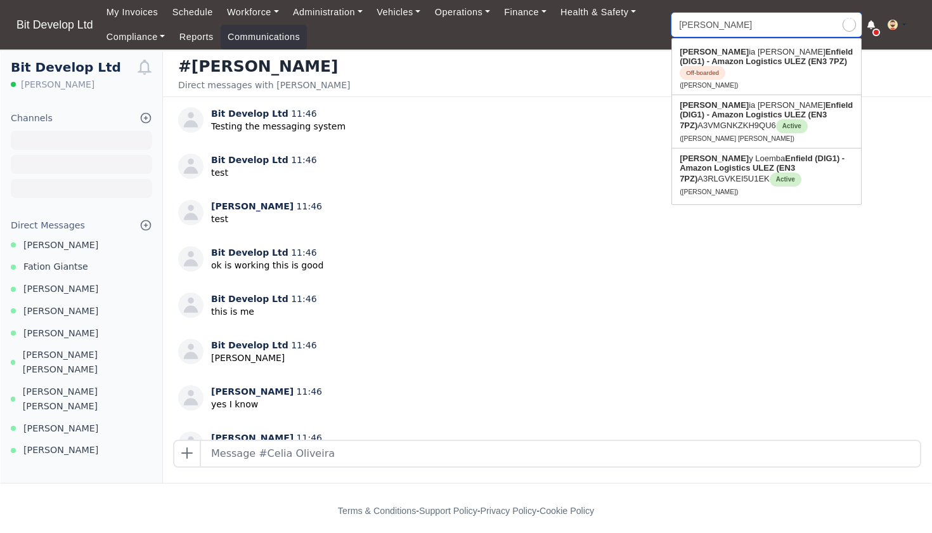
type input "clauda"
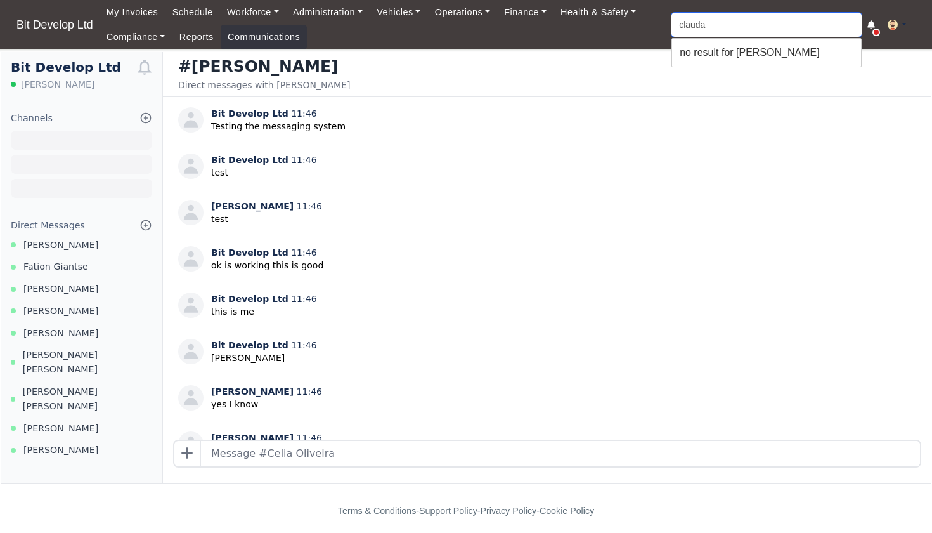
type input "claud"
type input "claudia Andrade"
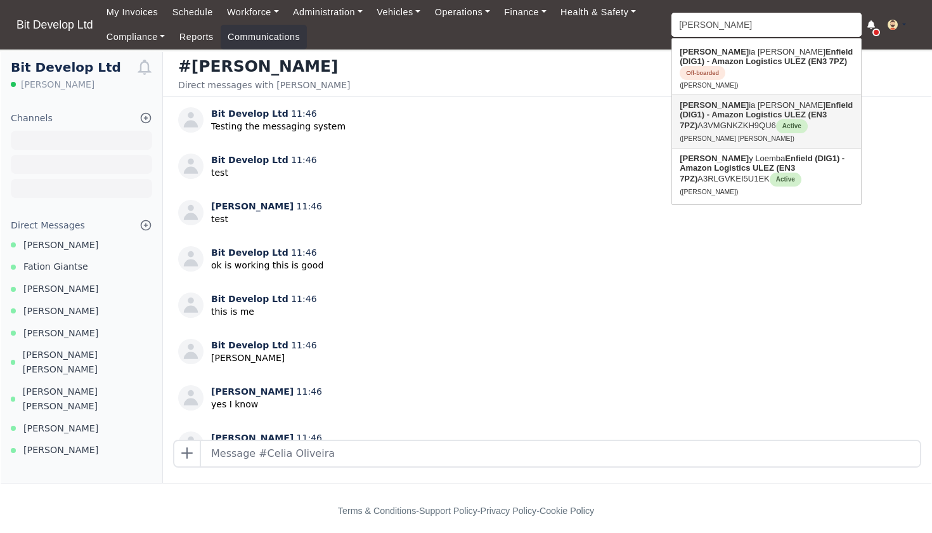
click at [737, 117] on link "Claud ia Mariza Ascensao Andrade Enfield (DIG1) - Amazon Logistics ULEZ (EN3 7P…" at bounding box center [766, 121] width 189 height 53
type input "[PERSON_NAME] [PERSON_NAME]"
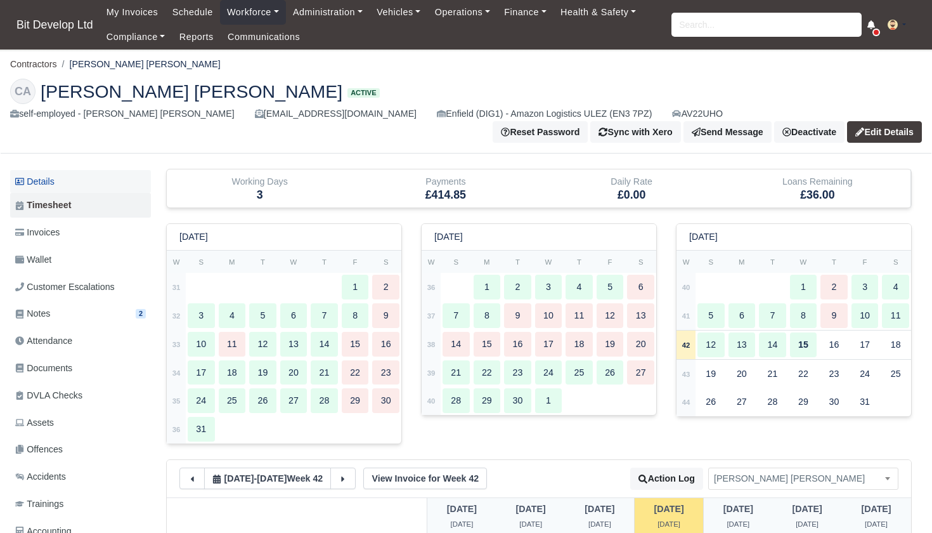
click at [56, 172] on link "Details" at bounding box center [80, 181] width 141 height 23
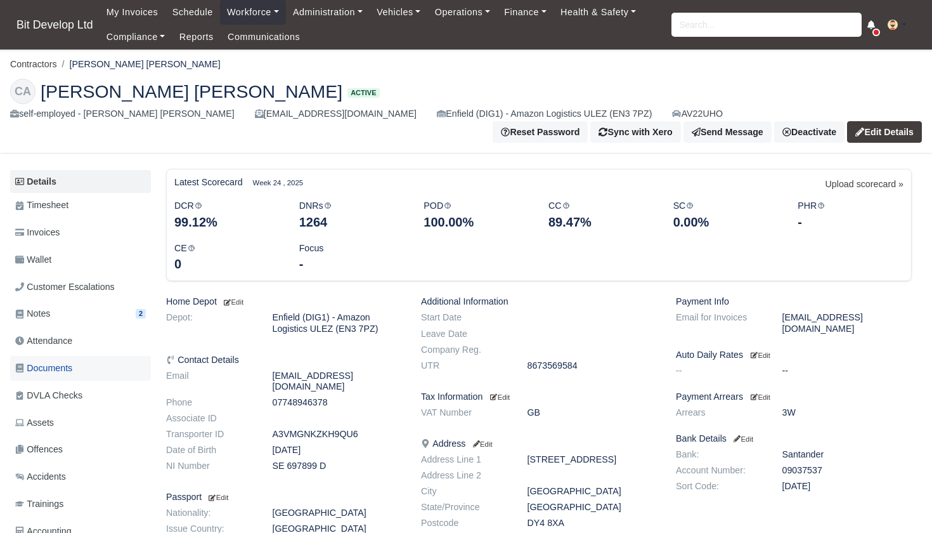
click at [85, 363] on link "Documents" at bounding box center [80, 368] width 141 height 25
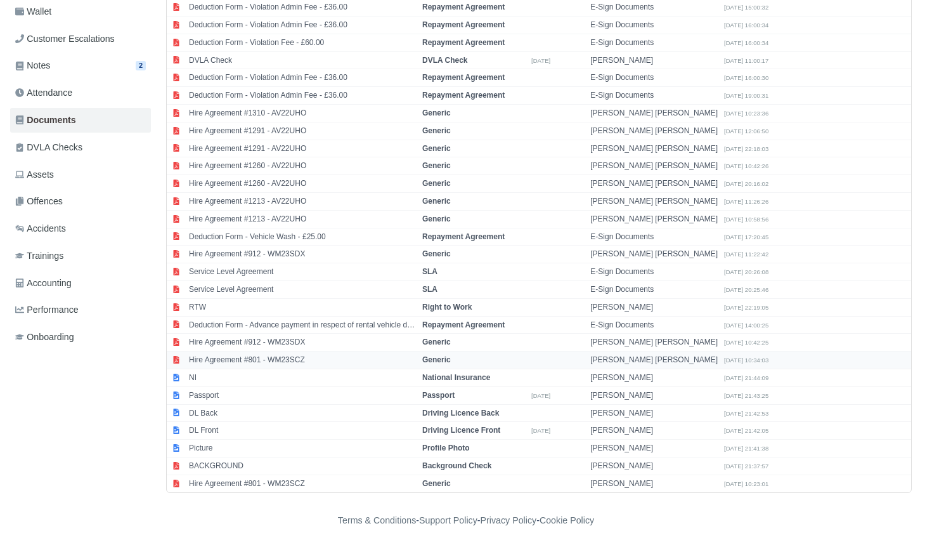
scroll to position [247, 0]
click at [527, 387] on td "Passport" at bounding box center [473, 396] width 109 height 18
select select "passport"
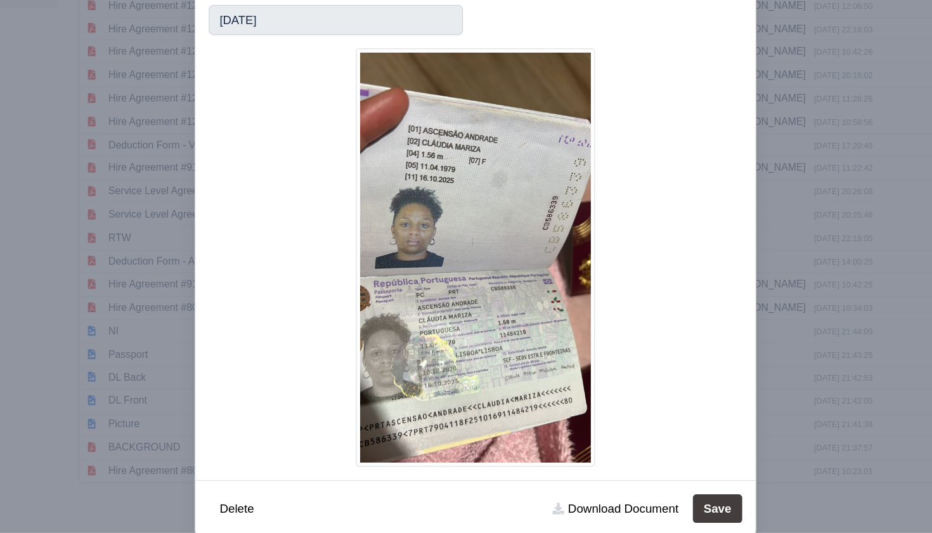
scroll to position [246, 0]
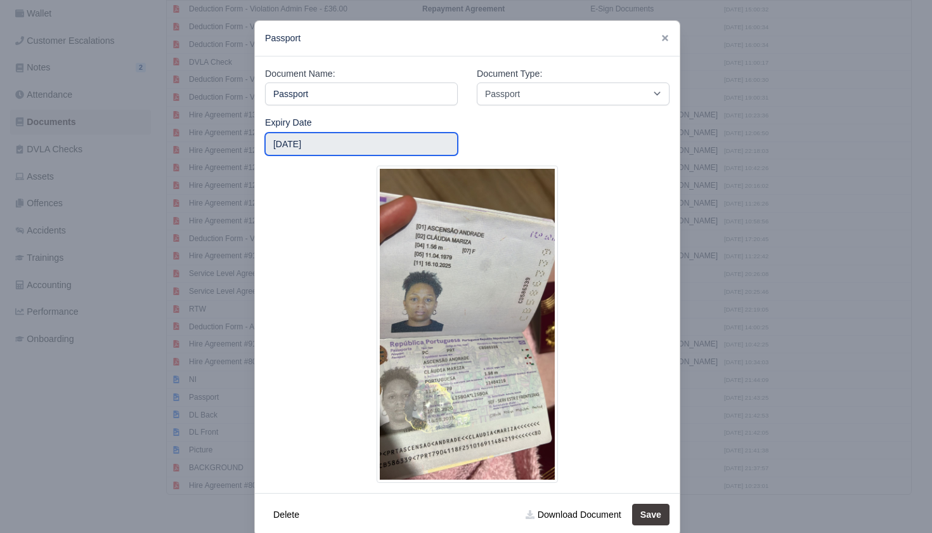
click at [345, 143] on input "2025-10-10" at bounding box center [361, 144] width 193 height 23
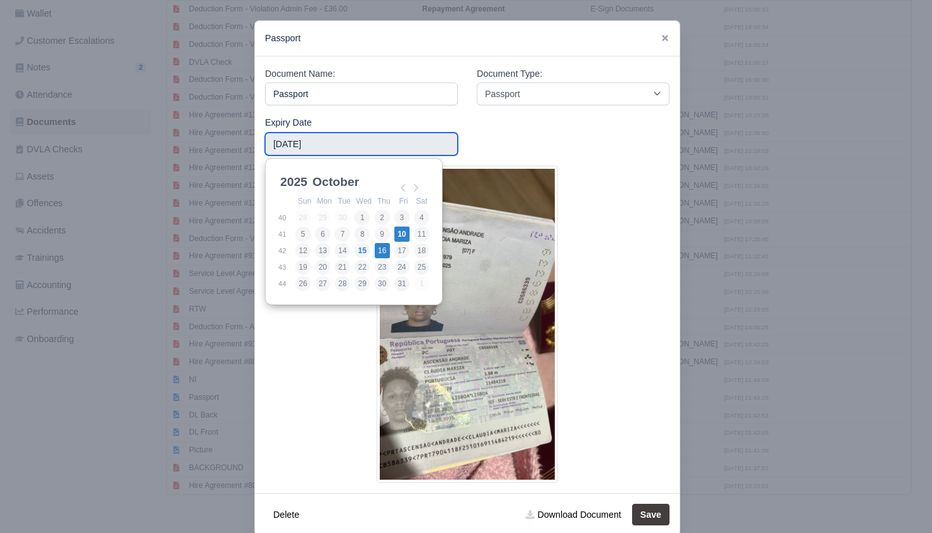
type input "2025-10-16"
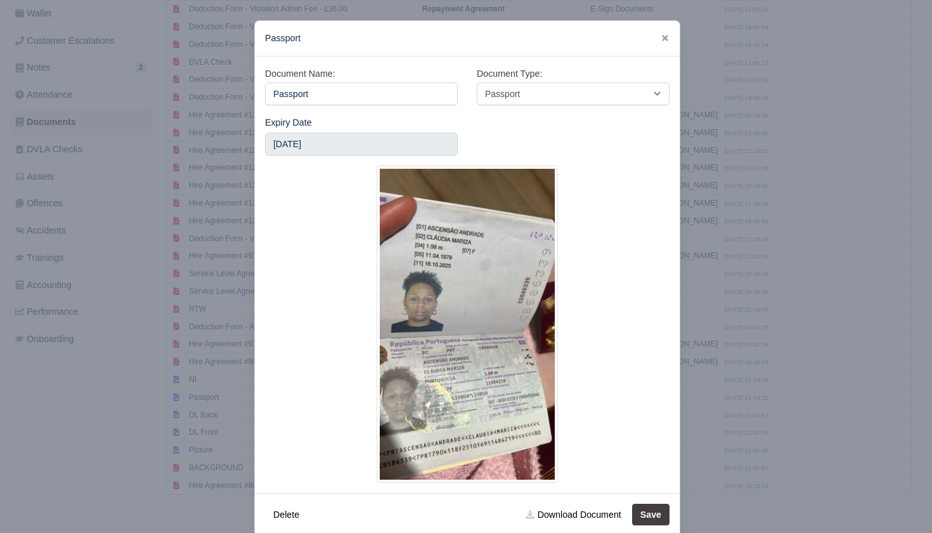
click at [660, 511] on button "Save" at bounding box center [650, 514] width 37 height 22
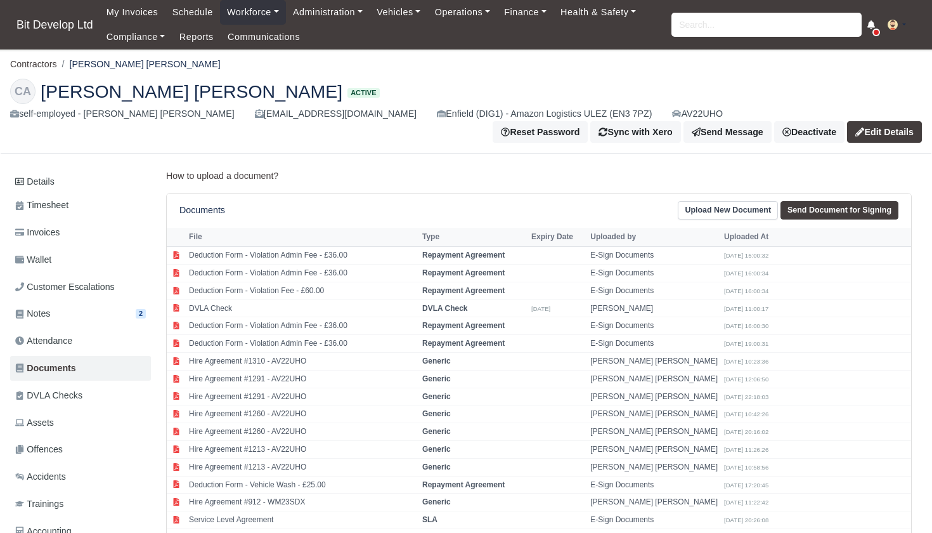
click at [821, 210] on link "Send Document for Signing" at bounding box center [840, 210] width 118 height 18
select select "3683"
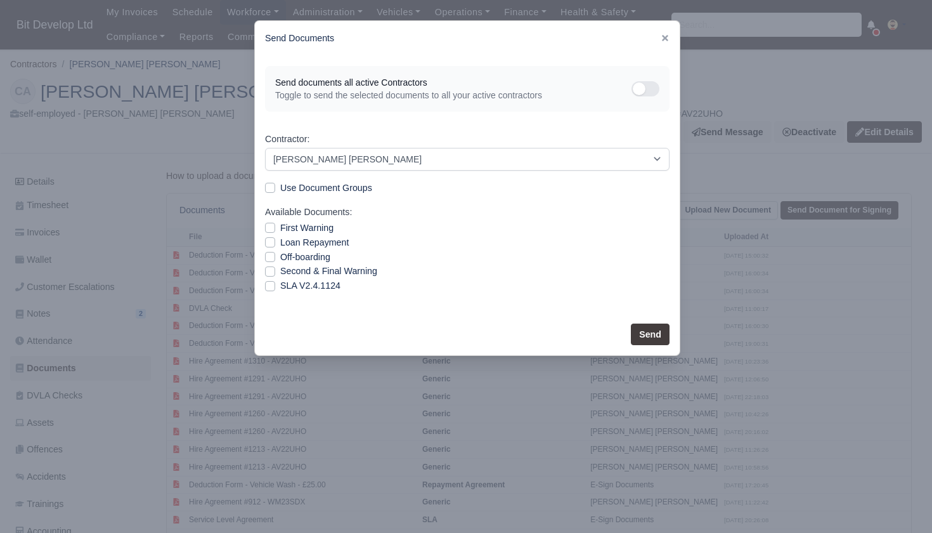
click at [280, 283] on label "SLA V2.4.1124" at bounding box center [310, 285] width 60 height 15
click at [273, 283] on input "SLA V2.4.1124" at bounding box center [270, 283] width 10 height 10
checkbox input "true"
click at [654, 328] on button "Send" at bounding box center [650, 334] width 39 height 22
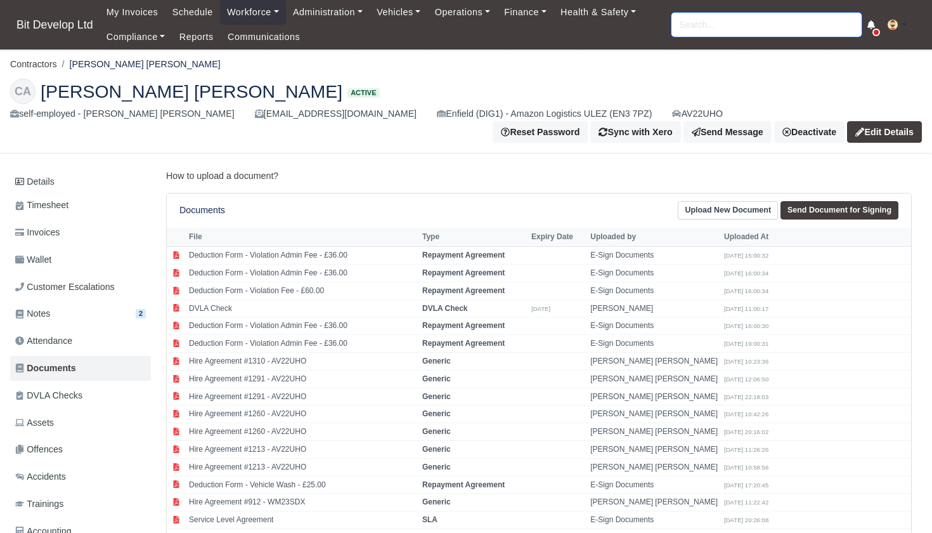
click at [724, 29] on input "search" at bounding box center [767, 25] width 190 height 24
type input "vasco"
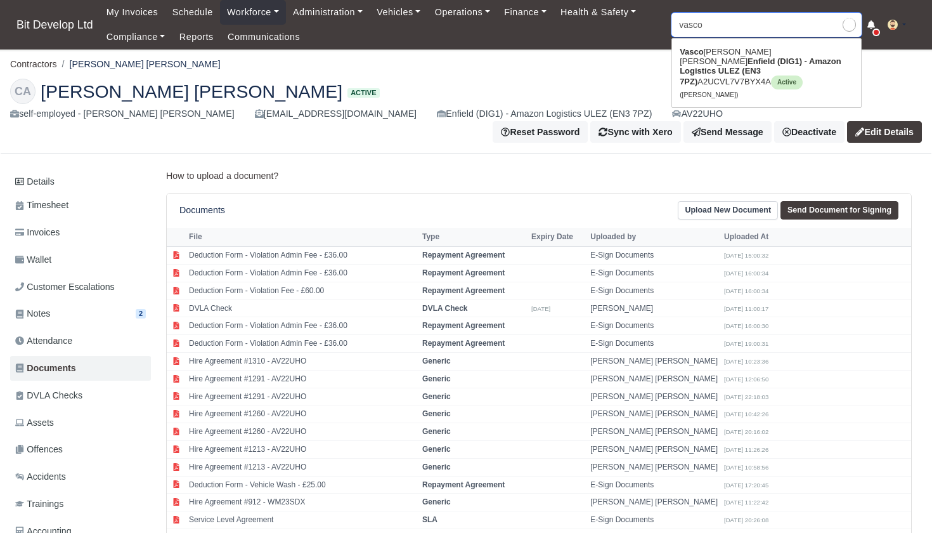
type input "vasco Soares Monteiro"
click at [703, 65] on strong "Enfield (DIG1) - Amazon Logistics ULEZ (EN3 7PZ)" at bounding box center [761, 71] width 162 height 30
type input "[PERSON_NAME]"
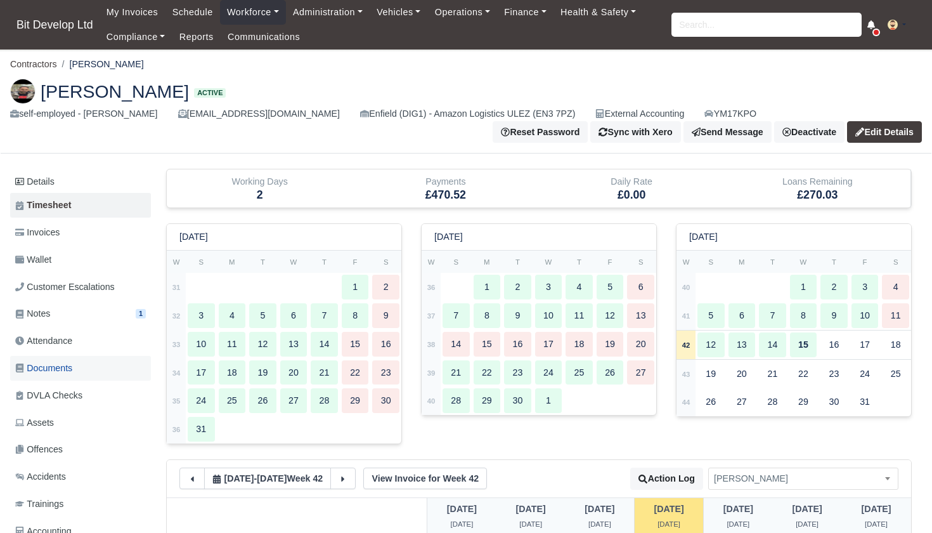
click at [49, 361] on span "Documents" at bounding box center [43, 368] width 57 height 15
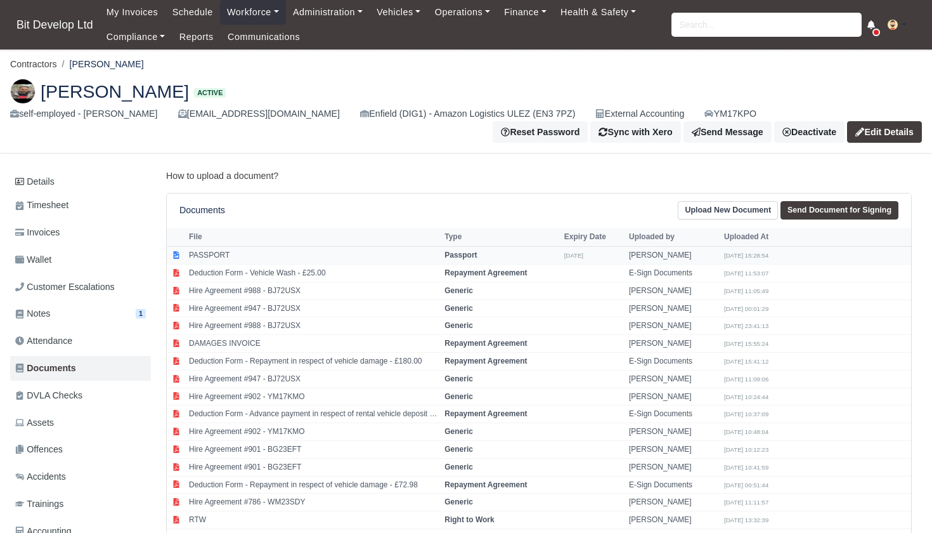
click at [282, 250] on td "PASSPORT" at bounding box center [314, 256] width 256 height 18
select select "passport"
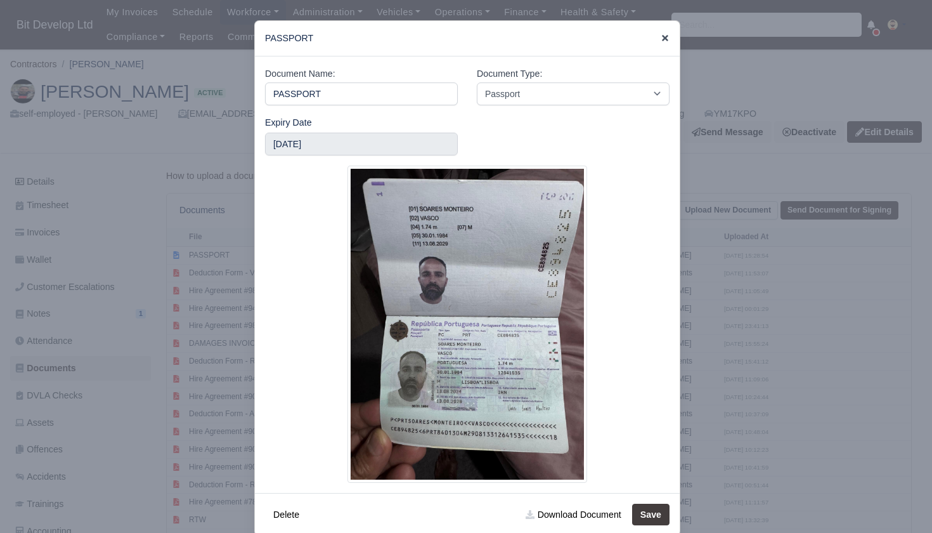
click at [664, 37] on icon at bounding box center [665, 38] width 6 height 6
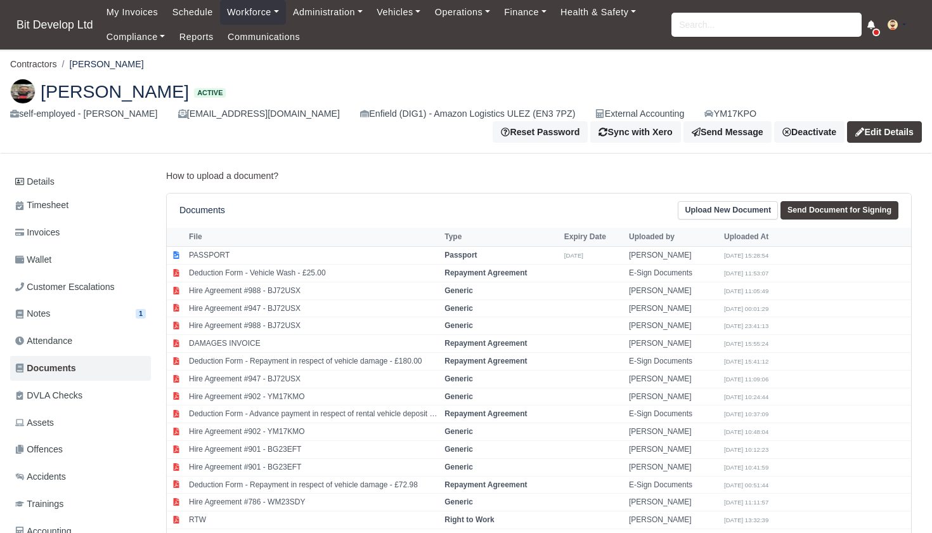
click at [838, 209] on link "Send Document for Signing" at bounding box center [840, 210] width 118 height 18
select select "3684"
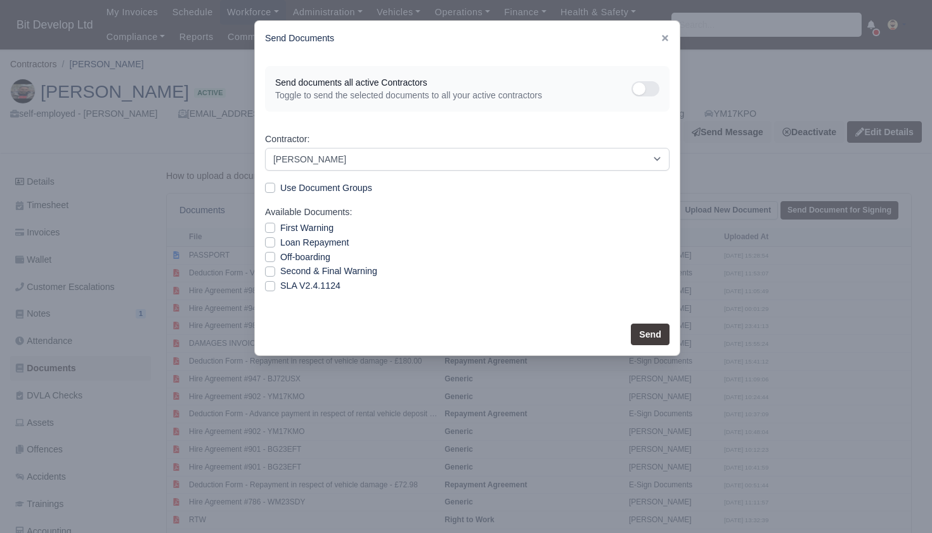
click at [280, 285] on label "SLA V2.4.1124" at bounding box center [310, 285] width 60 height 15
click at [269, 285] on input "SLA V2.4.1124" at bounding box center [270, 283] width 10 height 10
checkbox input "true"
click at [657, 334] on button "Send" at bounding box center [650, 334] width 39 height 22
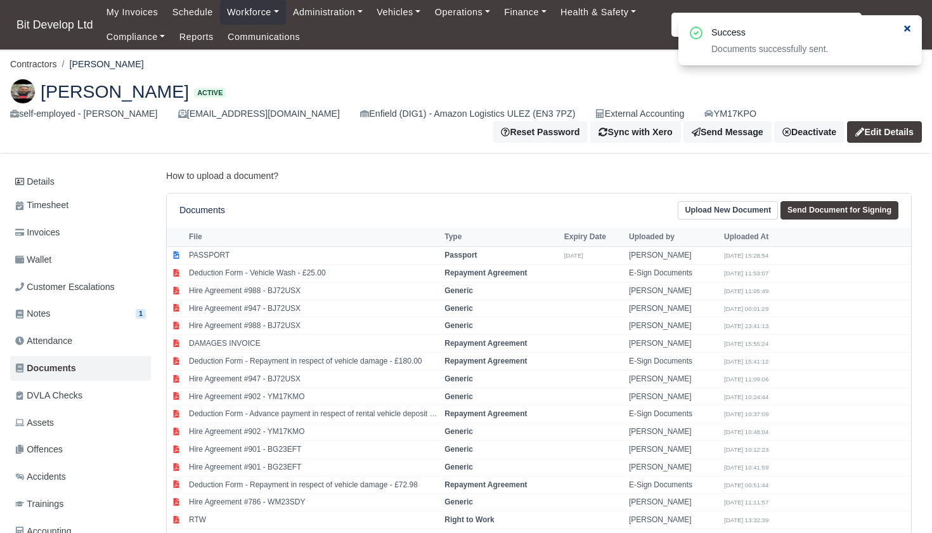
click at [907, 27] on icon at bounding box center [907, 28] width 9 height 9
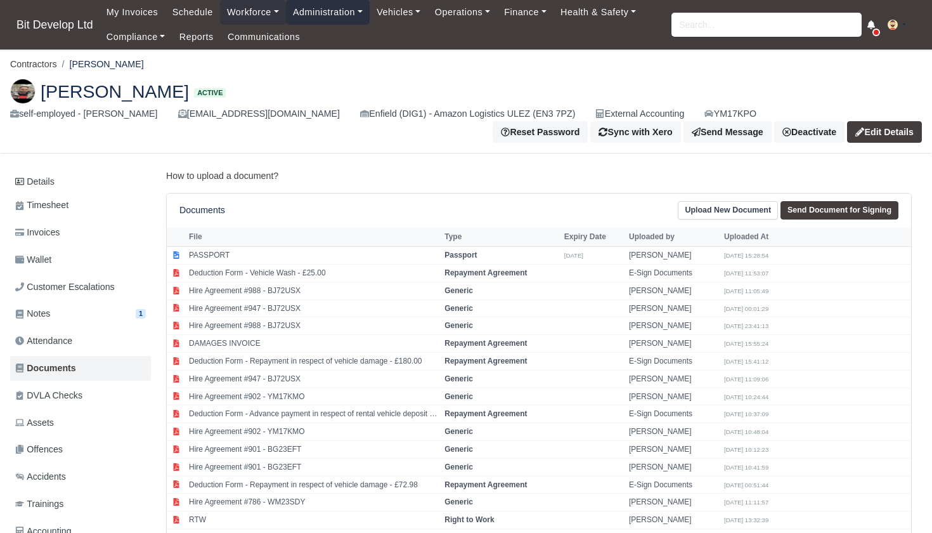
click at [332, 10] on link "Administration" at bounding box center [328, 12] width 84 height 25
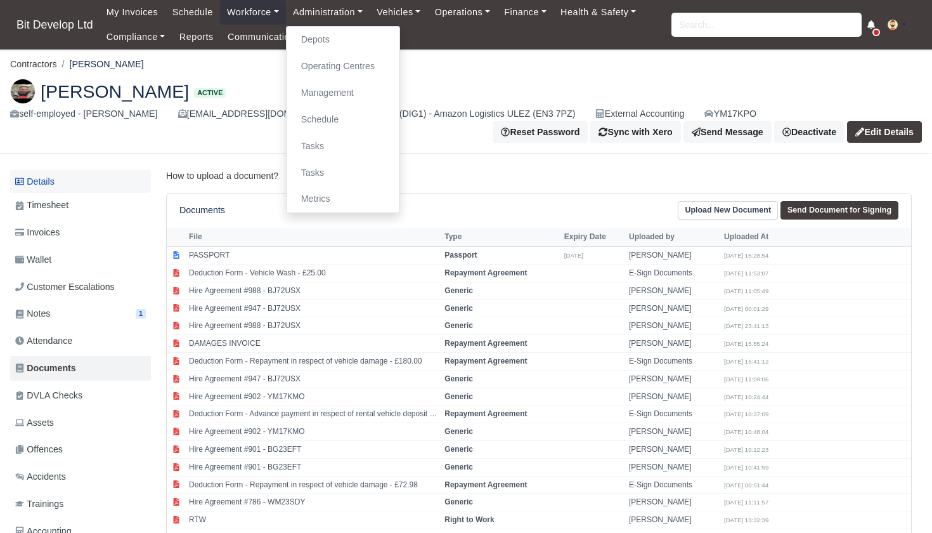
click at [44, 181] on link "Details" at bounding box center [80, 181] width 141 height 23
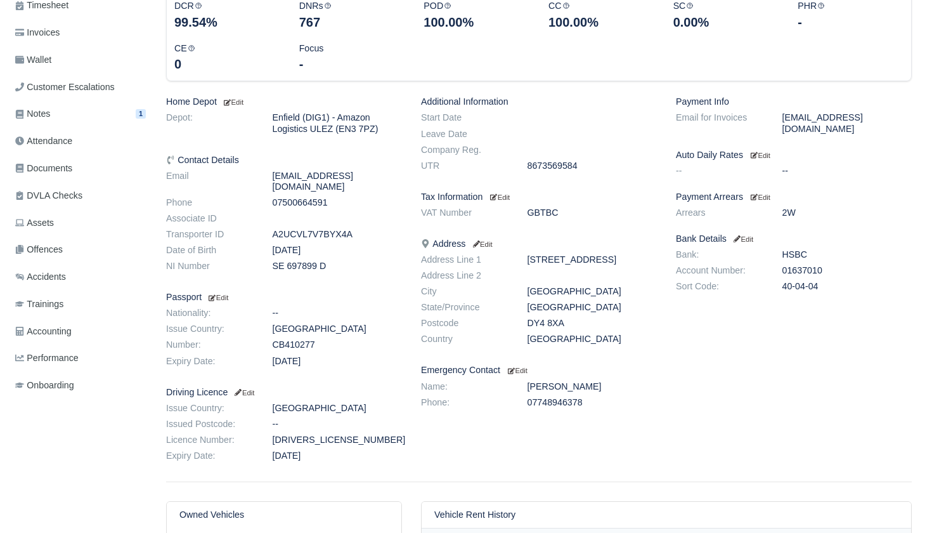
scroll to position [200, 0]
click at [254, 388] on small "Edit" at bounding box center [244, 392] width 22 height 8
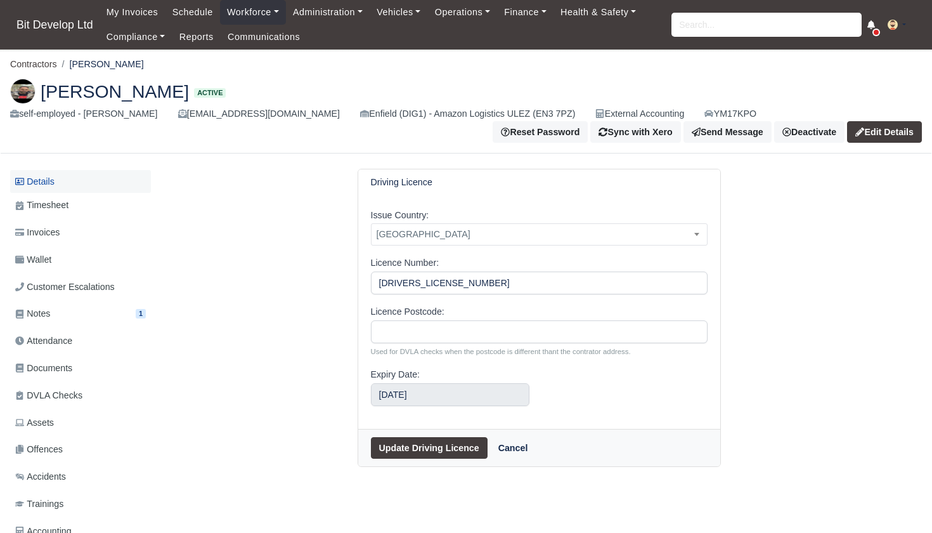
click at [55, 183] on link "Details" at bounding box center [80, 181] width 141 height 23
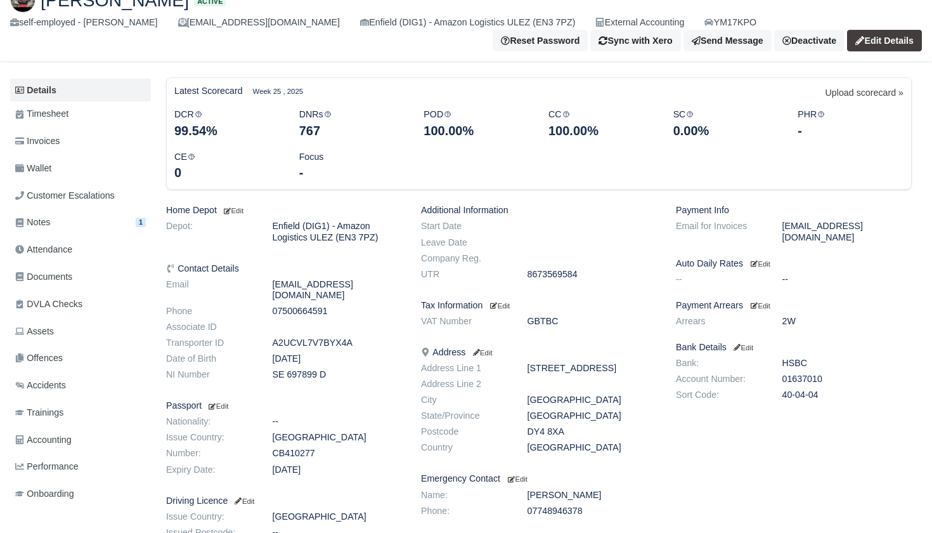
scroll to position [97, 0]
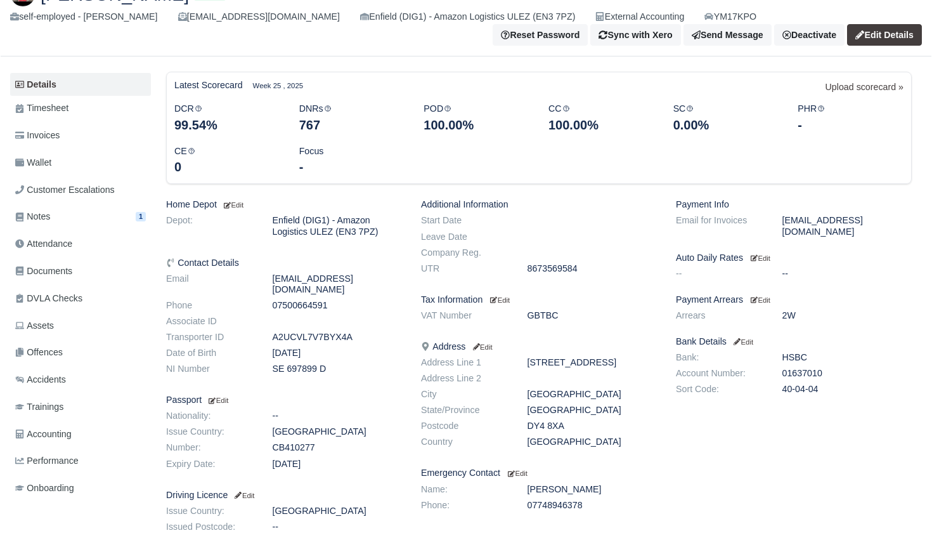
drag, startPoint x: 564, startPoint y: 427, endPoint x: 518, endPoint y: 427, distance: 45.7
click at [518, 427] on dd "DY4 8XA" at bounding box center [592, 425] width 149 height 11
copy dd "DY4 8XA"
click at [254, 491] on small "Edit" at bounding box center [244, 495] width 22 height 8
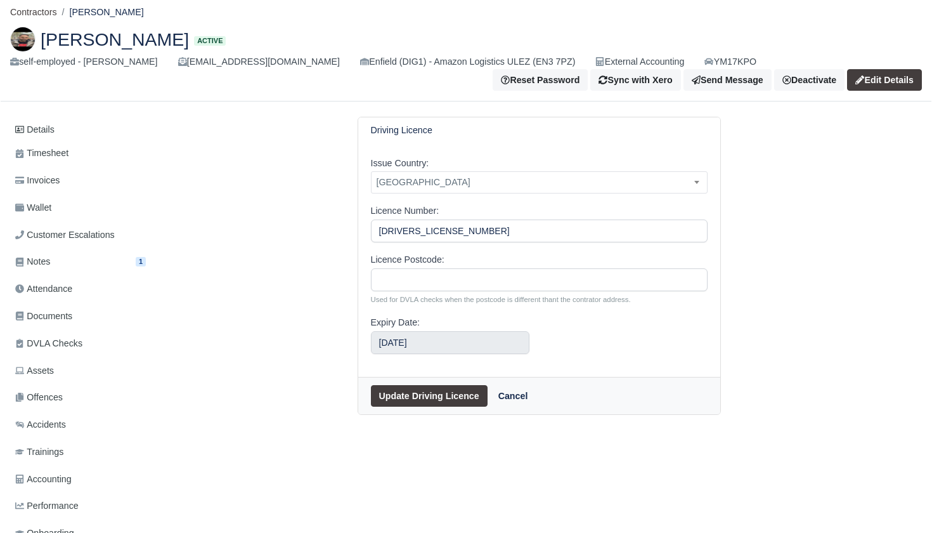
scroll to position [71, 0]
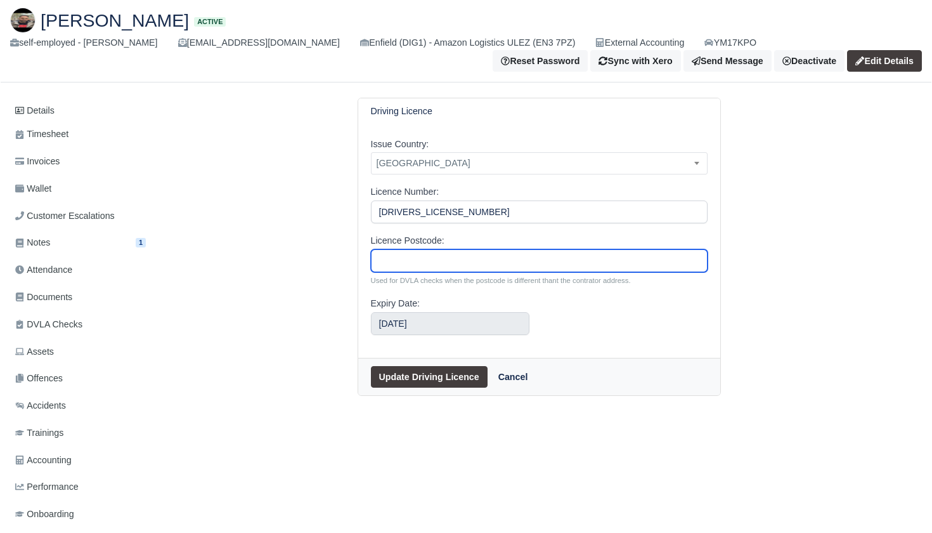
click at [403, 262] on input "Licence Postcode:" at bounding box center [539, 260] width 337 height 23
paste input "DY4 8XA"
click at [402, 260] on input "DY4 8XA" at bounding box center [539, 260] width 337 height 23
click at [399, 261] on input "DY4 8XA" at bounding box center [539, 260] width 337 height 23
type input "DY48XA"
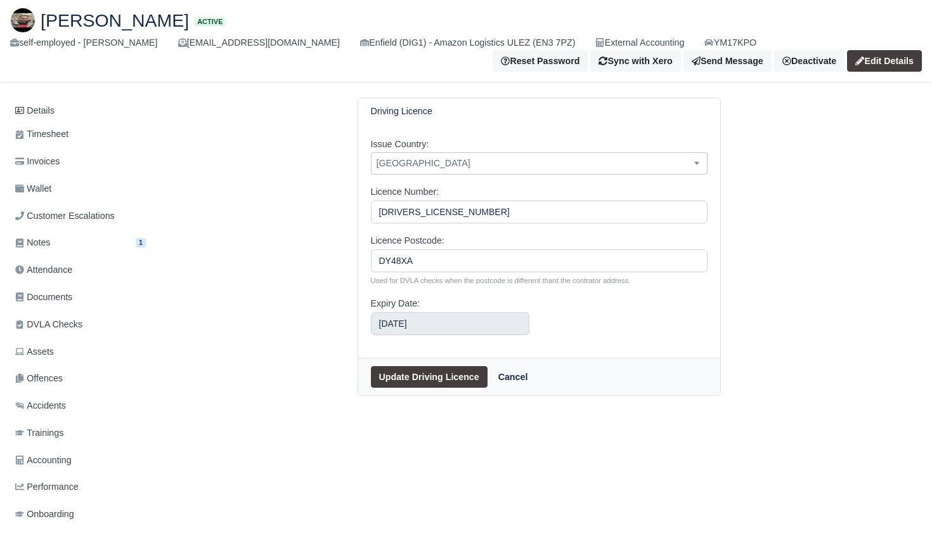
click at [427, 155] on span "[GEOGRAPHIC_DATA]" at bounding box center [539, 163] width 335 height 16
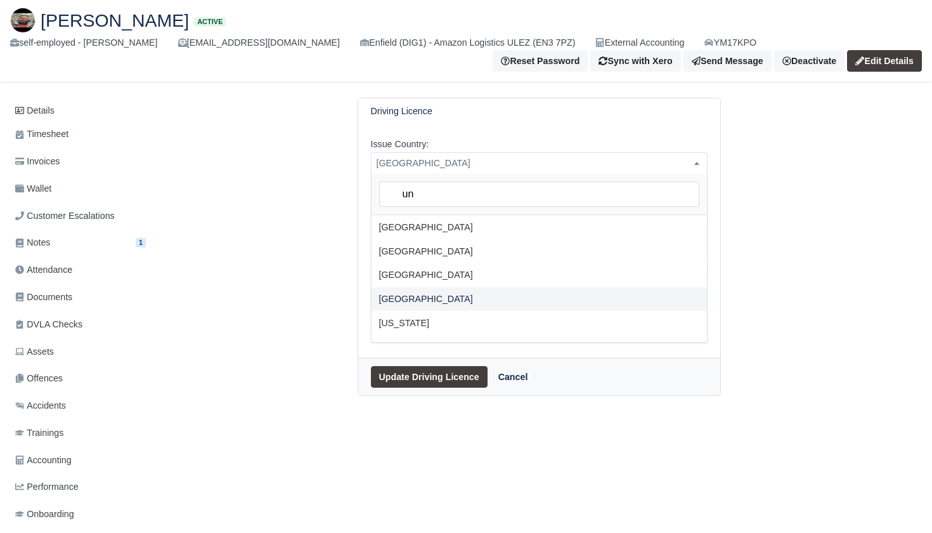
scroll to position [0, 0]
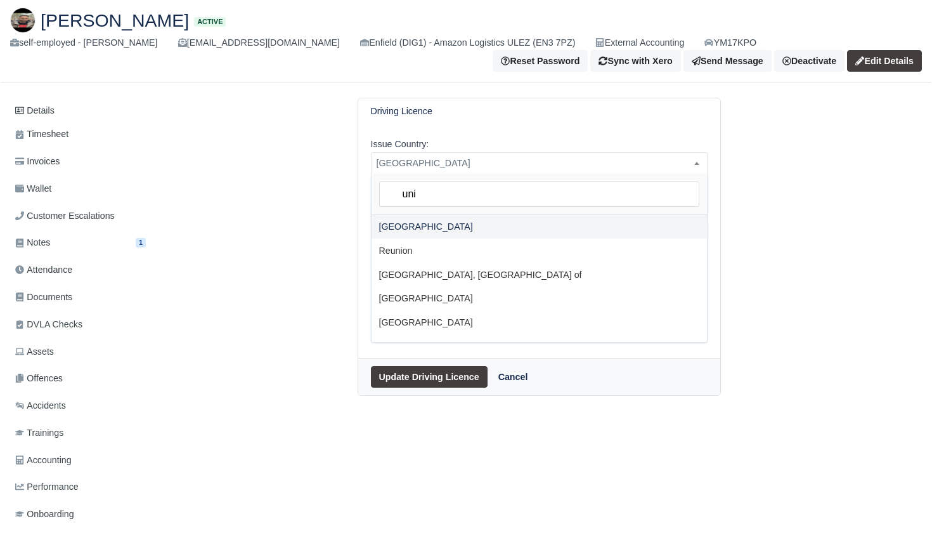
type input "uni"
select select "[GEOGRAPHIC_DATA]"
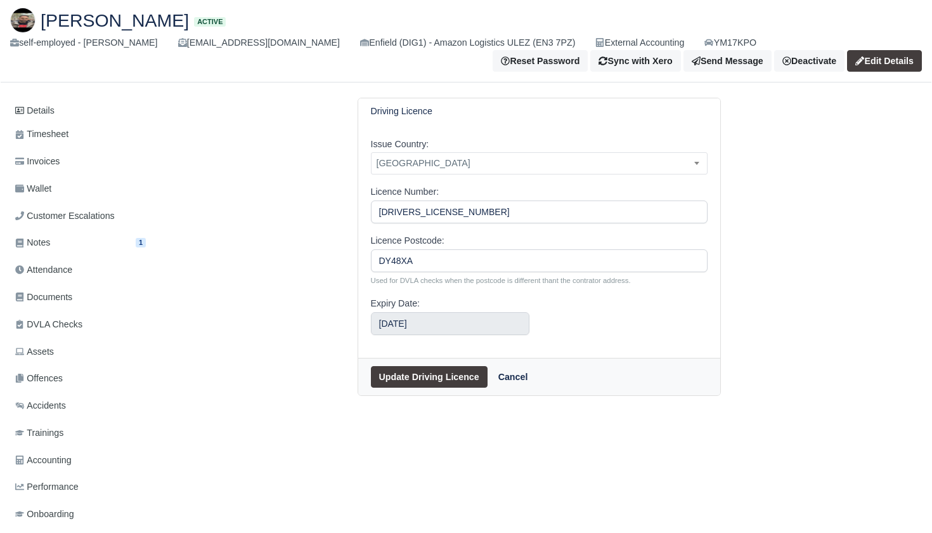
click at [410, 379] on button "Update Driving Licence" at bounding box center [429, 377] width 117 height 22
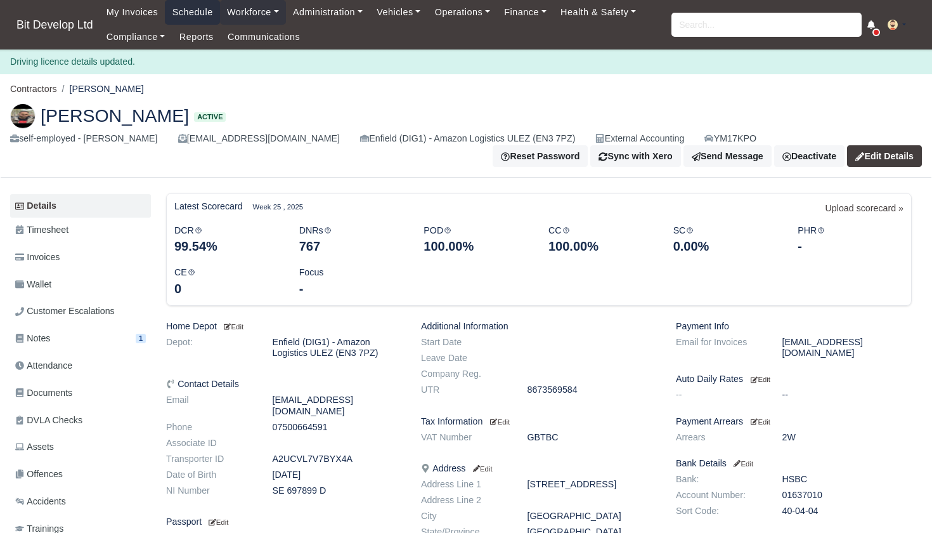
click at [205, 11] on link "Schedule" at bounding box center [192, 12] width 55 height 25
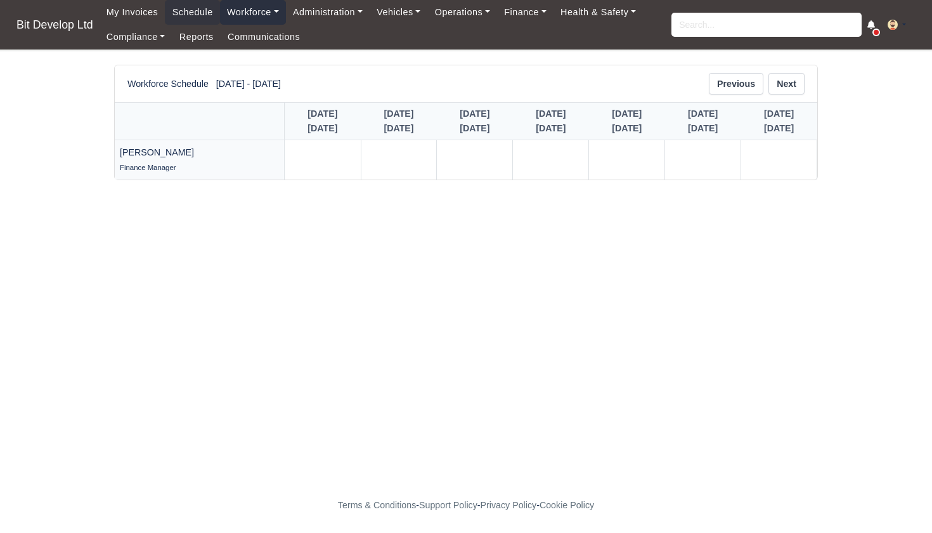
click at [269, 13] on link "Workforce" at bounding box center [253, 12] width 66 height 25
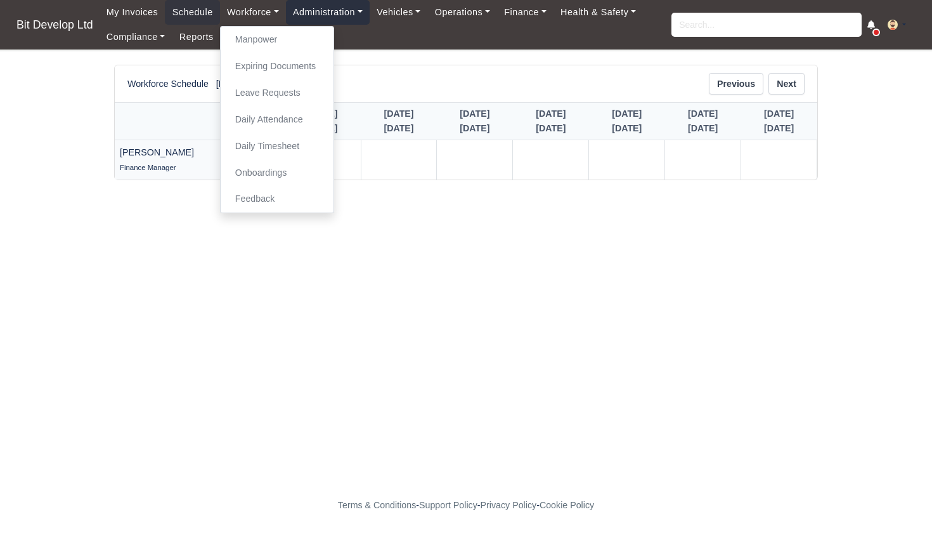
click at [333, 14] on link "Administration" at bounding box center [328, 12] width 84 height 25
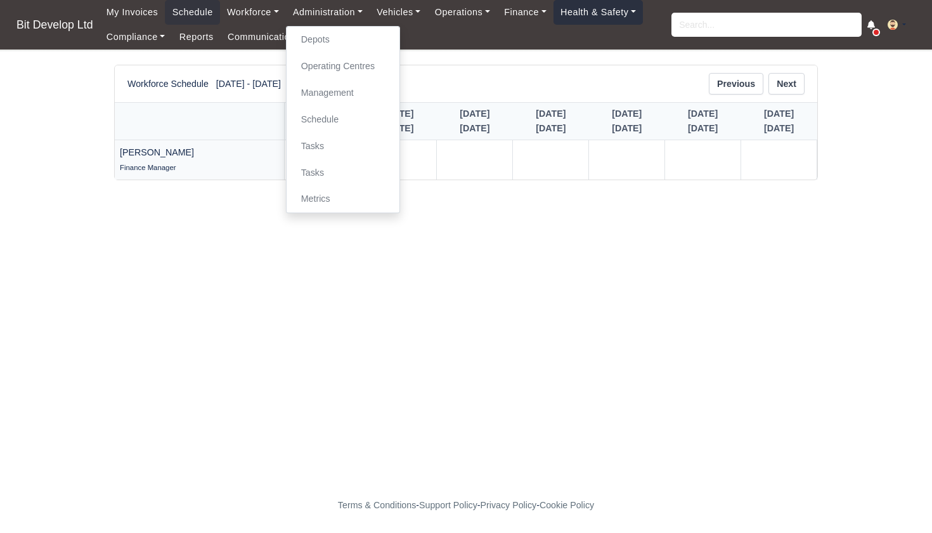
click at [623, 15] on link "Health & Safety" at bounding box center [599, 12] width 90 height 25
